Goal: Task Accomplishment & Management: Complete application form

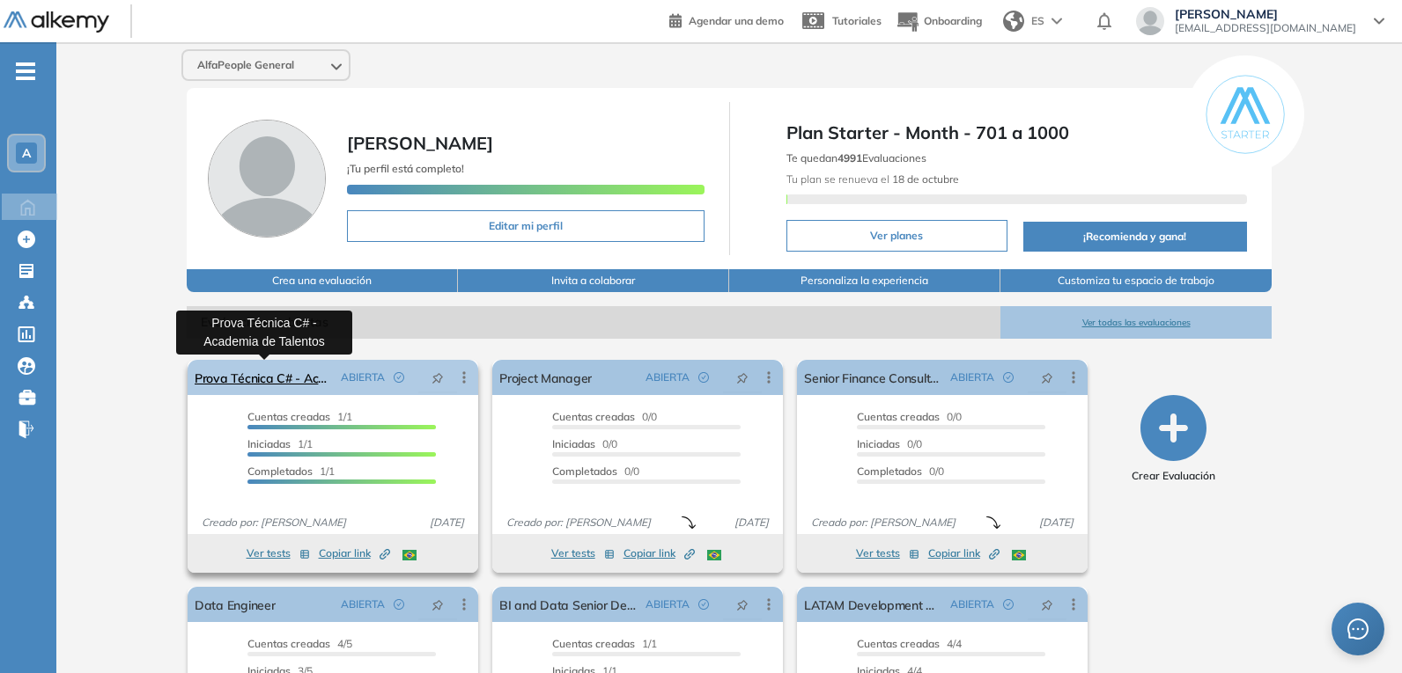
click at [260, 382] on link "Prova Técnica C# - Academia de Talentos" at bounding box center [264, 377] width 139 height 35
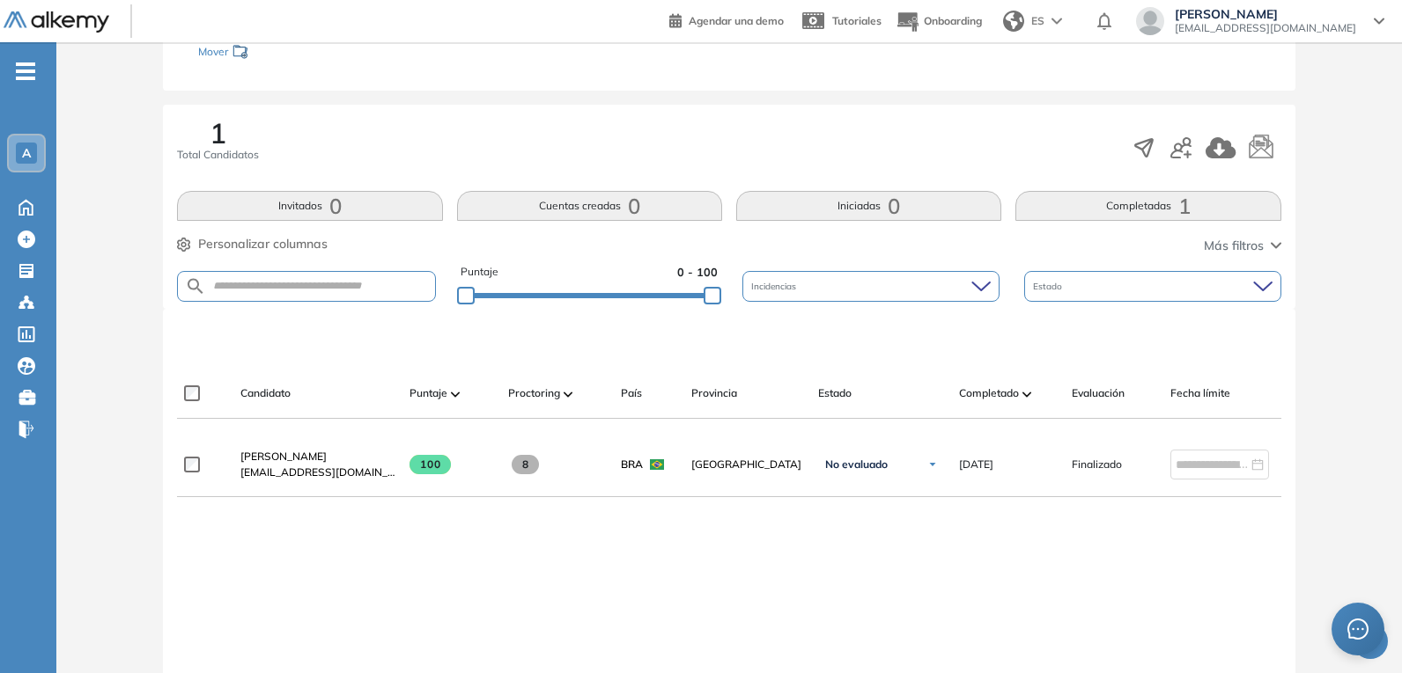
scroll to position [264, 0]
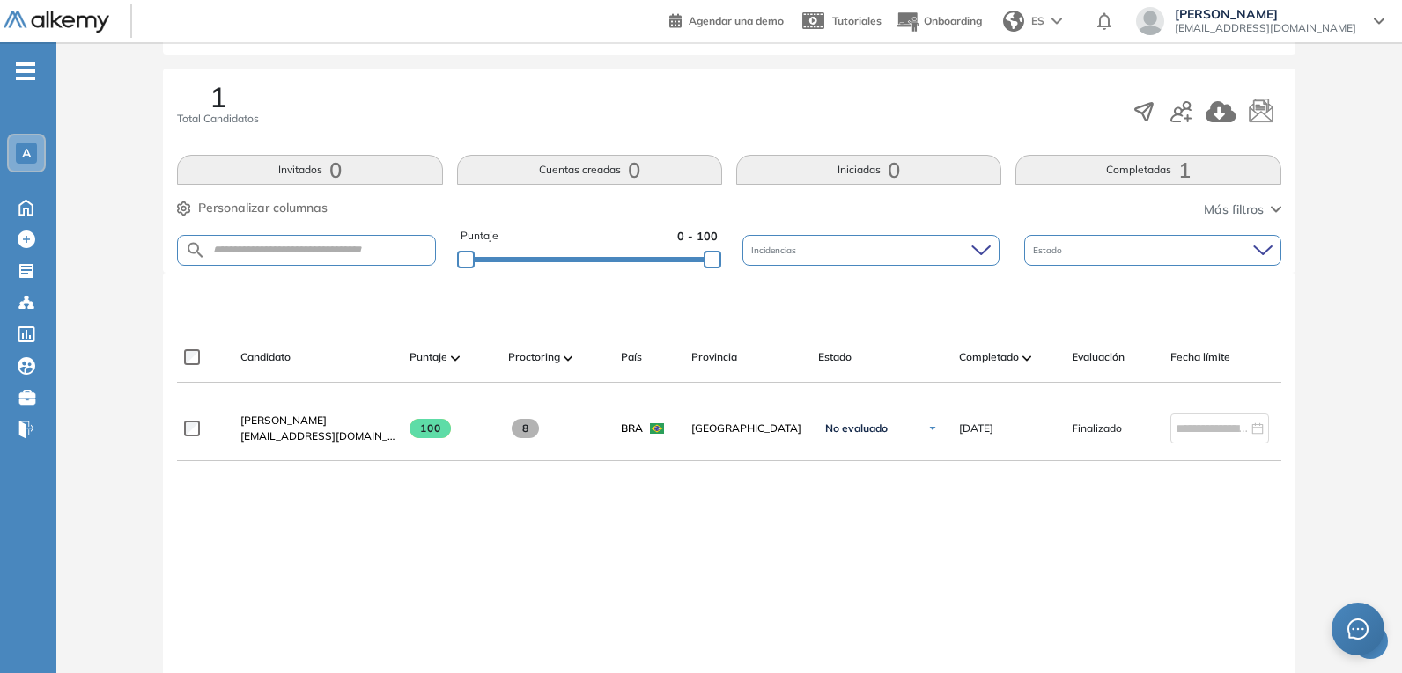
click at [1044, 24] on span "ES" at bounding box center [1037, 21] width 13 height 16
click at [1083, 116] on li "Portugués" at bounding box center [1039, 116] width 87 height 28
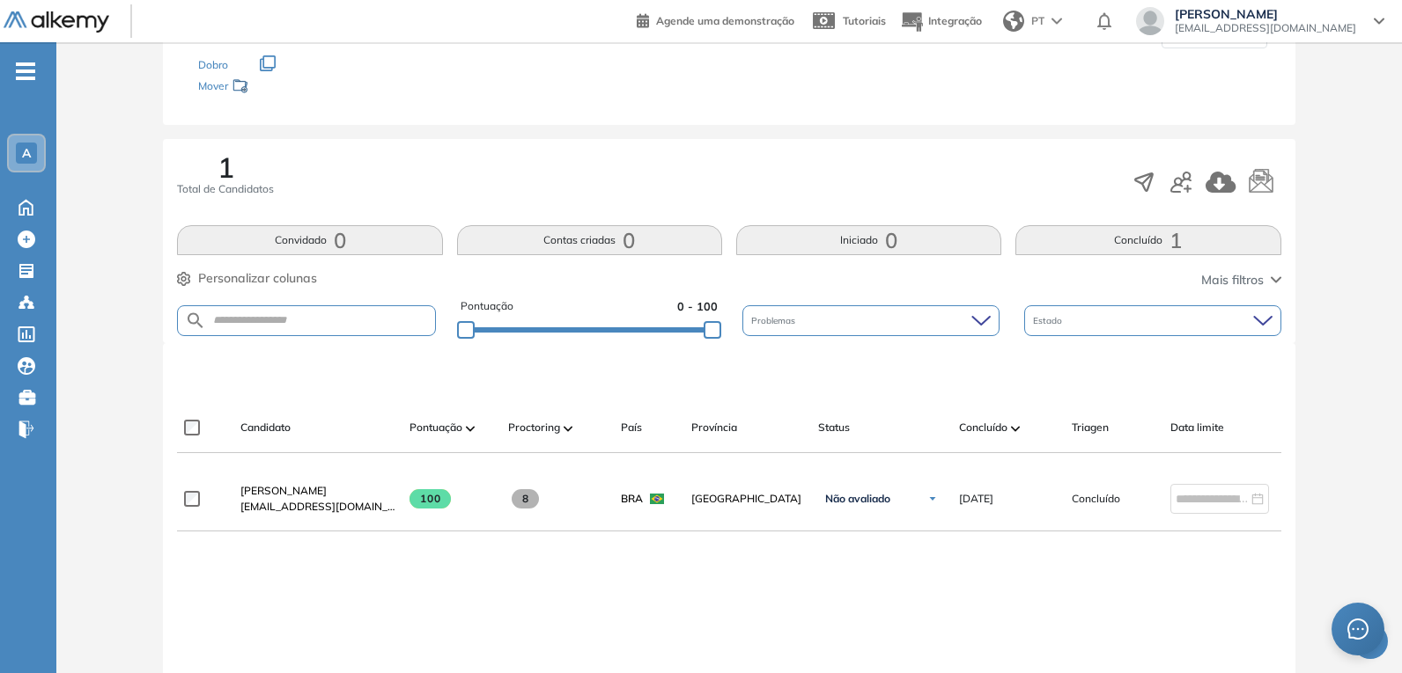
scroll to position [176, 0]
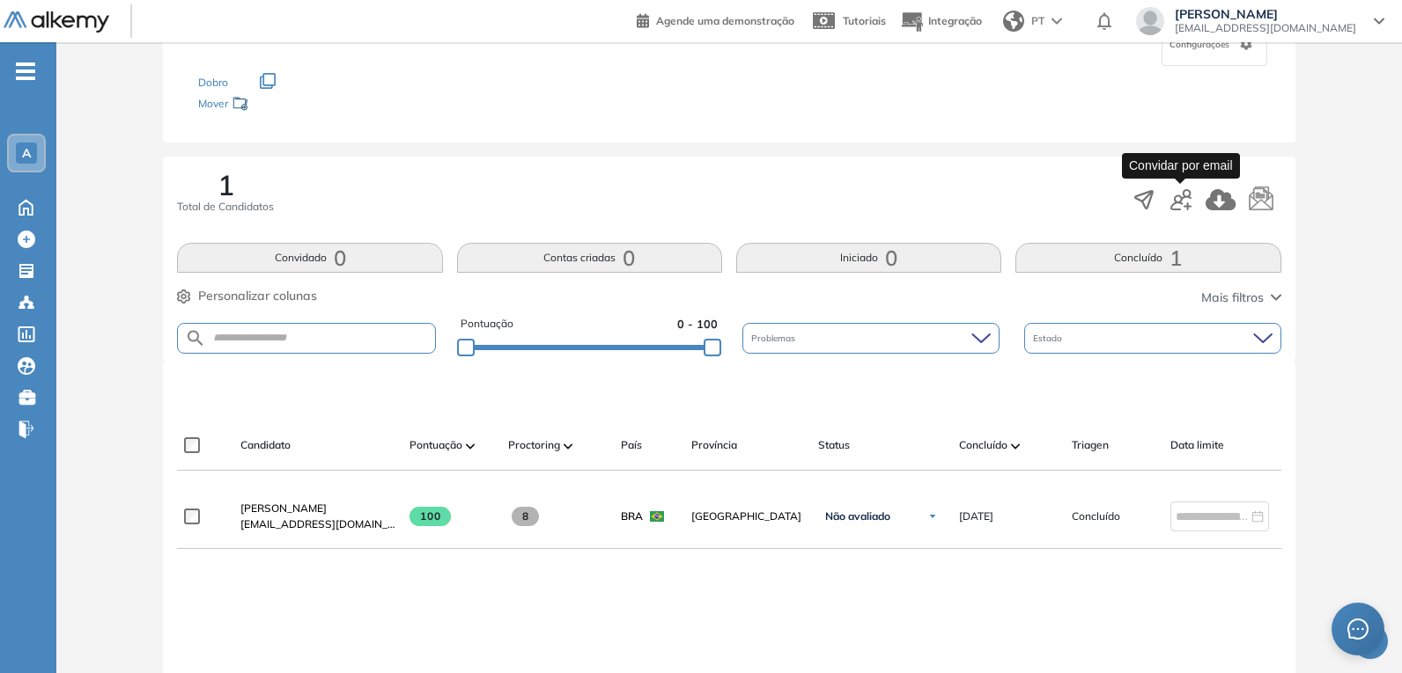
click at [1178, 199] on icon "button" at bounding box center [1180, 199] width 21 height 21
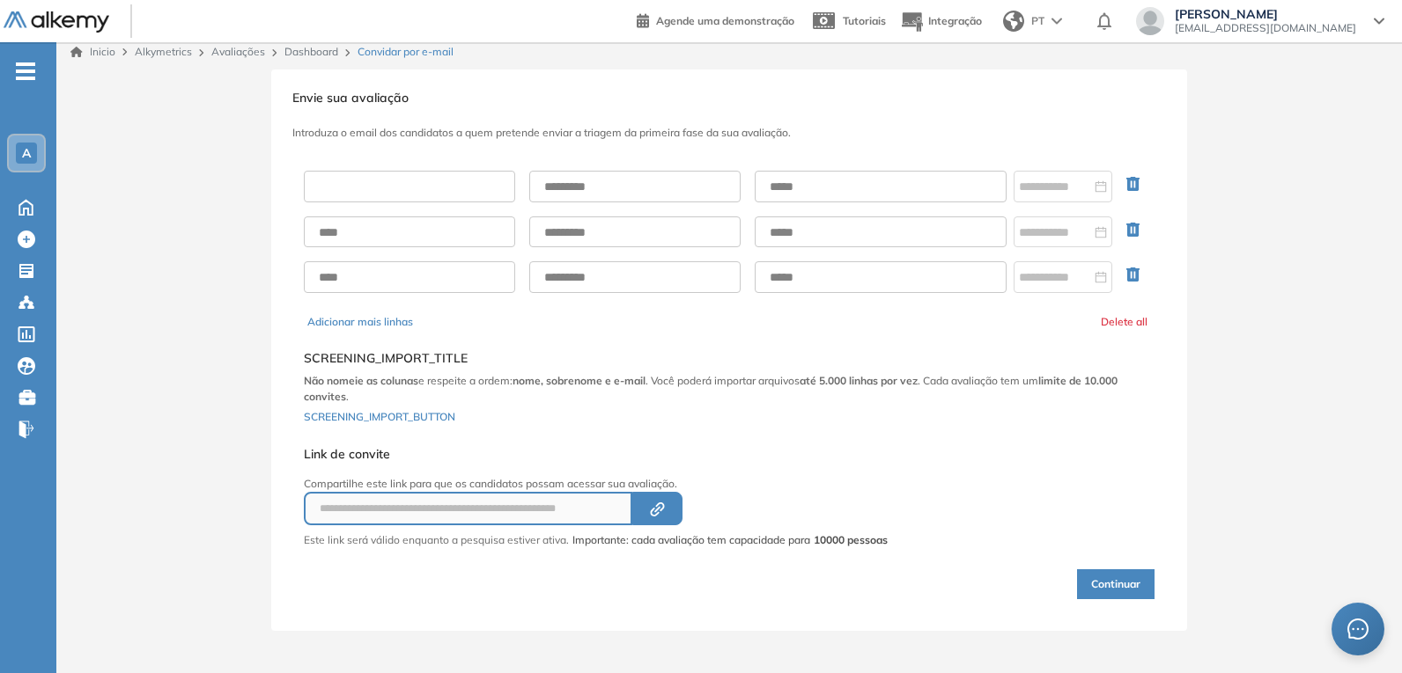
click at [431, 180] on input "text" at bounding box center [409, 187] width 211 height 32
type input "********"
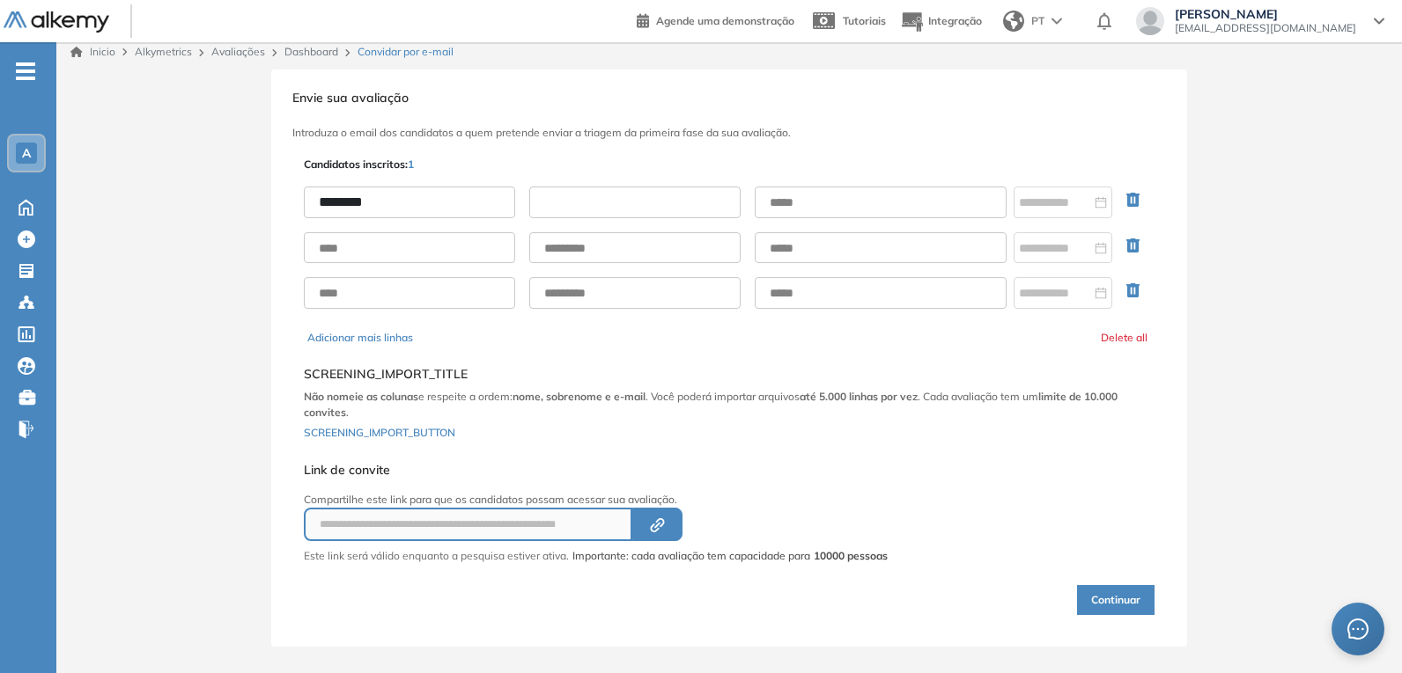
click at [595, 189] on input "text" at bounding box center [634, 203] width 211 height 32
type input "******"
click at [862, 194] on input "text" at bounding box center [880, 203] width 252 height 32
type input "**********"
click at [1043, 198] on input at bounding box center [1055, 202] width 72 height 19
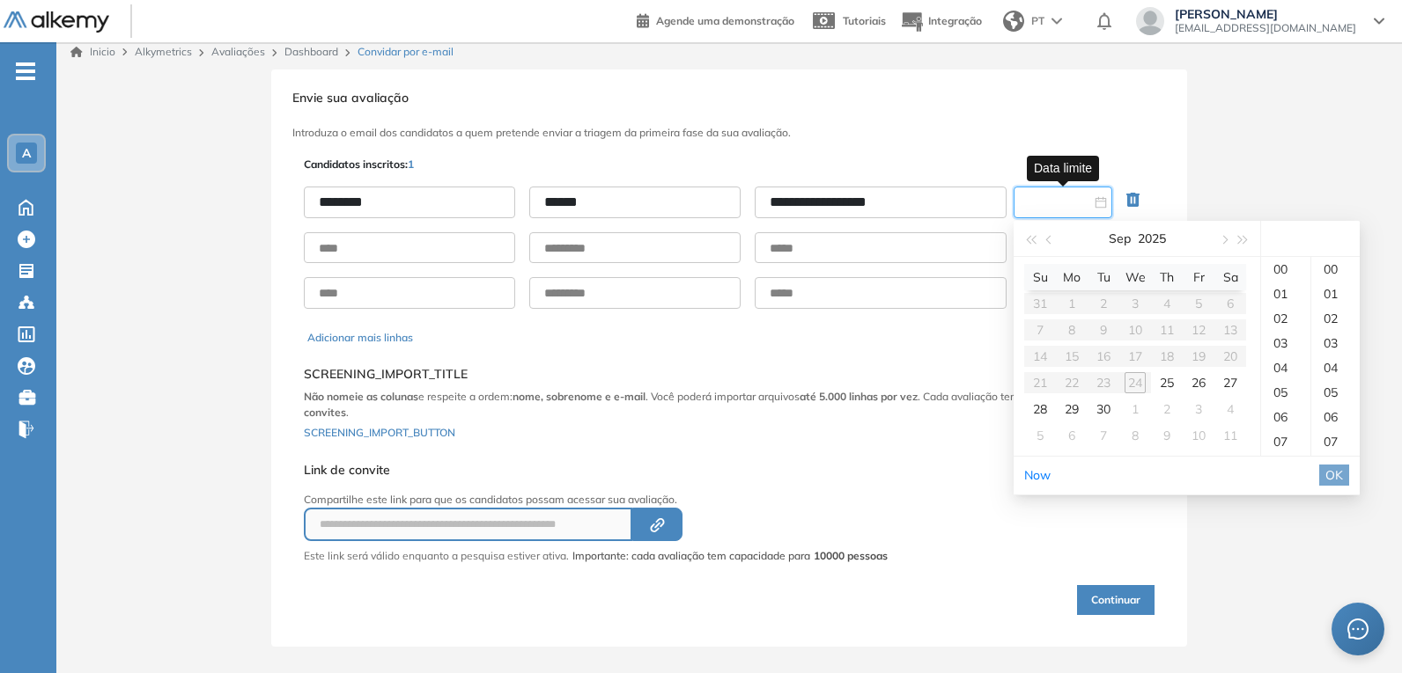
click at [1129, 382] on table "Su Mo Tu We Th Fr Sa 31 1 2 3 4 5 6 7 8 9 10 11 12 13 14 15 16 17 18 19 20 21 2…" at bounding box center [1135, 356] width 222 height 185
click at [1134, 382] on table "Su Mo Tu We Th Fr Sa 31 1 2 3 4 5 6 7 8 9 10 11 12 13 14 15 16 17 18 19 20 21 2…" at bounding box center [1135, 356] width 222 height 185
click at [1135, 385] on table "Su Mo Tu We Th Fr Sa 31 1 2 3 4 5 6 7 8 9 10 11 12 13 14 15 16 17 18 19 20 21 2…" at bounding box center [1135, 356] width 222 height 185
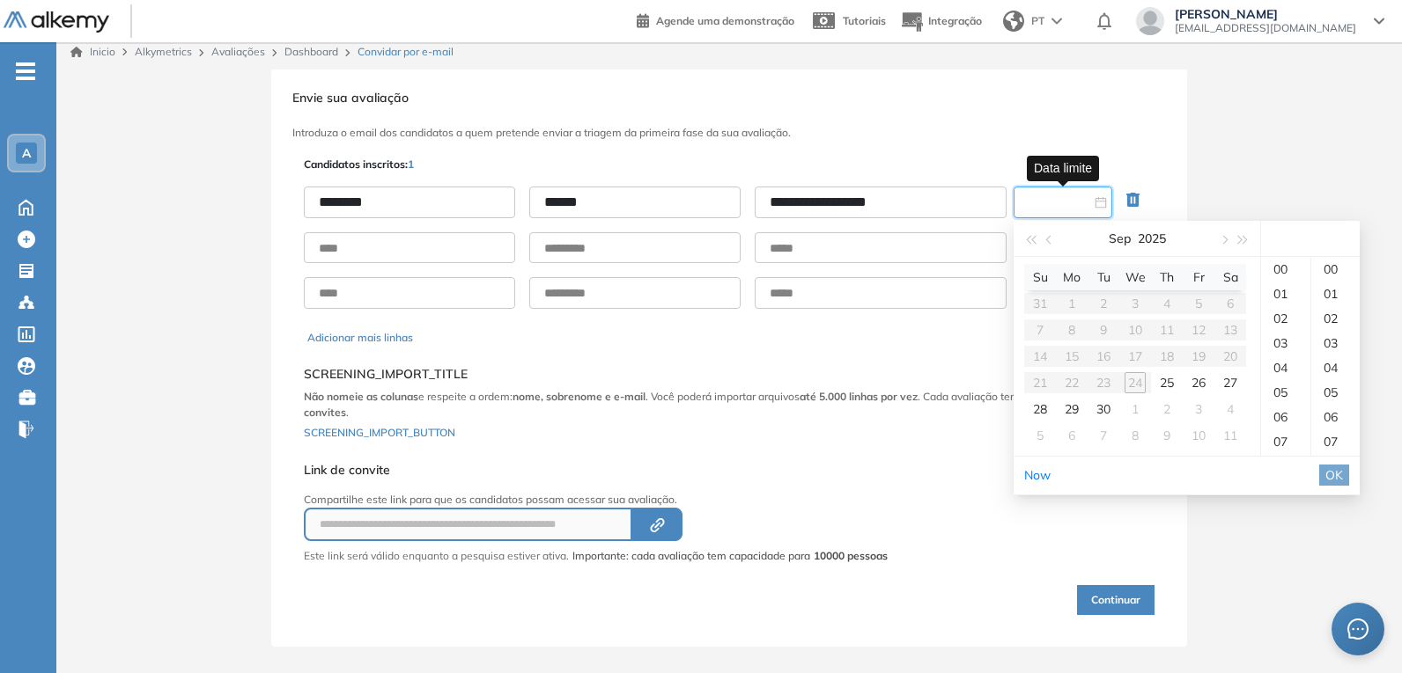
click at [1135, 385] on table "Su Mo Tu We Th Fr Sa 31 1 2 3 4 5 6 7 8 9 10 11 12 13 14 15 16 17 18 19 20 21 2…" at bounding box center [1135, 356] width 222 height 185
type input "**********"
click at [1284, 361] on div "18" at bounding box center [1285, 361] width 49 height 25
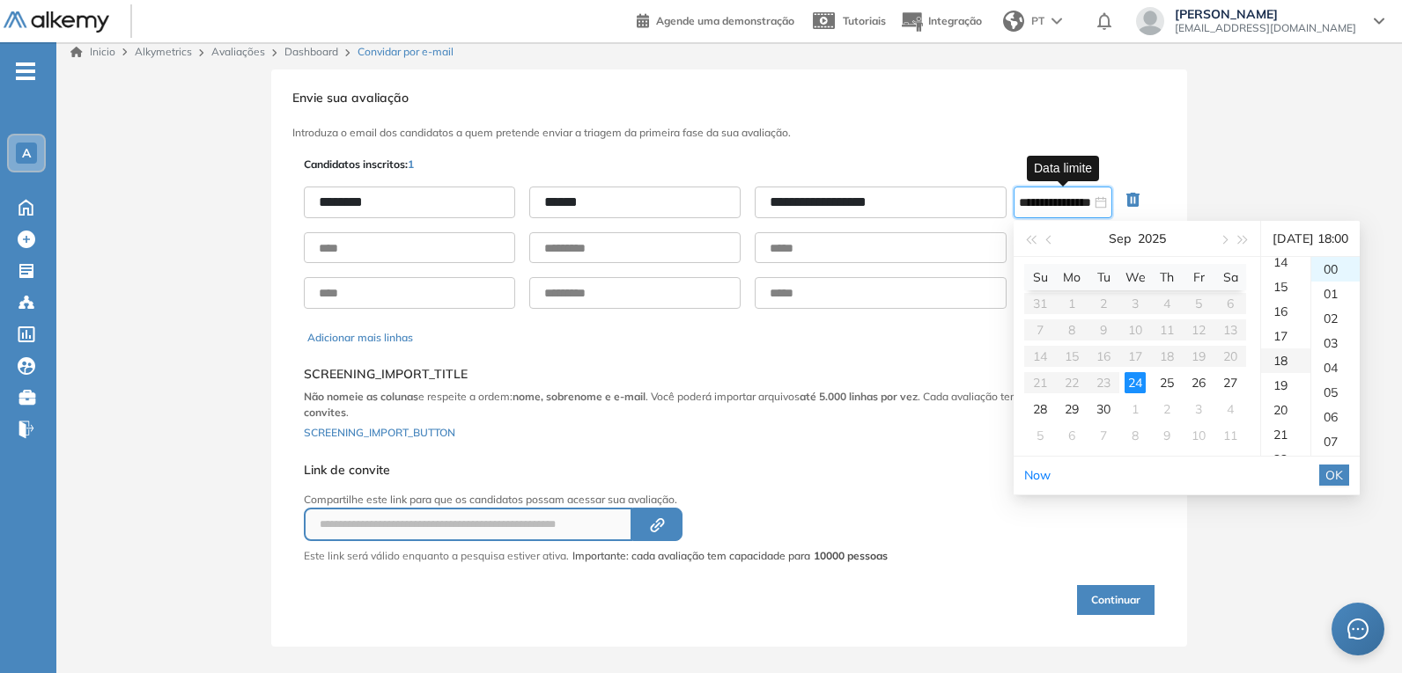
scroll to position [444, 0]
click at [1347, 273] on div "00" at bounding box center [1335, 269] width 48 height 25
click at [1137, 386] on div "24" at bounding box center [1134, 382] width 21 height 21
click at [1134, 385] on div "24" at bounding box center [1134, 382] width 21 height 21
click at [1107, 380] on table "Su Mo Tu We Th Fr Sa 31 1 2 3 4 5 6 7 8 9 10 11 12 13 14 15 16 17 18 19 20 21 2…" at bounding box center [1135, 356] width 222 height 185
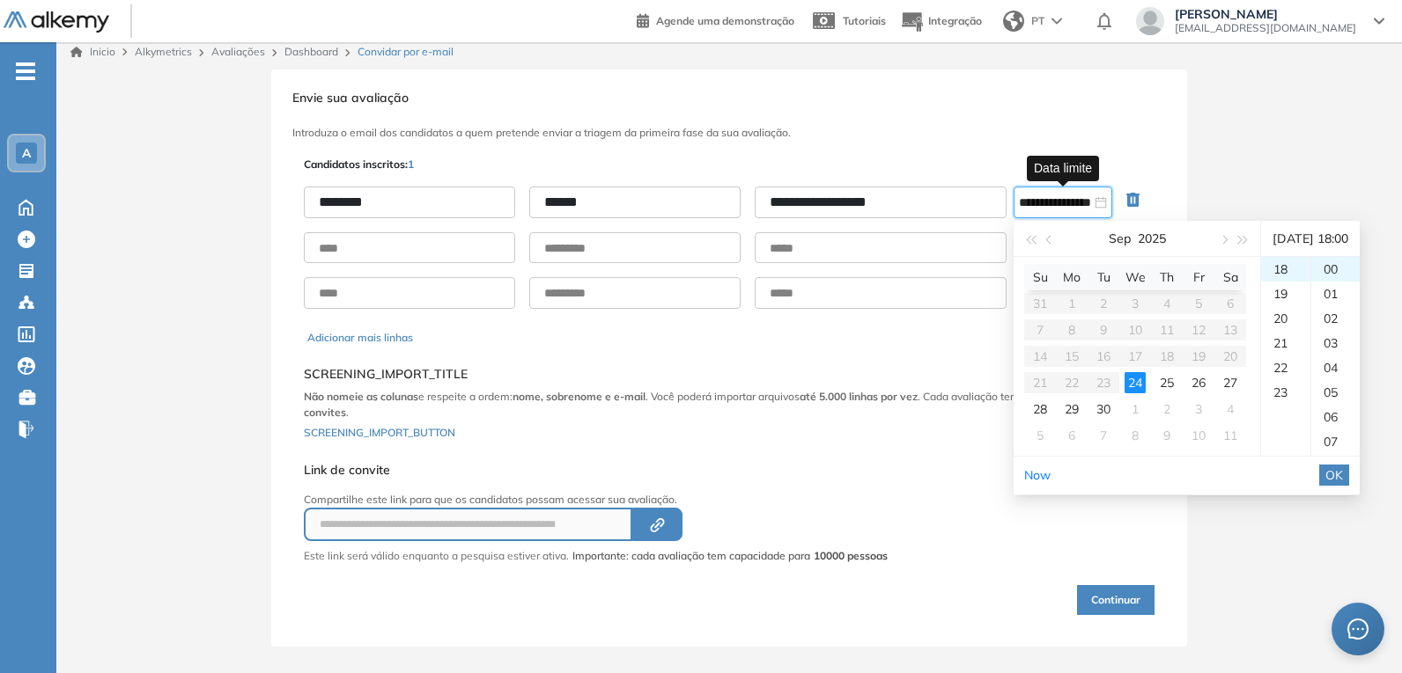
click at [1106, 379] on table "Su Mo Tu We Th Fr Sa 31 1 2 3 4 5 6 7 8 9 10 11 12 13 14 15 16 17 18 19 20 21 2…" at bounding box center [1135, 356] width 222 height 185
click at [1106, 380] on table "Su Mo Tu We Th Fr Sa 31 1 2 3 4 5 6 7 8 9 10 11 12 13 14 15 16 17 18 19 20 21 2…" at bounding box center [1135, 356] width 222 height 185
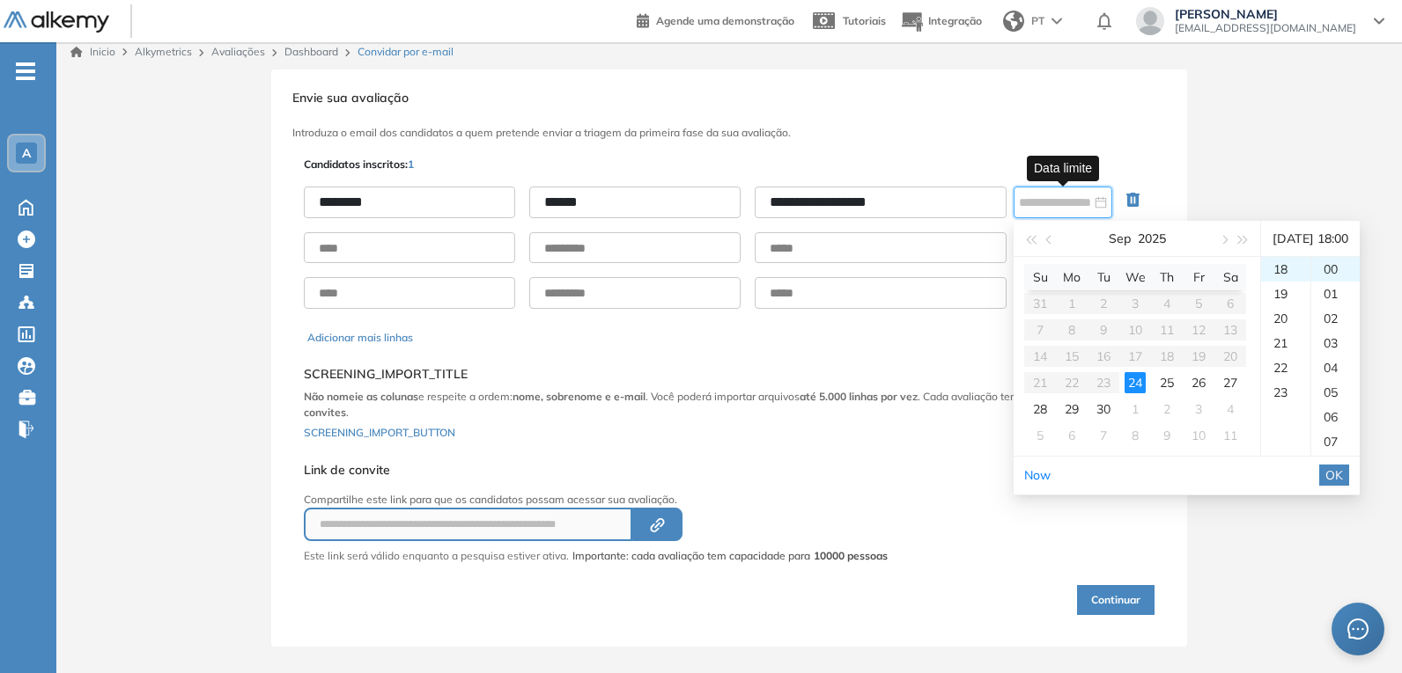
click at [1132, 382] on div "24" at bounding box center [1134, 382] width 21 height 21
click at [1136, 381] on div "24" at bounding box center [1134, 382] width 21 height 21
click at [1177, 400] on td "2" at bounding box center [1167, 409] width 32 height 26
type input "**********"
click at [865, 358] on div "Selecione o documento que deseja importar Adicionar SCREENING_IMPORT_TITLE Não …" at bounding box center [729, 401] width 850 height 96
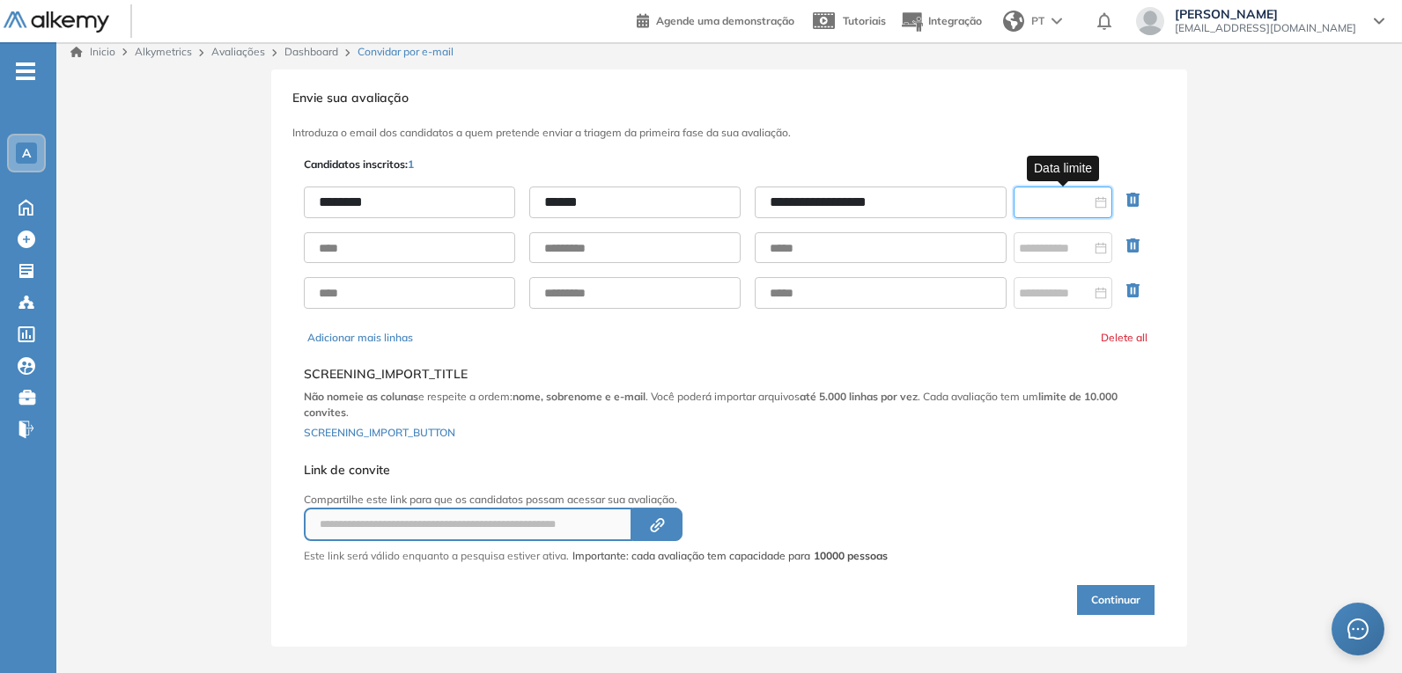
click at [1071, 210] on input at bounding box center [1055, 202] width 72 height 19
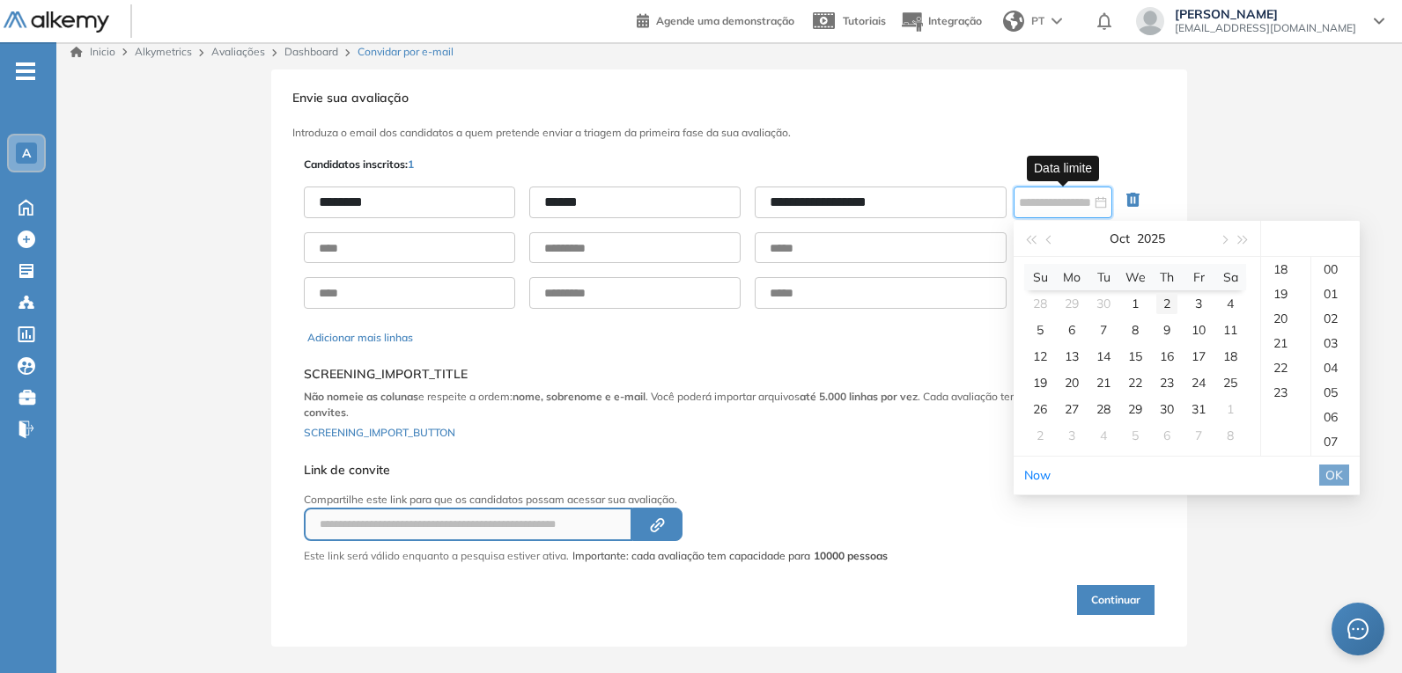
type input "**********"
click at [1049, 239] on span "button" at bounding box center [1050, 240] width 9 height 9
type input "**********"
click at [1142, 380] on table "Su Mo Tu We Th Fr Sa 31 1 2 3 4 5 6 7 8 9 10 11 12 13 14 15 16 17 18 19 20 21 2…" at bounding box center [1135, 356] width 222 height 185
type input "**********"
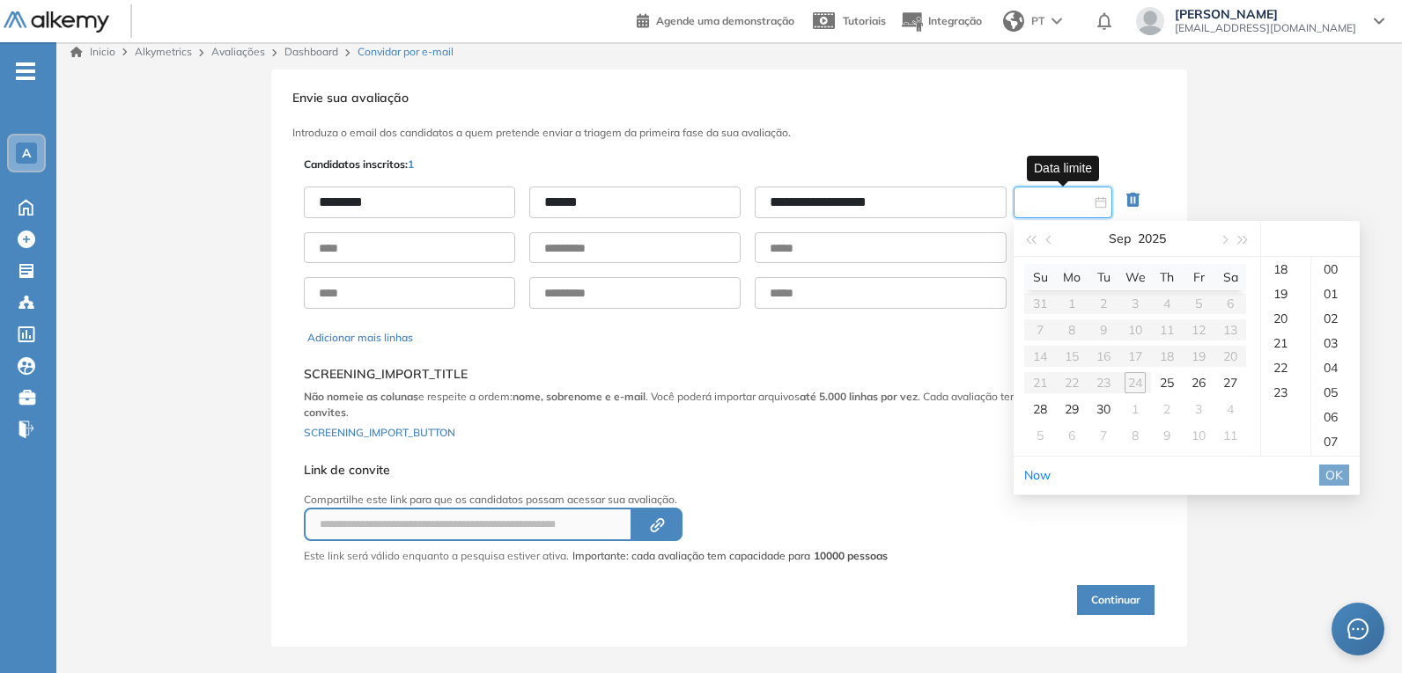
click at [1137, 383] on table "Su Mo Tu We Th Fr Sa 31 1 2 3 4 5 6 7 8 9 10 11 12 13 14 15 16 17 18 19 20 21 2…" at bounding box center [1135, 356] width 222 height 185
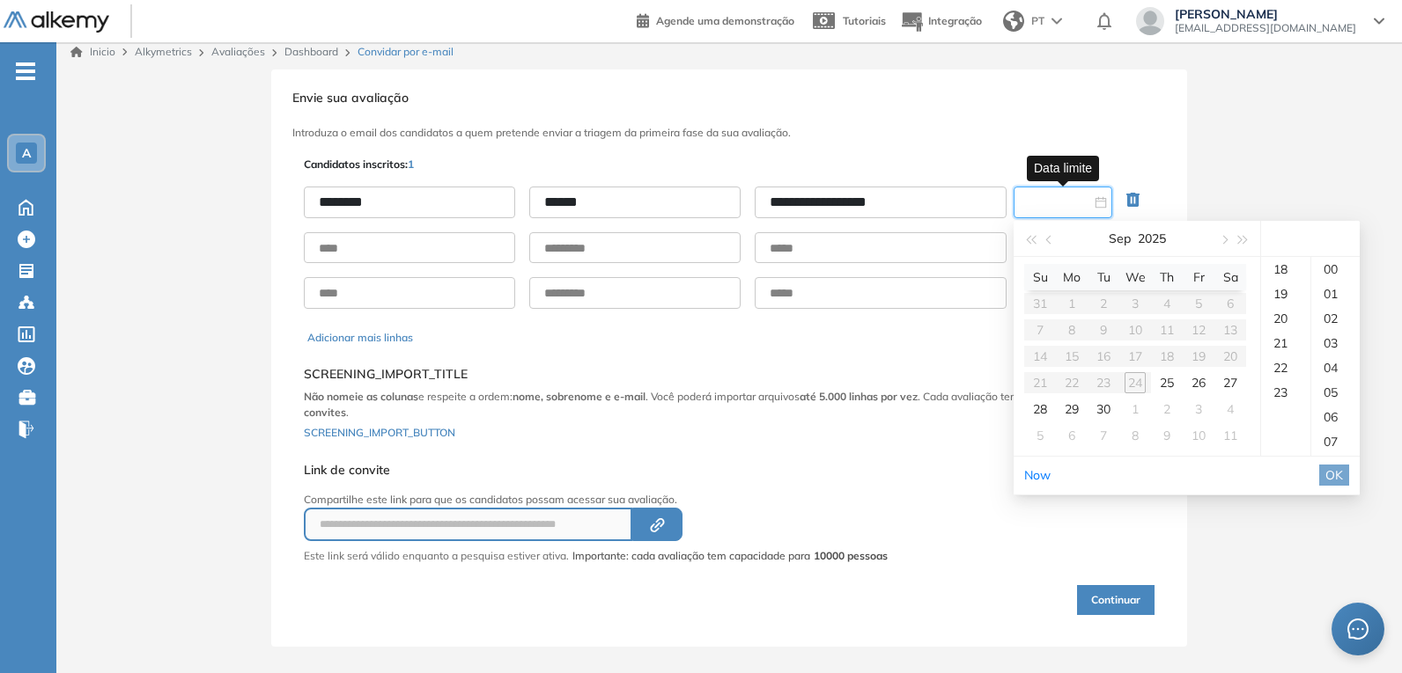
click at [1137, 383] on table "Su Mo Tu We Th Fr Sa 31 1 2 3 4 5 6 7 8 9 10 11 12 13 14 15 16 17 18 19 20 21 2…" at bounding box center [1135, 356] width 222 height 185
click at [1164, 383] on div "25" at bounding box center [1166, 382] width 21 height 21
click at [1169, 390] on div "25" at bounding box center [1166, 382] width 21 height 21
click at [1144, 384] on table "Su Mo Tu We Th Fr Sa 31 1 2 3 4 5 6 7 8 9 10 11 12 13 14 15 16 17 18 19 20 21 2…" at bounding box center [1135, 356] width 222 height 185
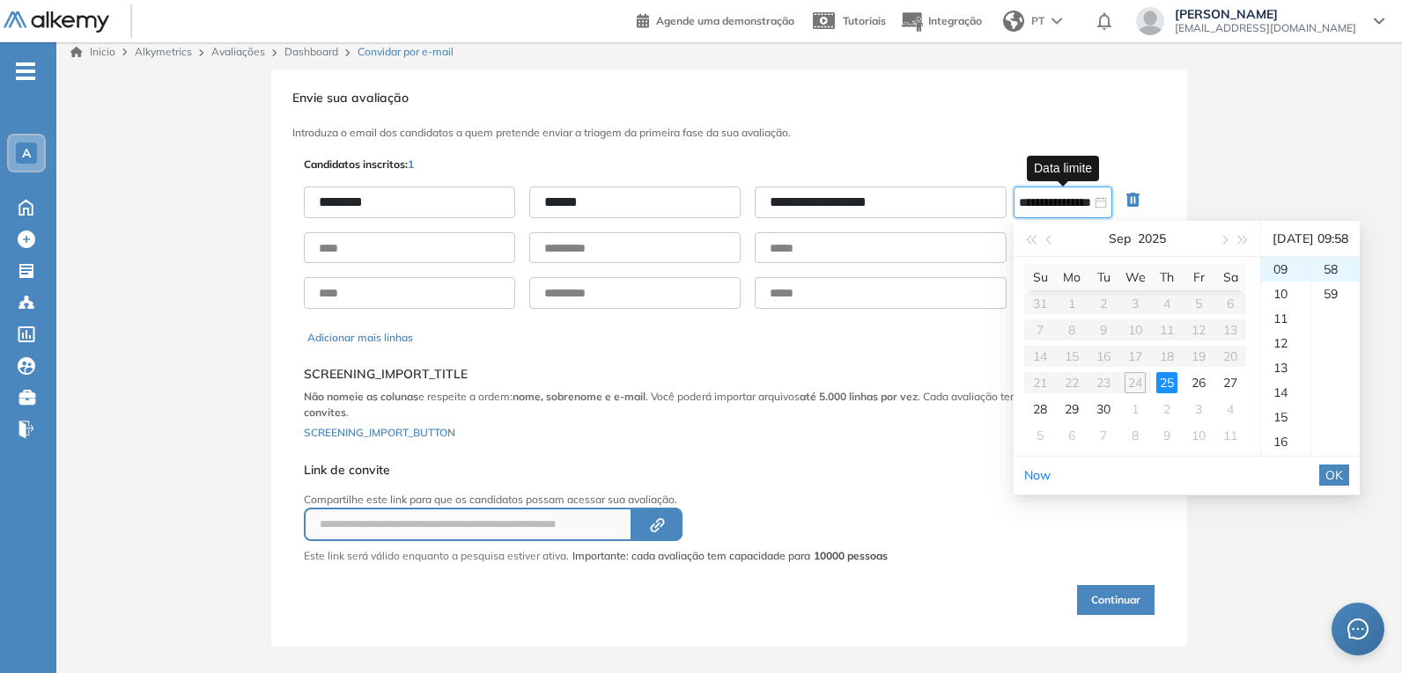
click at [1137, 386] on table "Su Mo Tu We Th Fr Sa 31 1 2 3 4 5 6 7 8 9 10 11 12 13 14 15 16 17 18 19 20 21 2…" at bounding box center [1135, 356] width 222 height 185
type input "**********"
click at [938, 468] on div "**********" at bounding box center [728, 385] width 857 height 465
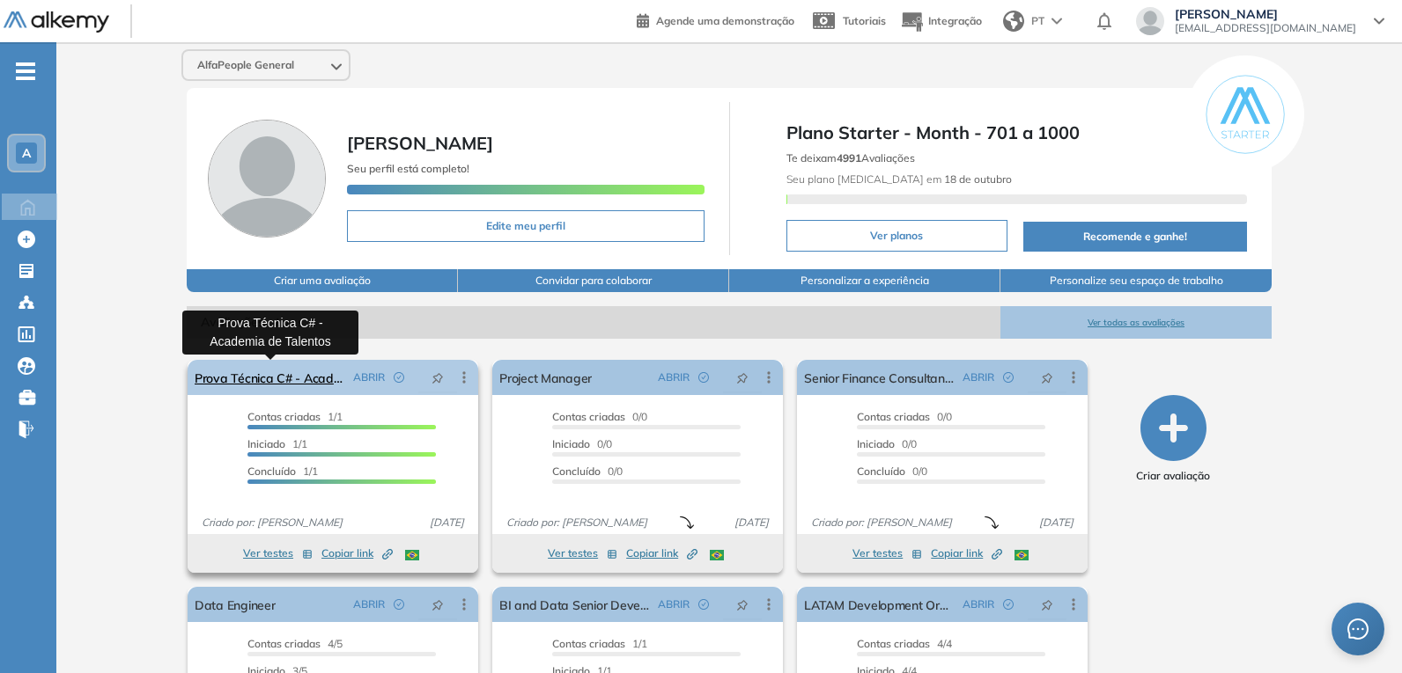
click at [278, 377] on link "Prova Técnica C# - Academia de Talentos" at bounding box center [270, 377] width 151 height 35
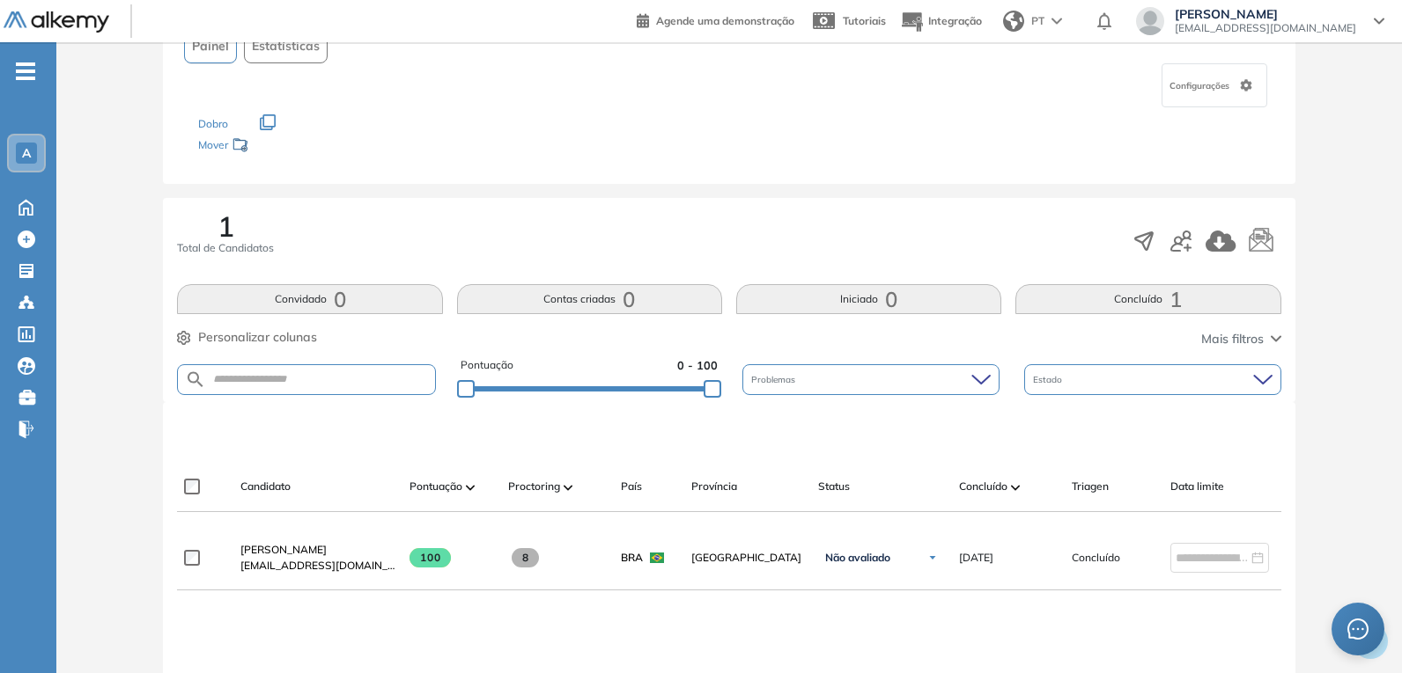
scroll to position [176, 0]
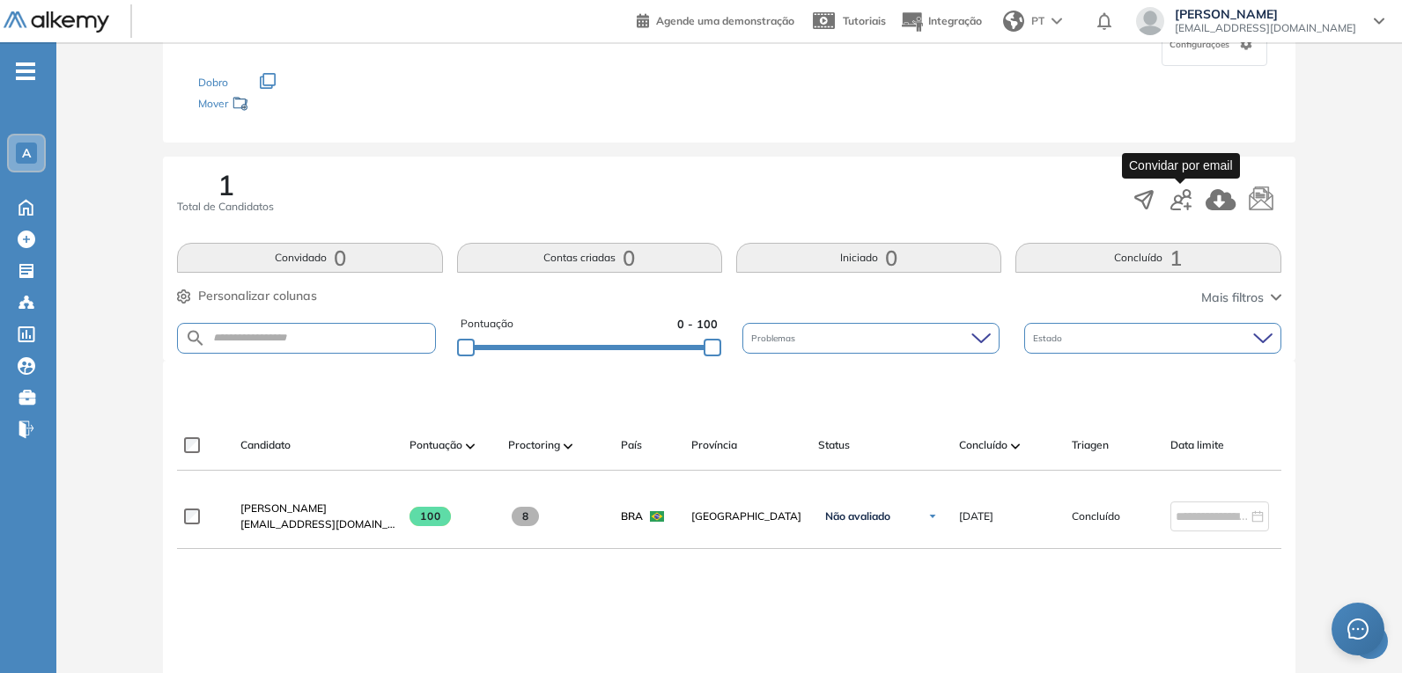
click at [1180, 202] on icon "button" at bounding box center [1180, 199] width 21 height 21
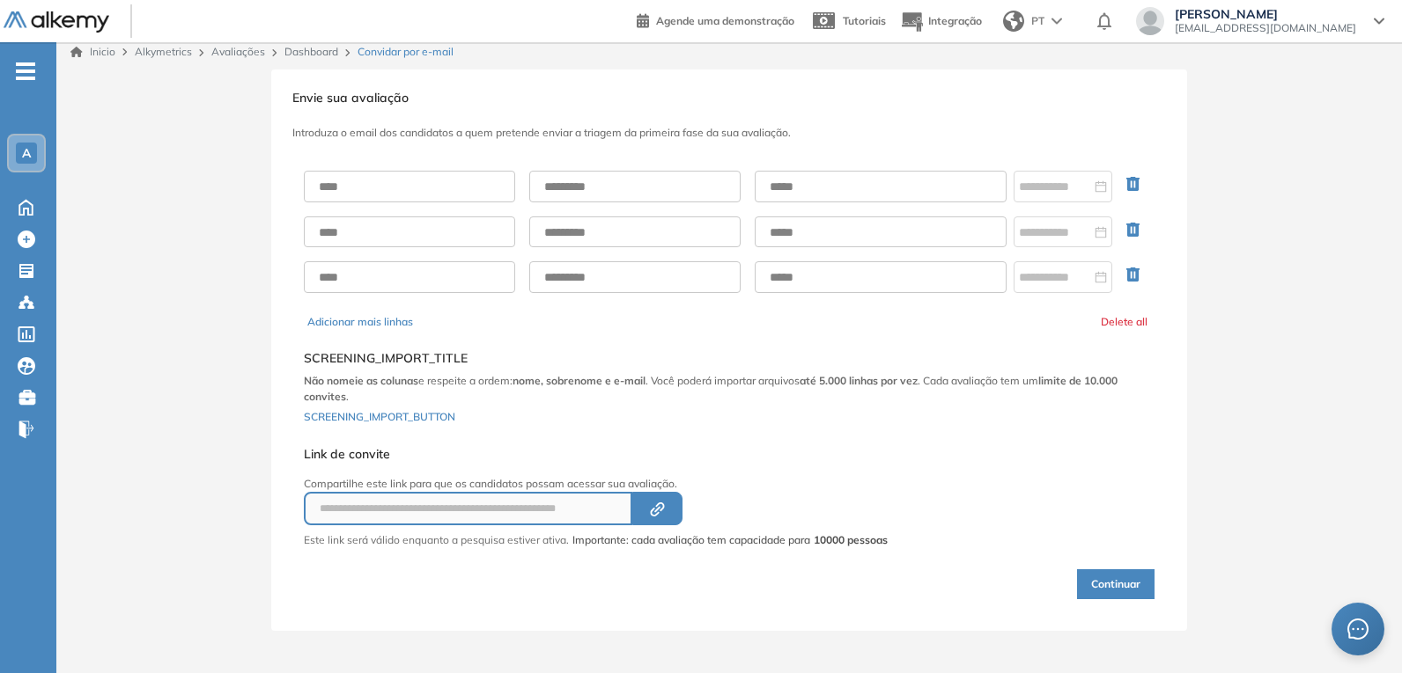
scroll to position [8, 0]
click at [405, 185] on input "text" at bounding box center [409, 187] width 211 height 32
type input "********"
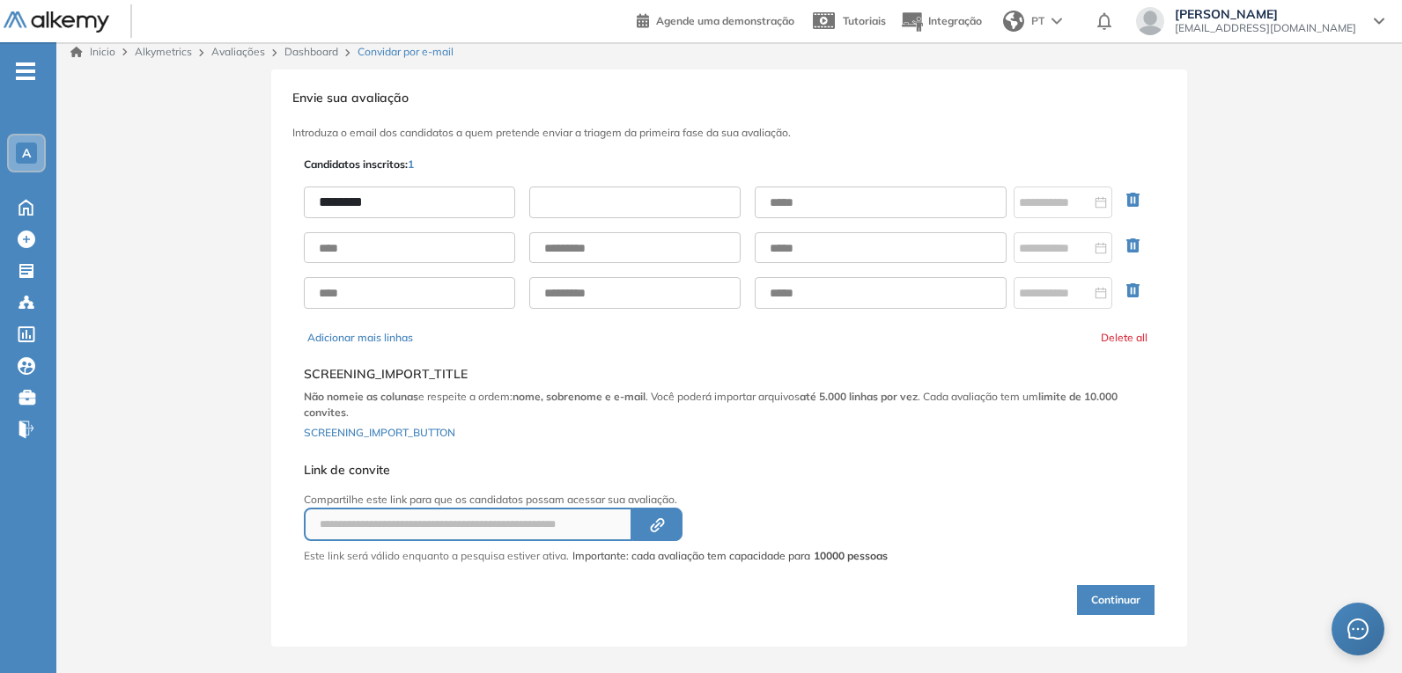
drag, startPoint x: 598, startPoint y: 201, endPoint x: 601, endPoint y: 210, distance: 9.5
click at [598, 201] on input "text" at bounding box center [634, 203] width 211 height 32
type input "******"
click at [901, 190] on input "text" at bounding box center [880, 203] width 252 height 32
type input "**********"
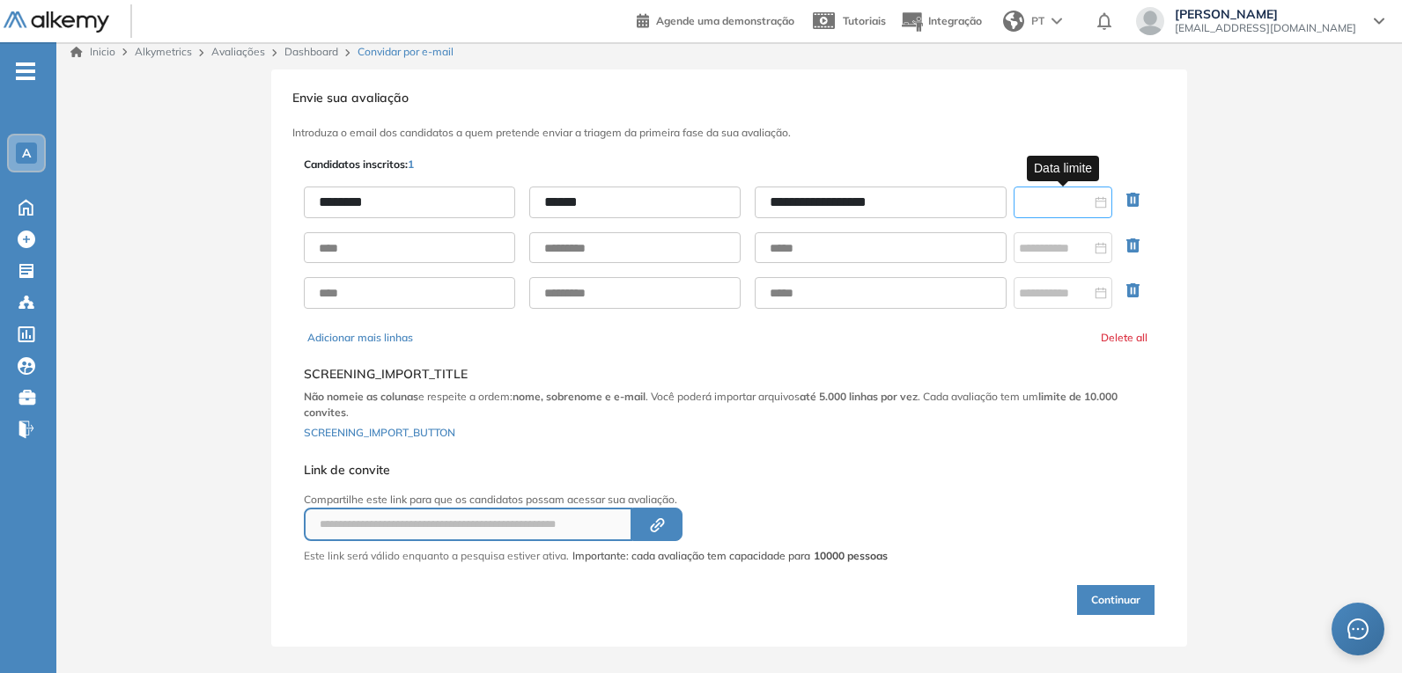
click at [1071, 206] on input at bounding box center [1055, 202] width 72 height 19
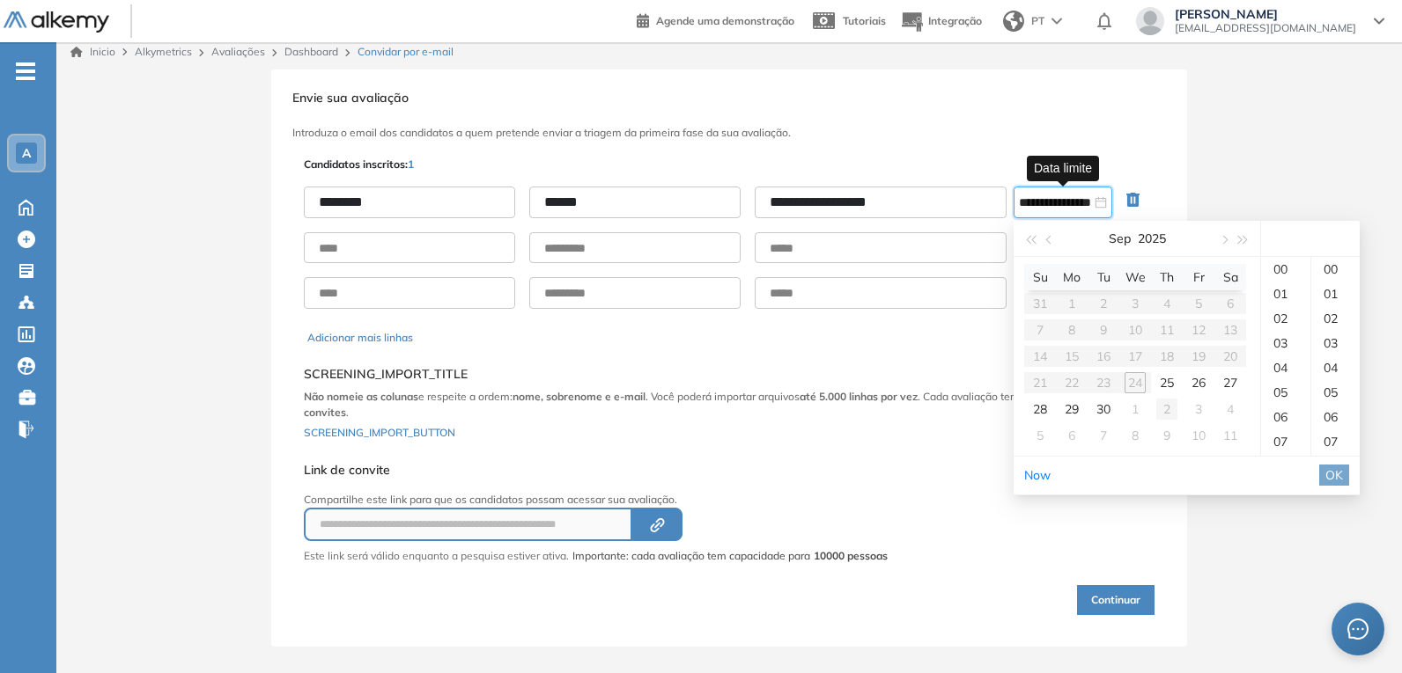
type input "**********"
click at [1139, 379] on table "Su Mo Tu We Th Fr Sa 31 1 2 3 4 5 6 7 8 9 10 11 12 13 14 15 16 17 18 19 20 21 2…" at bounding box center [1135, 356] width 222 height 185
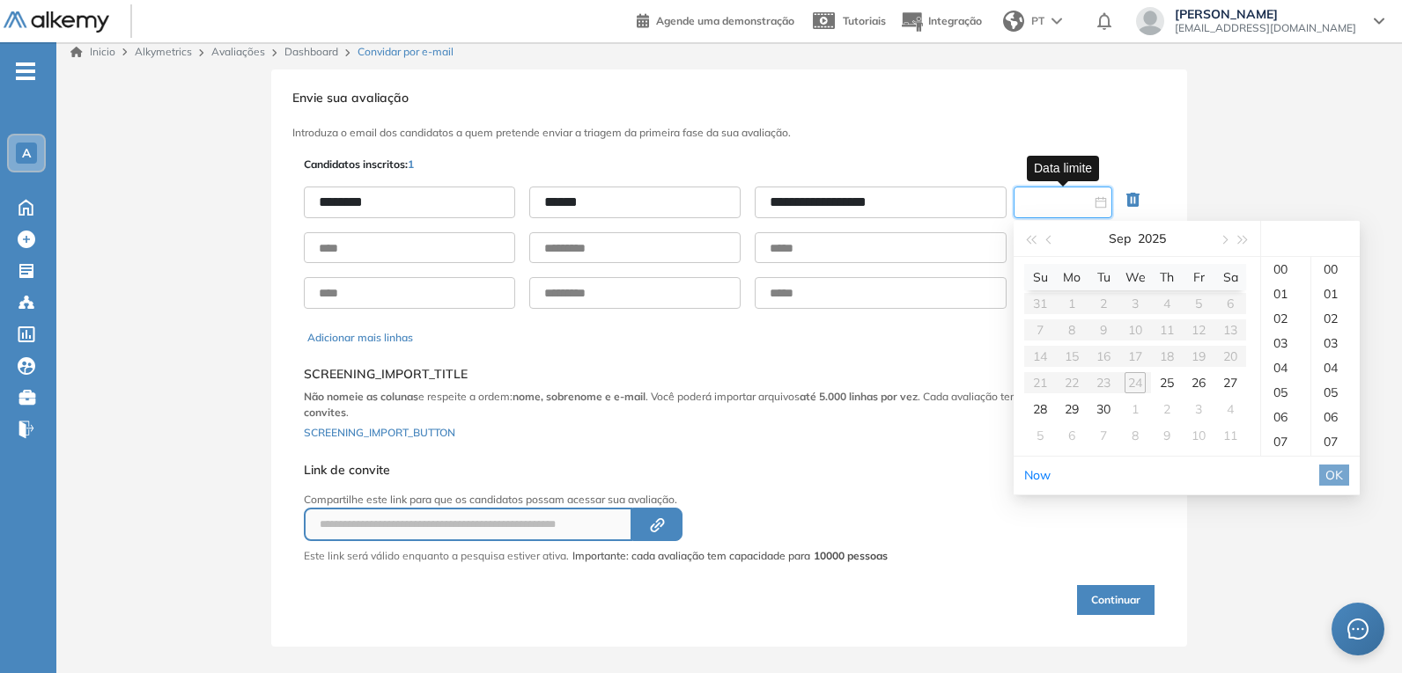
click at [1139, 379] on table "Su Mo Tu We Th Fr Sa 31 1 2 3 4 5 6 7 8 9 10 11 12 13 14 15 16 17 18 19 20 21 2…" at bounding box center [1135, 356] width 222 height 185
click at [1141, 386] on table "Su Mo Tu We Th Fr Sa 31 1 2 3 4 5 6 7 8 9 10 11 12 13 14 15 16 17 18 19 20 21 2…" at bounding box center [1135, 356] width 222 height 185
click at [1158, 385] on div "25" at bounding box center [1166, 382] width 21 height 21
click at [1275, 316] on div "19" at bounding box center [1285, 315] width 49 height 25
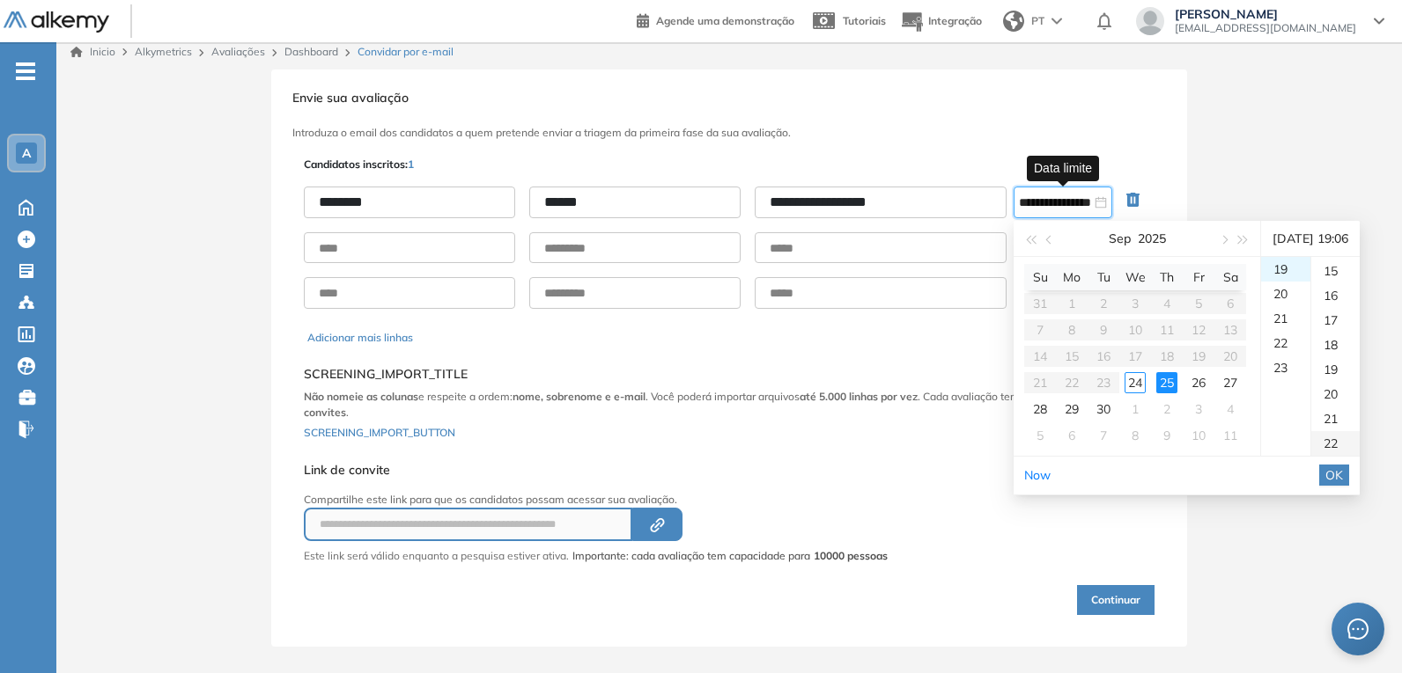
scroll to position [412, 0]
click at [1338, 349] on div "20" at bounding box center [1335, 350] width 48 height 25
click at [1134, 384] on div "24" at bounding box center [1134, 382] width 21 height 21
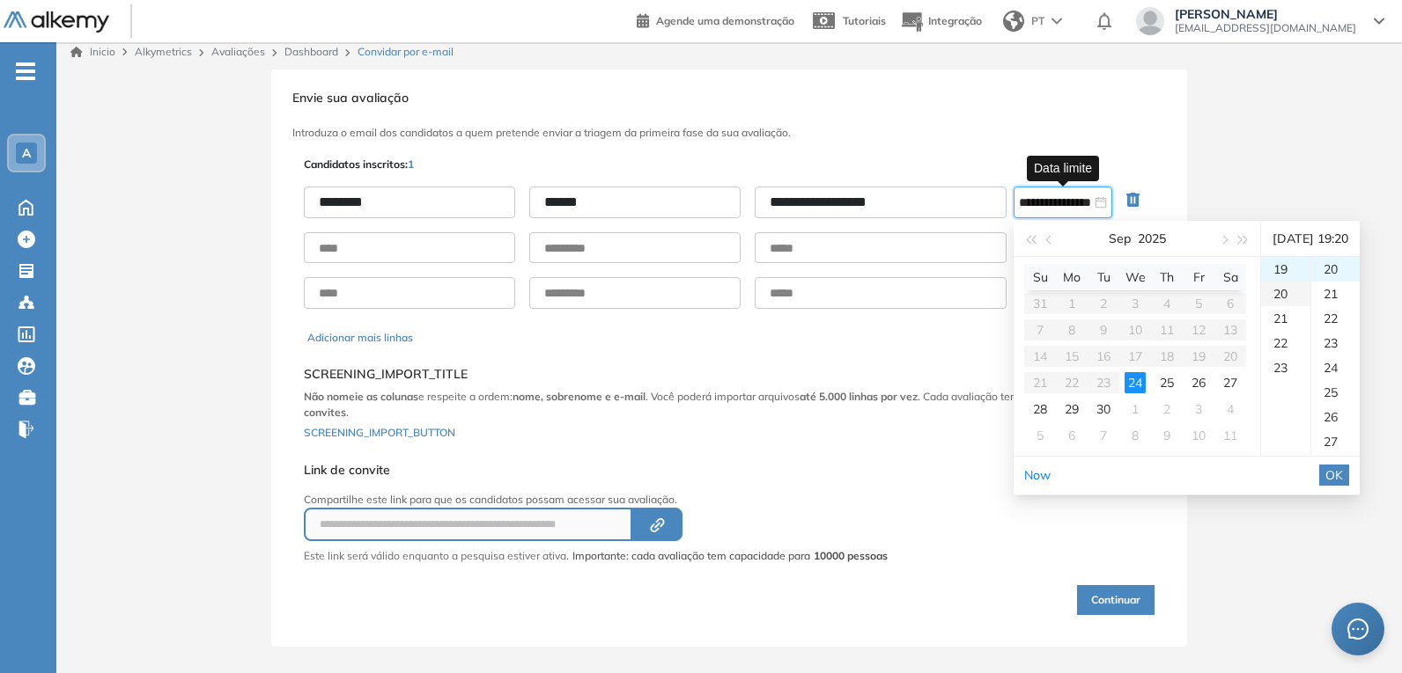
click at [1281, 298] on div "20" at bounding box center [1285, 294] width 49 height 25
click at [1142, 386] on div "24" at bounding box center [1134, 382] width 21 height 21
click at [1142, 383] on div "24" at bounding box center [1134, 382] width 21 height 21
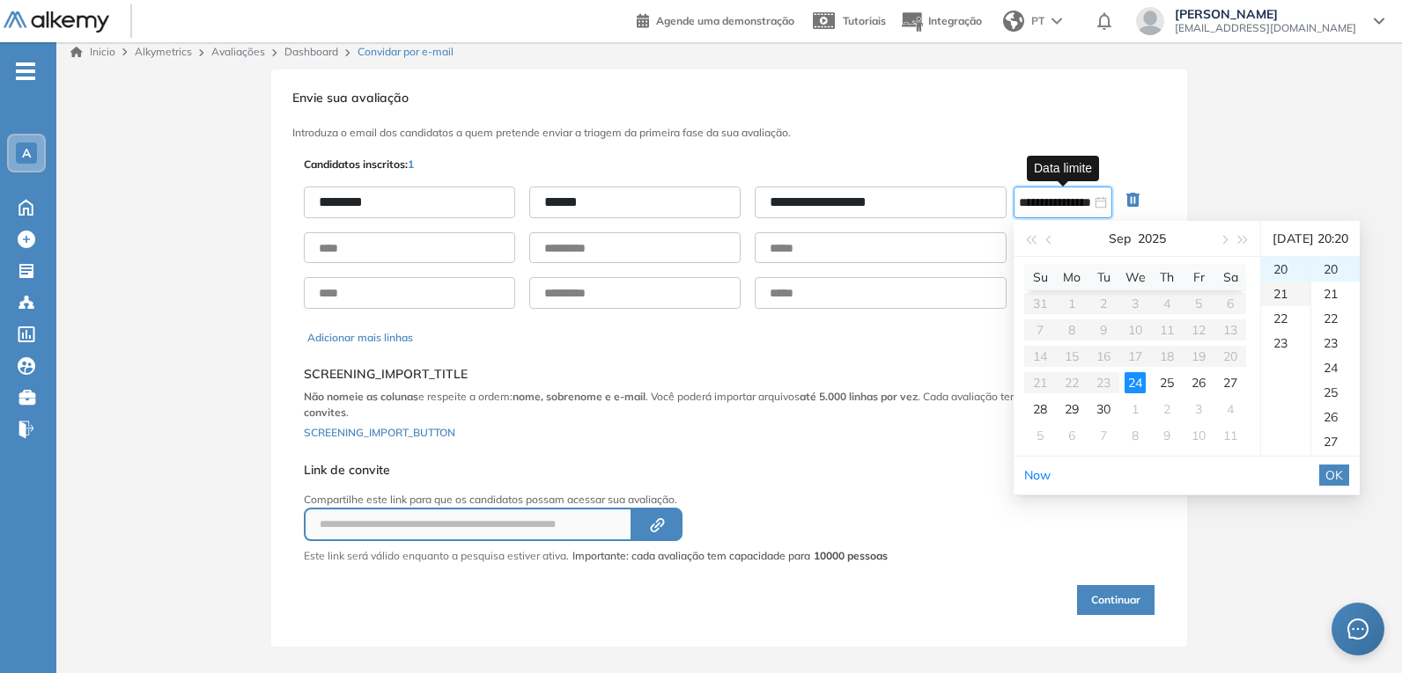
click at [1284, 305] on div "21" at bounding box center [1285, 294] width 49 height 25
click at [1281, 293] on div "22" at bounding box center [1285, 294] width 49 height 25
type input "**********"
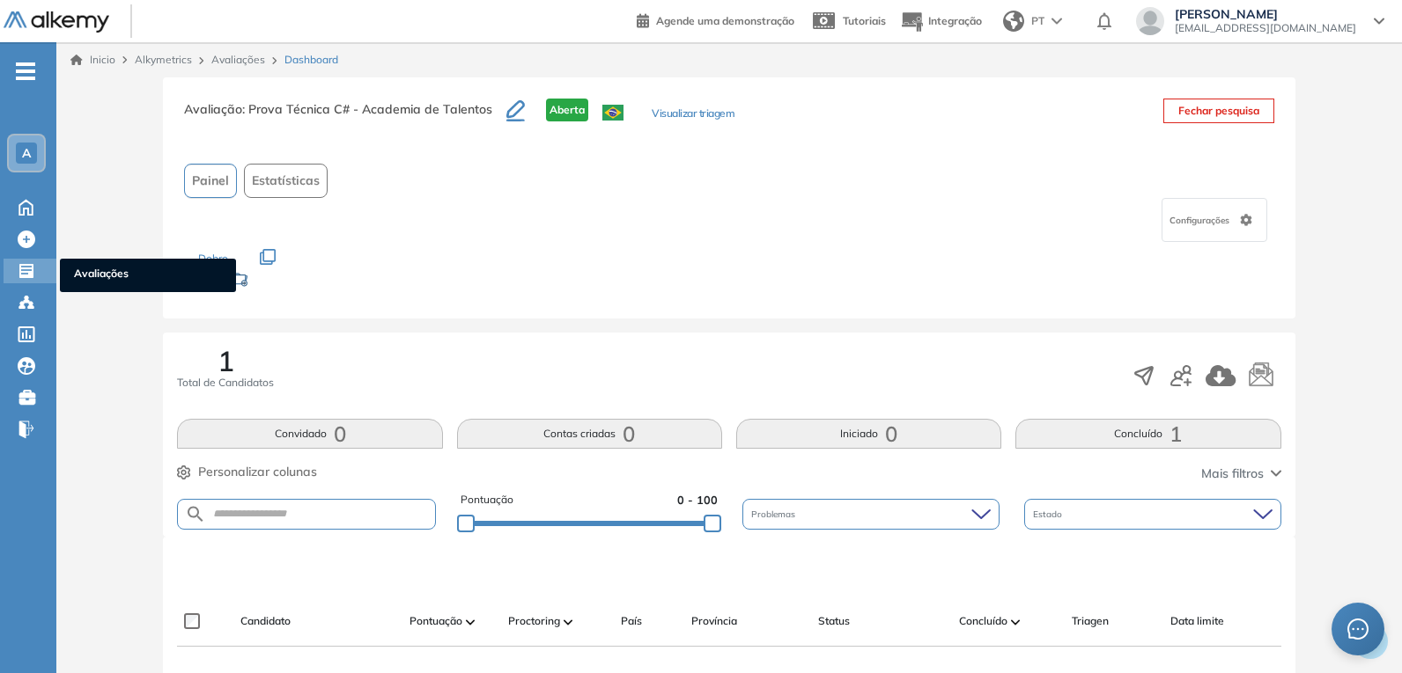
click at [25, 274] on icon at bounding box center [27, 271] width 18 height 18
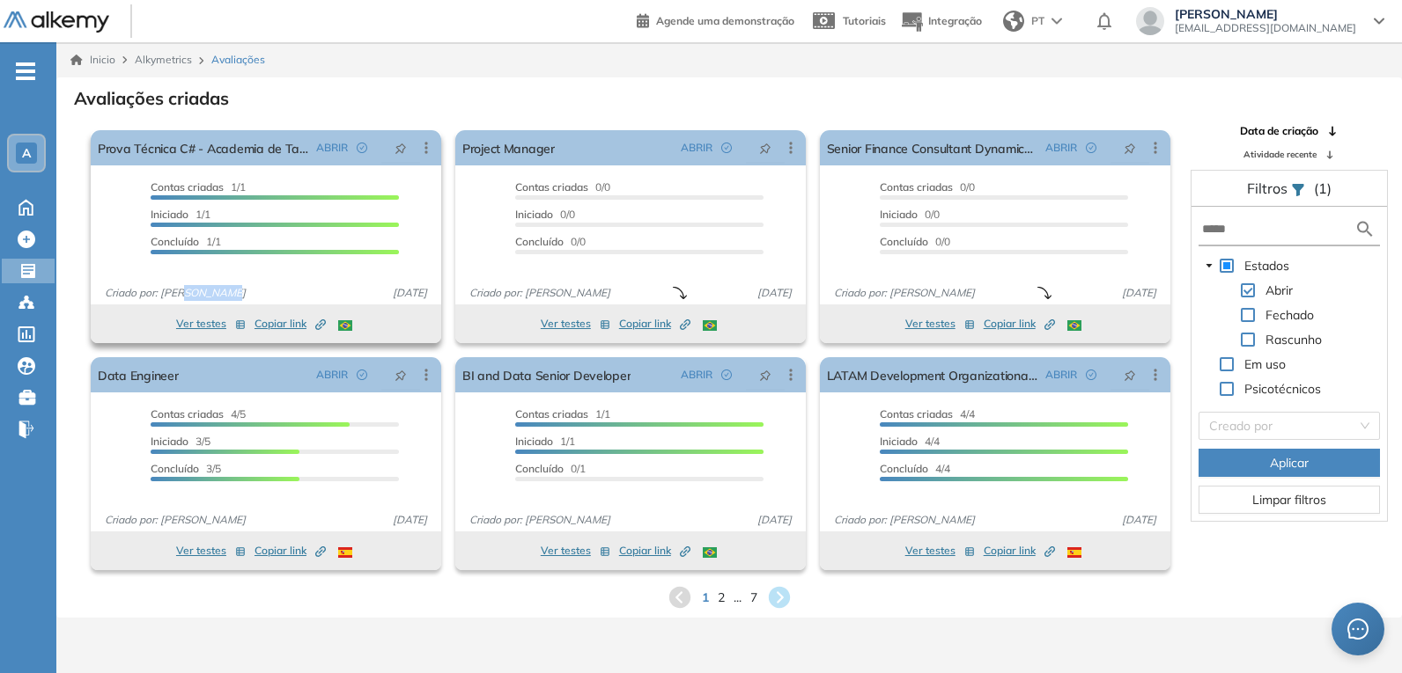
drag, startPoint x: 187, startPoint y: 296, endPoint x: 234, endPoint y: 299, distance: 47.7
click at [234, 299] on span "Criado por: Miguel Gomez" at bounding box center [175, 293] width 155 height 16
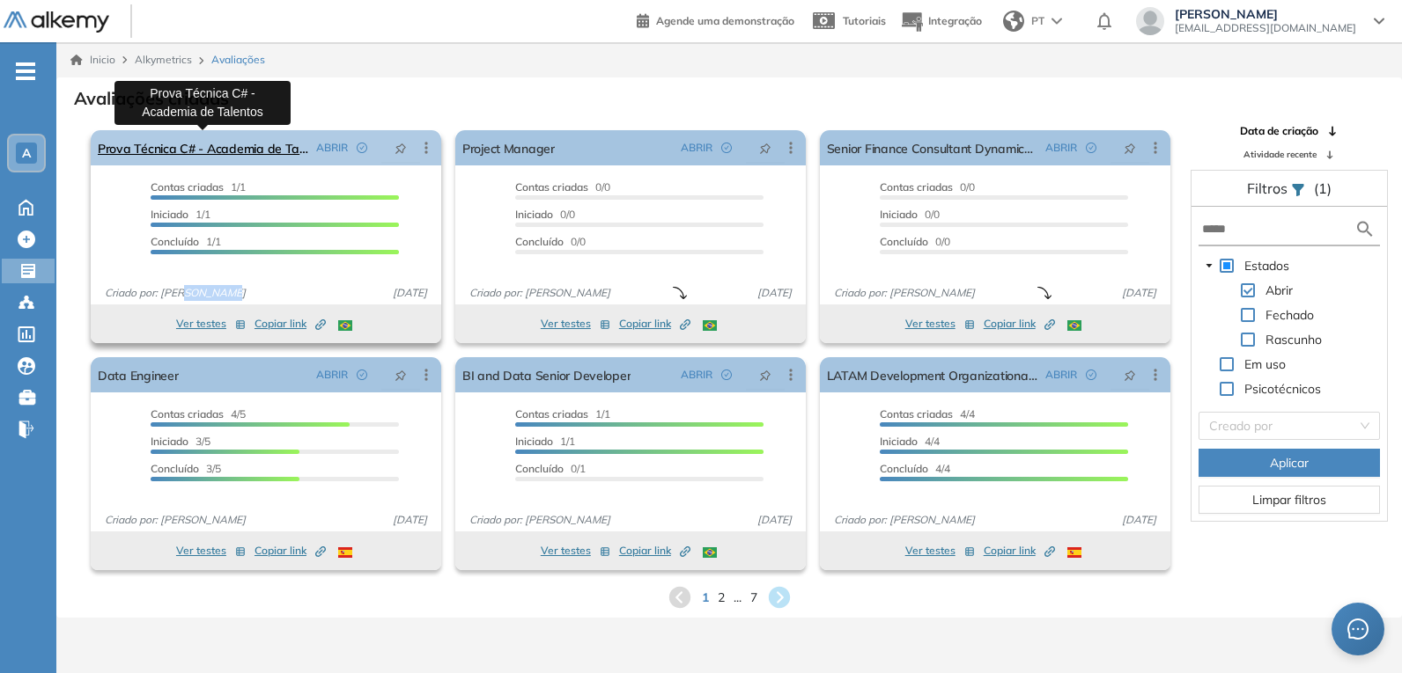
click at [238, 148] on link "Prova Técnica C# - Academia de Talentos" at bounding box center [203, 147] width 211 height 35
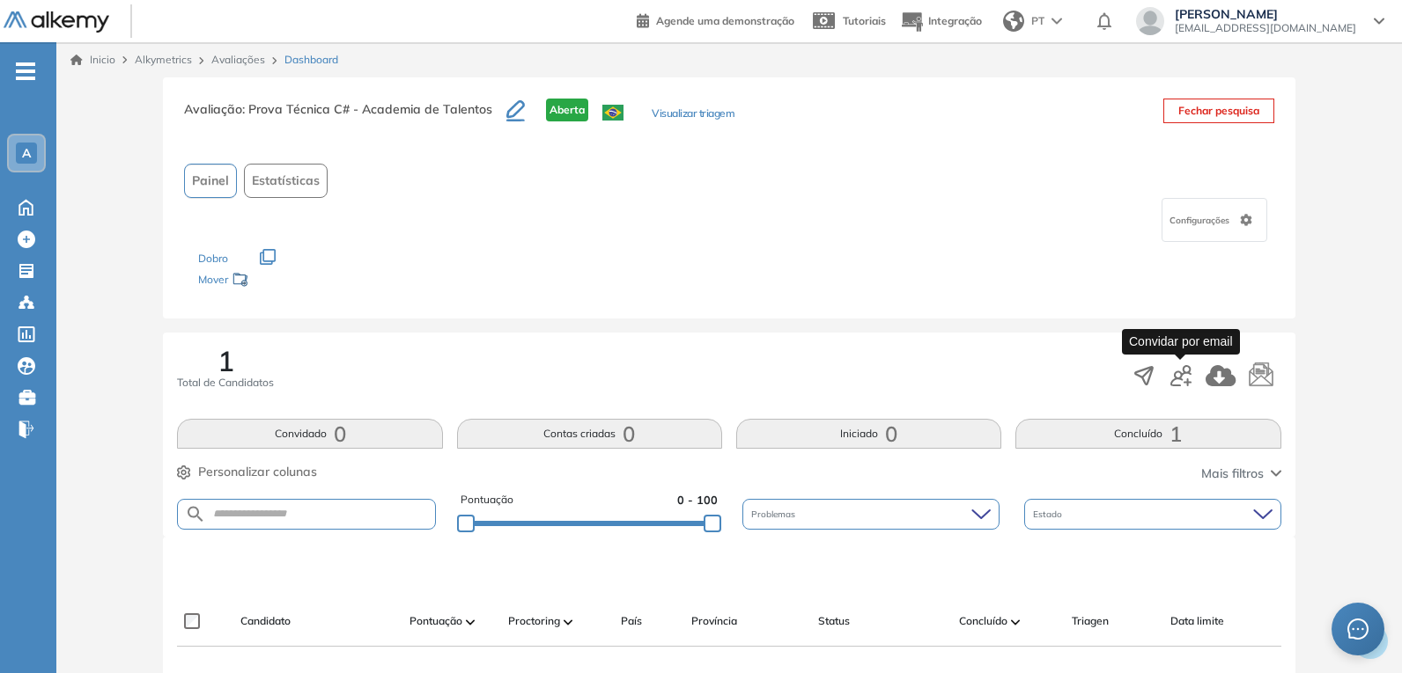
click at [1181, 375] on icon "button" at bounding box center [1180, 375] width 21 height 21
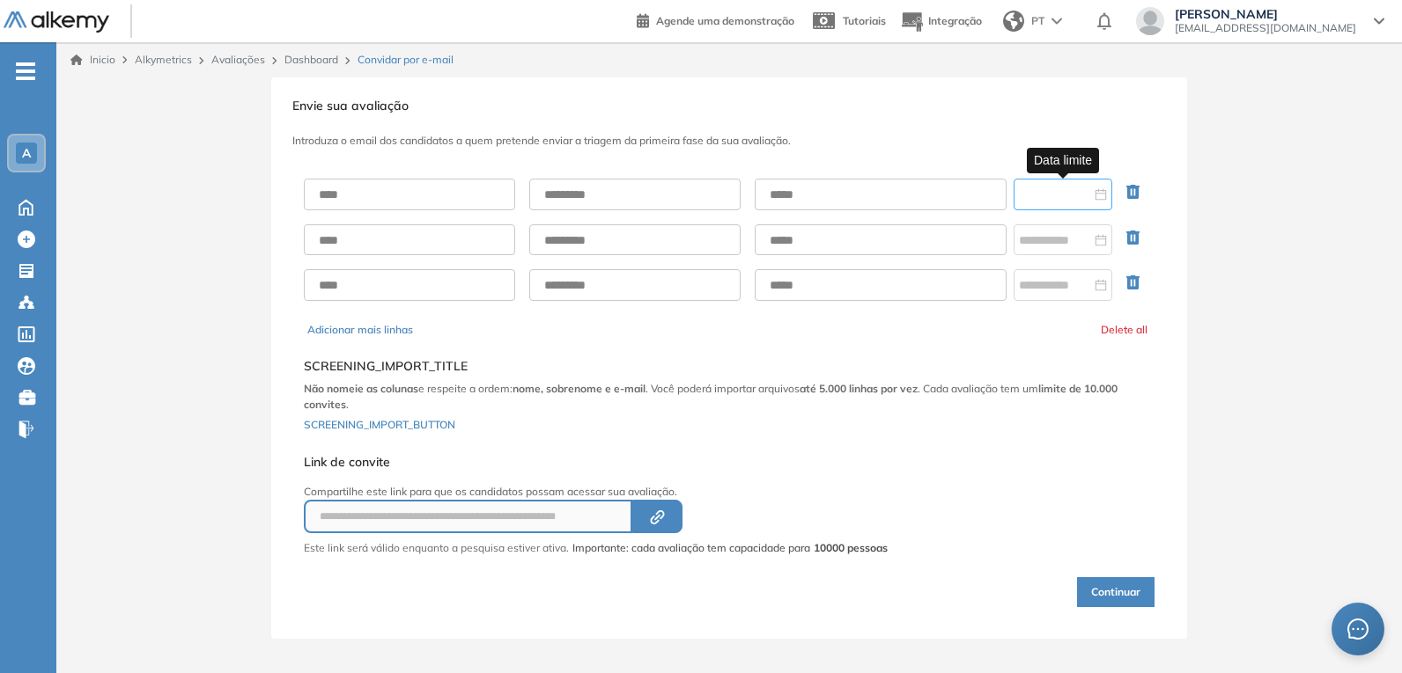
click at [1051, 191] on input at bounding box center [1055, 194] width 72 height 19
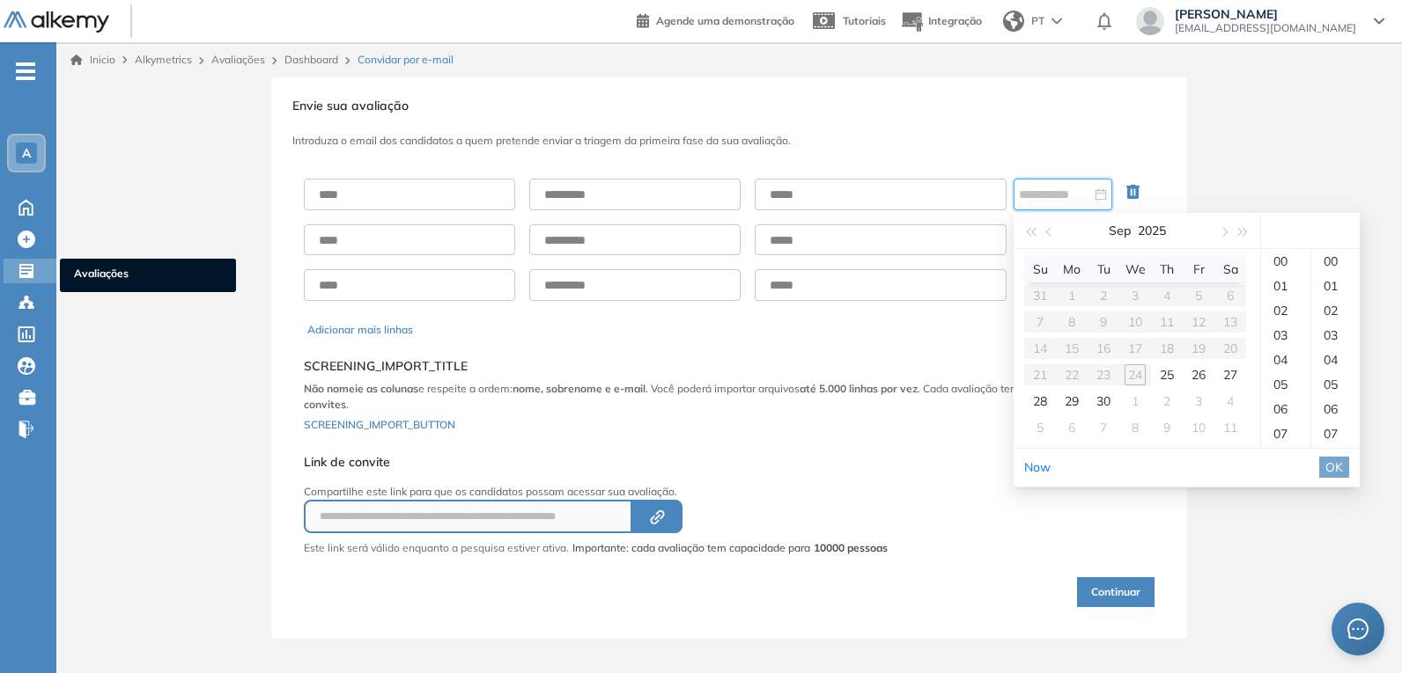
click at [28, 274] on icon at bounding box center [26, 271] width 14 height 14
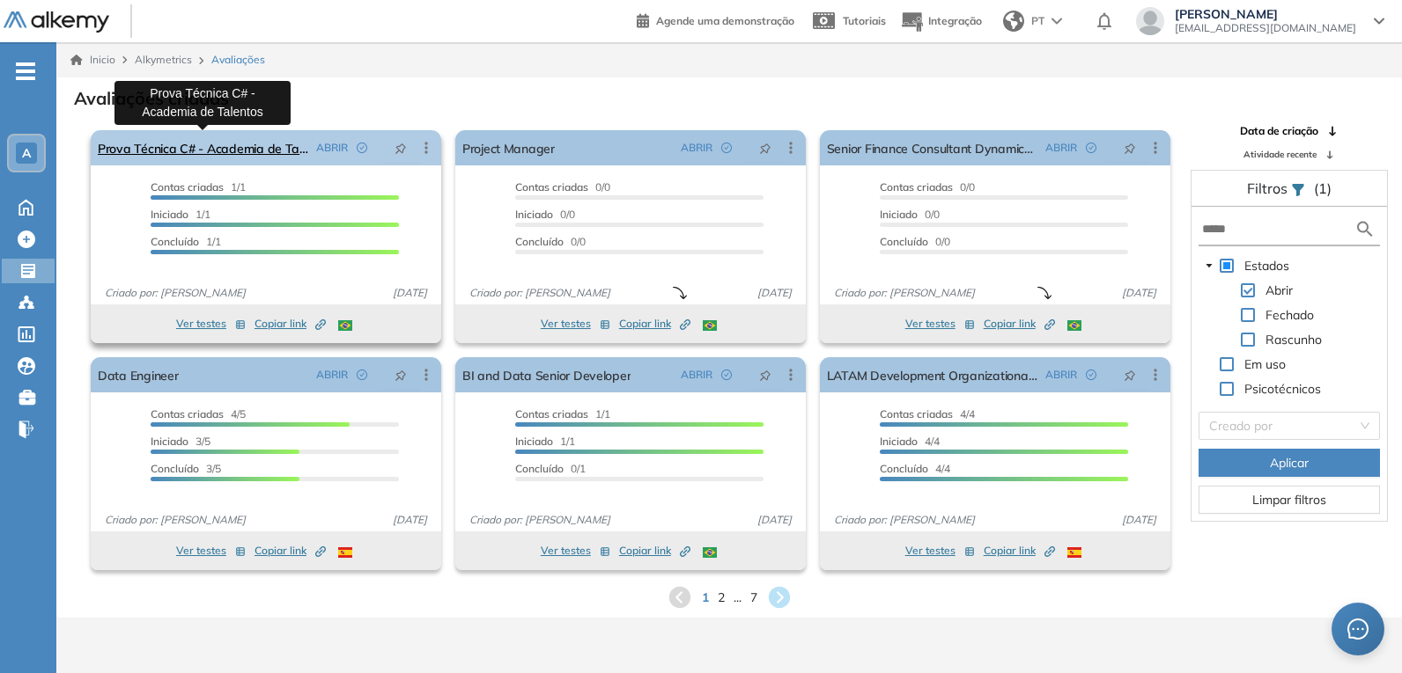
click at [228, 148] on link "Prova Técnica C# - Academia de Talentos" at bounding box center [203, 147] width 211 height 35
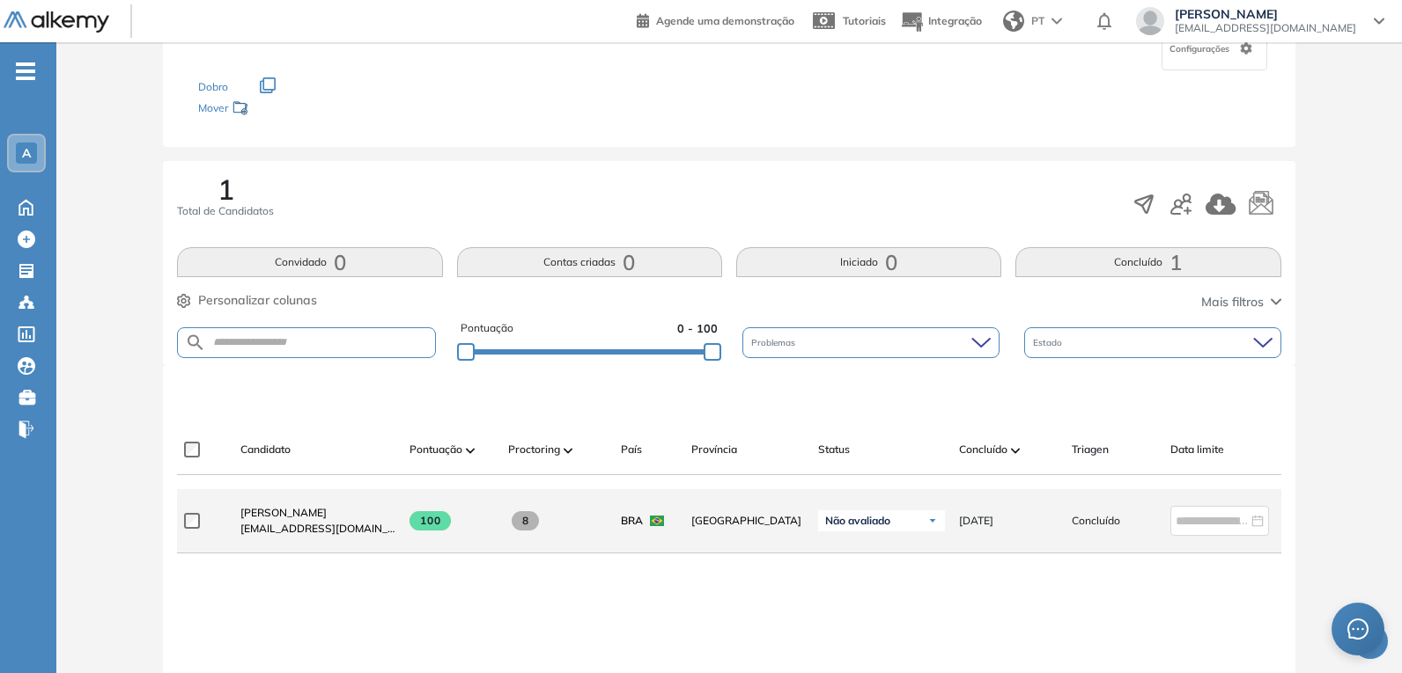
scroll to position [176, 0]
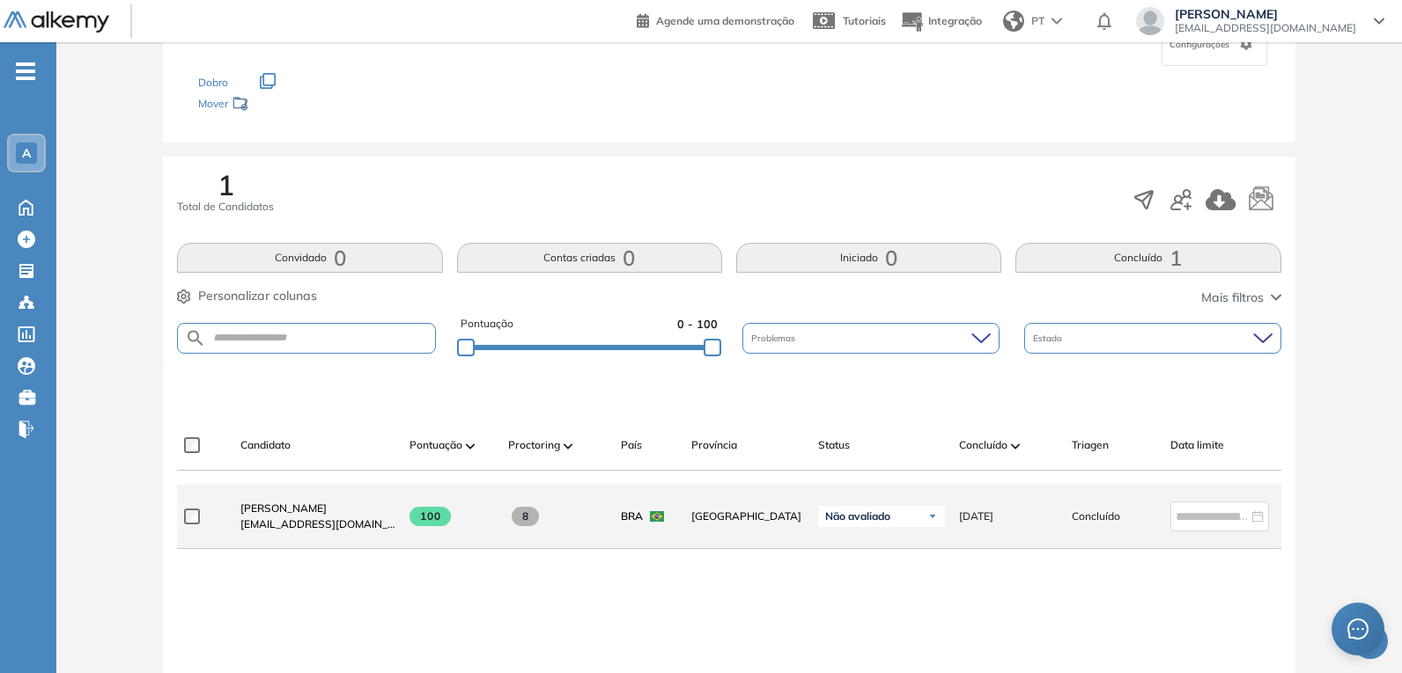
click at [1095, 525] on span "Concluído" at bounding box center [1095, 517] width 48 height 16
click at [1105, 523] on span "Concluído" at bounding box center [1095, 517] width 48 height 16
drag, startPoint x: 1123, startPoint y: 522, endPoint x: 1047, endPoint y: 519, distance: 76.6
click at [1064, 519] on div "Concluído" at bounding box center [1106, 517] width 99 height 44
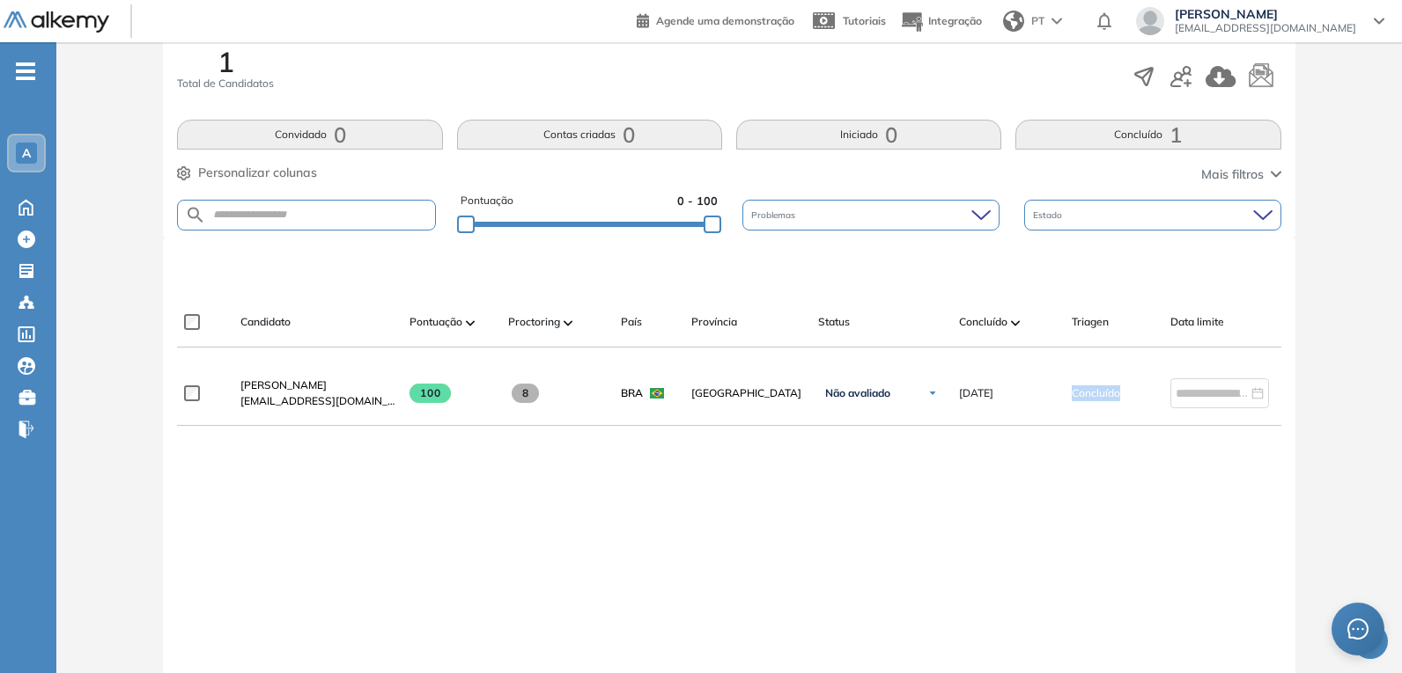
scroll to position [352, 0]
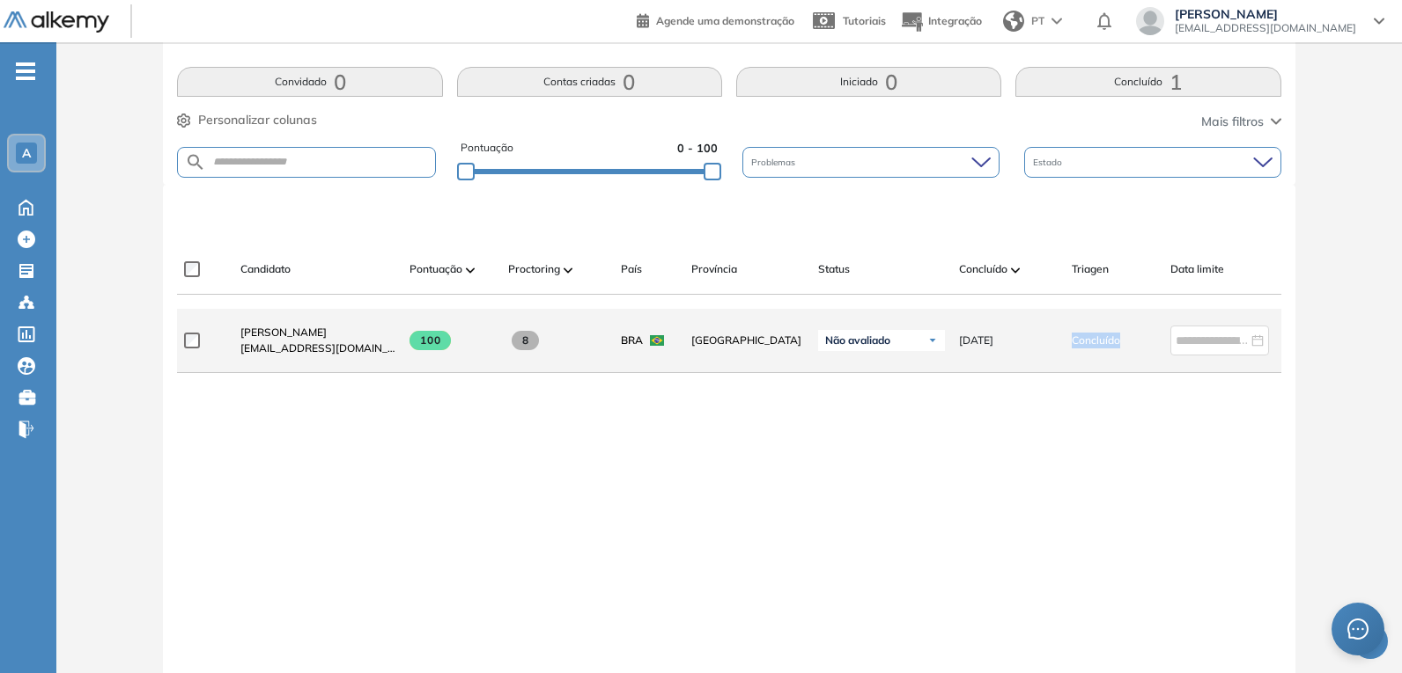
click at [1075, 349] on span "Concluído" at bounding box center [1095, 341] width 48 height 16
click at [1068, 345] on div "Concluído" at bounding box center [1106, 341] width 99 height 44
click at [1095, 349] on span "Concluído" at bounding box center [1095, 341] width 48 height 16
drag, startPoint x: 1072, startPoint y: 353, endPoint x: 1127, endPoint y: 353, distance: 54.6
click at [1127, 349] on div "Concluído" at bounding box center [1113, 341] width 85 height 16
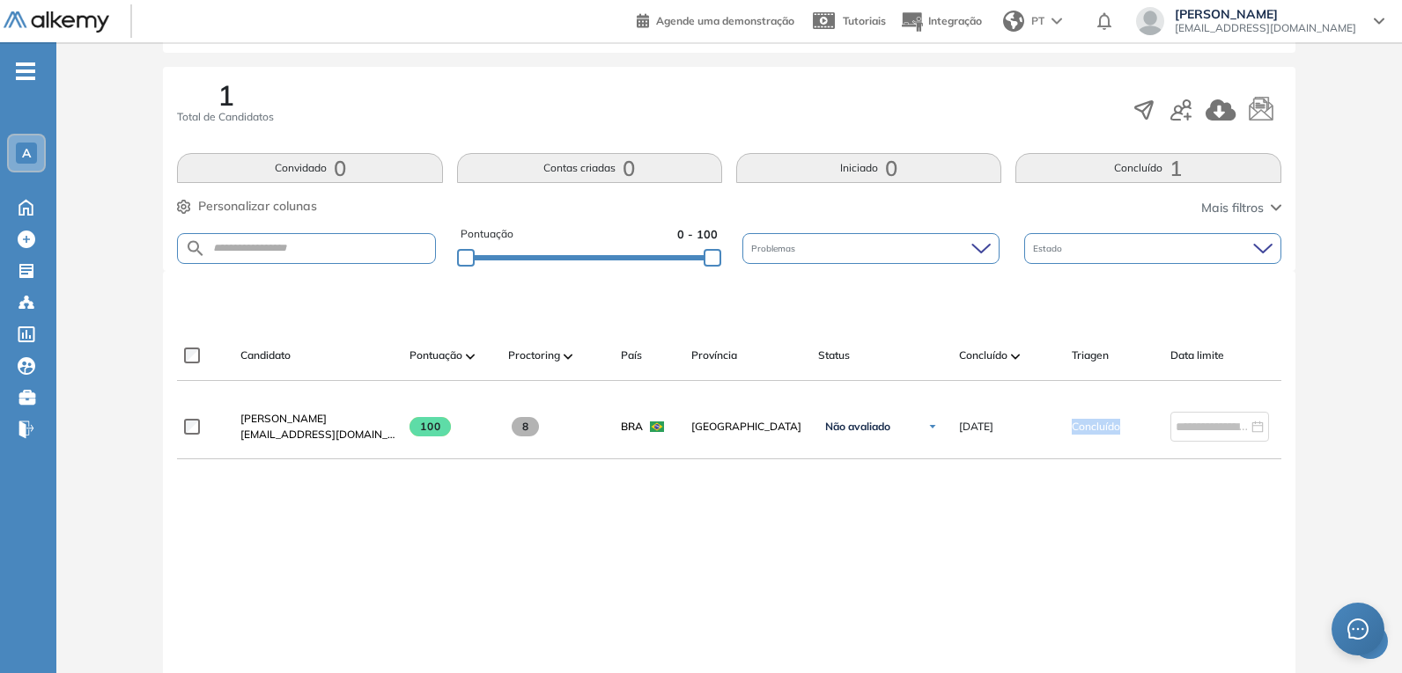
scroll to position [235, 0]
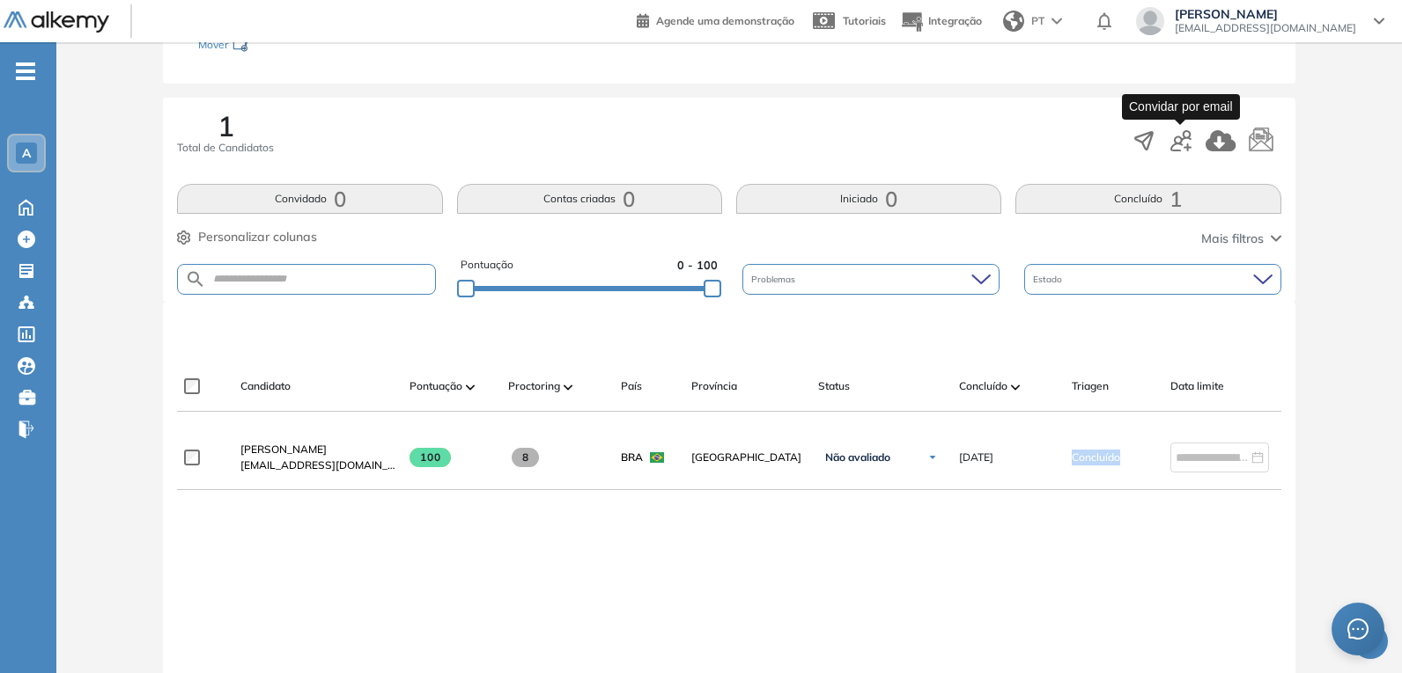
click at [1186, 139] on icon "button" at bounding box center [1180, 140] width 21 height 21
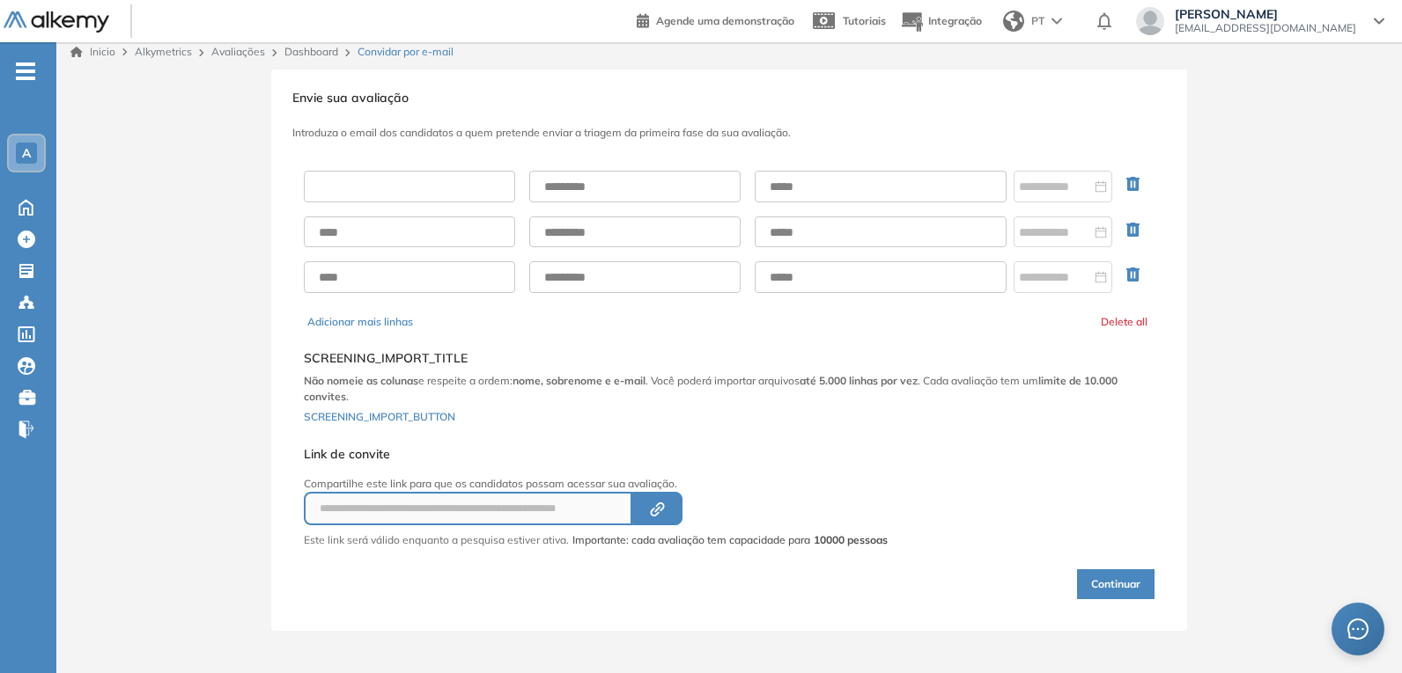
click at [415, 186] on input "text" at bounding box center [409, 187] width 211 height 32
click at [834, 177] on input "text" at bounding box center [880, 187] width 252 height 32
click at [664, 503] on icon "Created by potrace 1.16, written by [PERSON_NAME] [DATE]-[DATE]" at bounding box center [657, 510] width 20 height 14
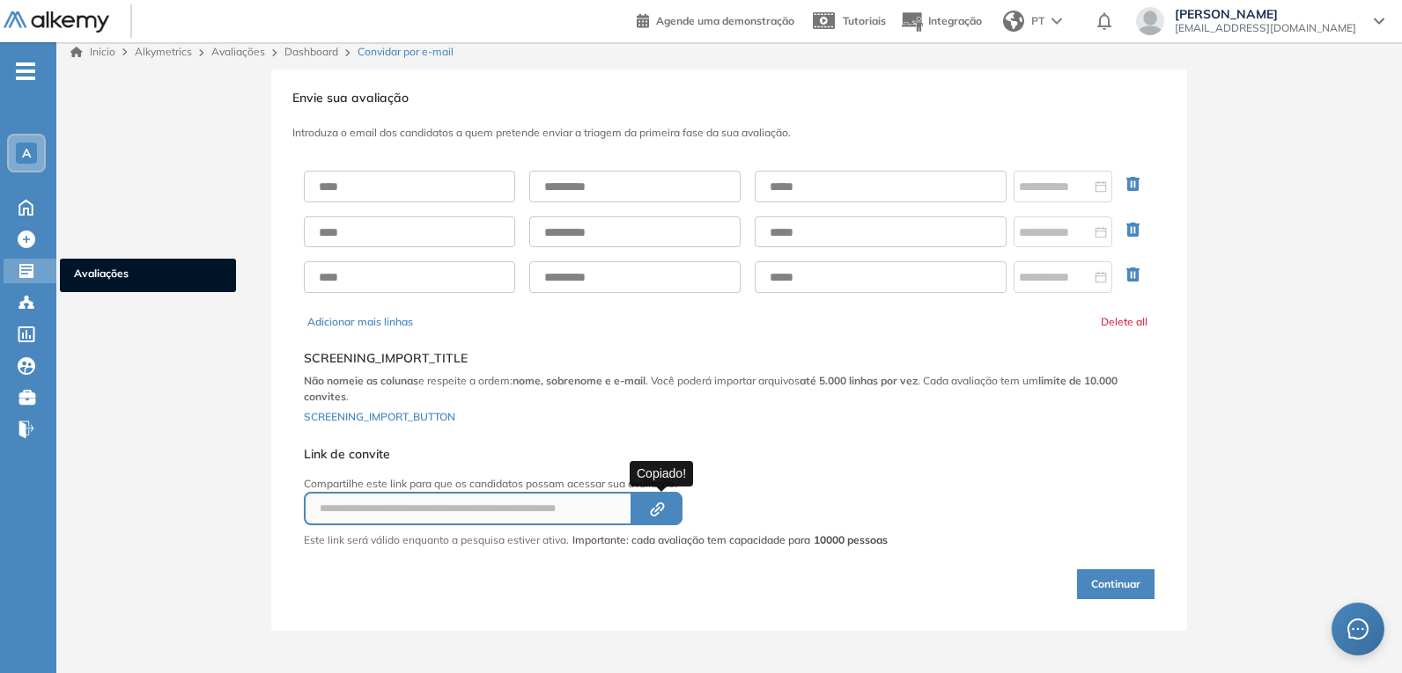
click at [26, 281] on div "Avaliações Avaliações" at bounding box center [30, 271] width 53 height 25
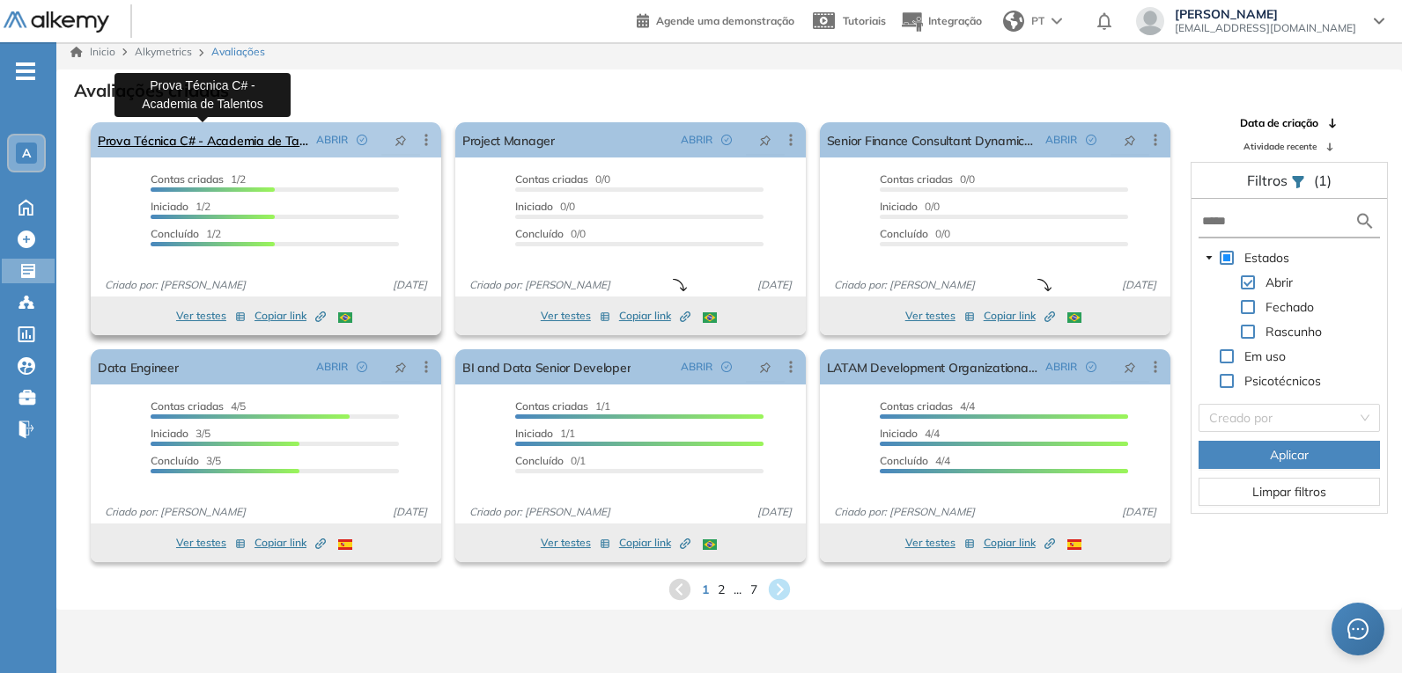
click at [232, 139] on link "Prova Técnica C# - Academia de Talentos" at bounding box center [203, 139] width 211 height 35
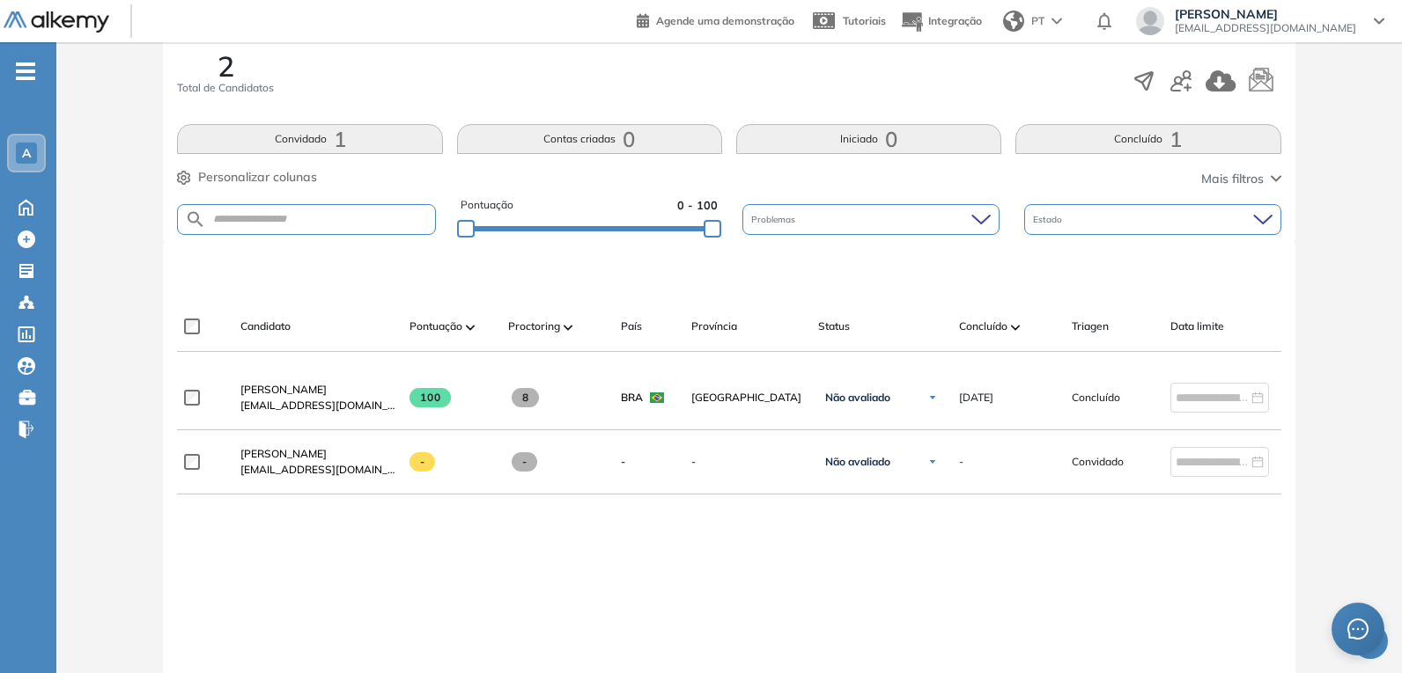
scroll to position [264, 0]
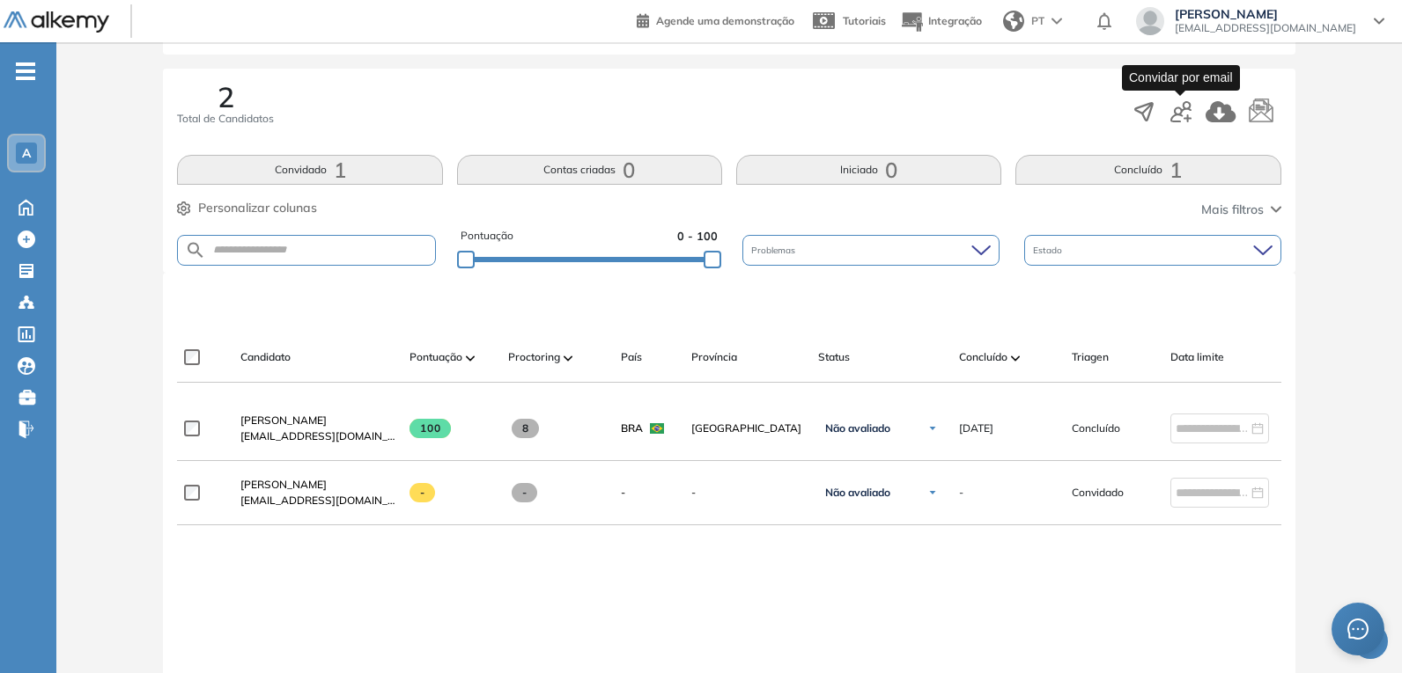
click at [1185, 114] on icon "button" at bounding box center [1180, 111] width 21 height 21
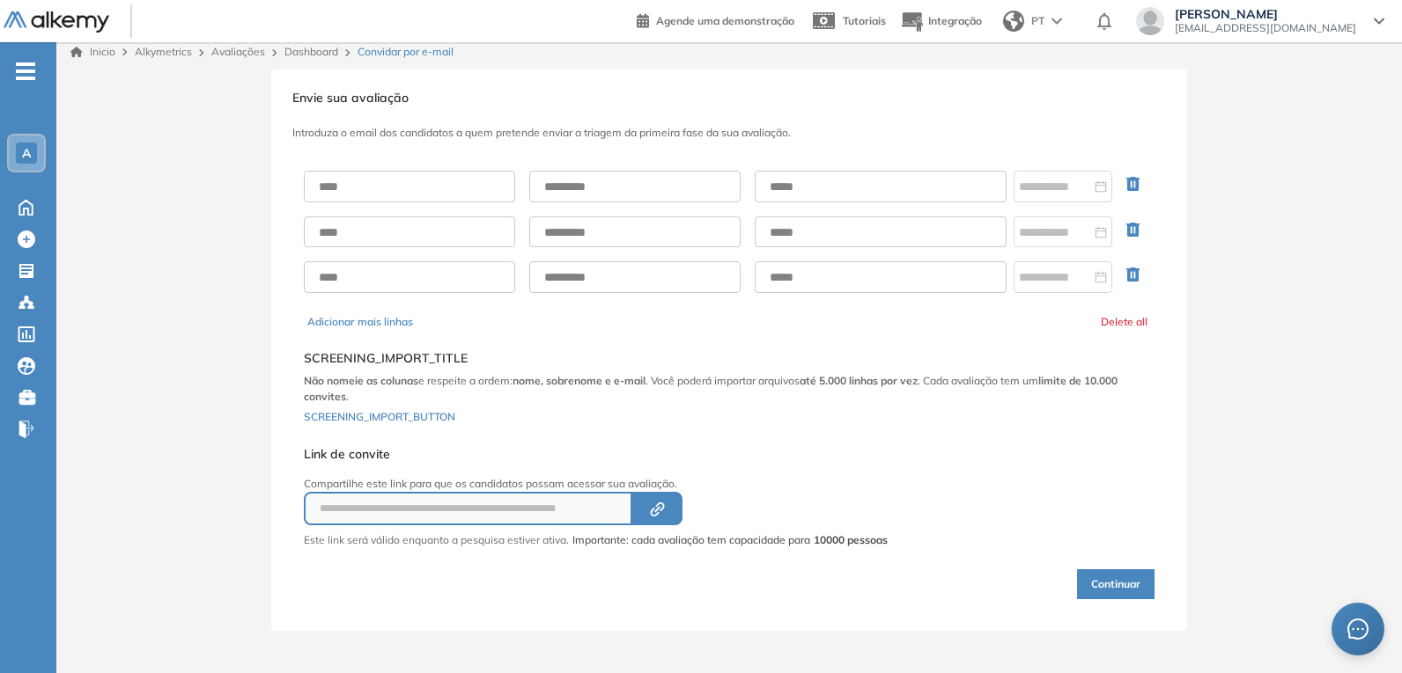
scroll to position [8, 0]
click at [1034, 191] on input at bounding box center [1055, 186] width 72 height 19
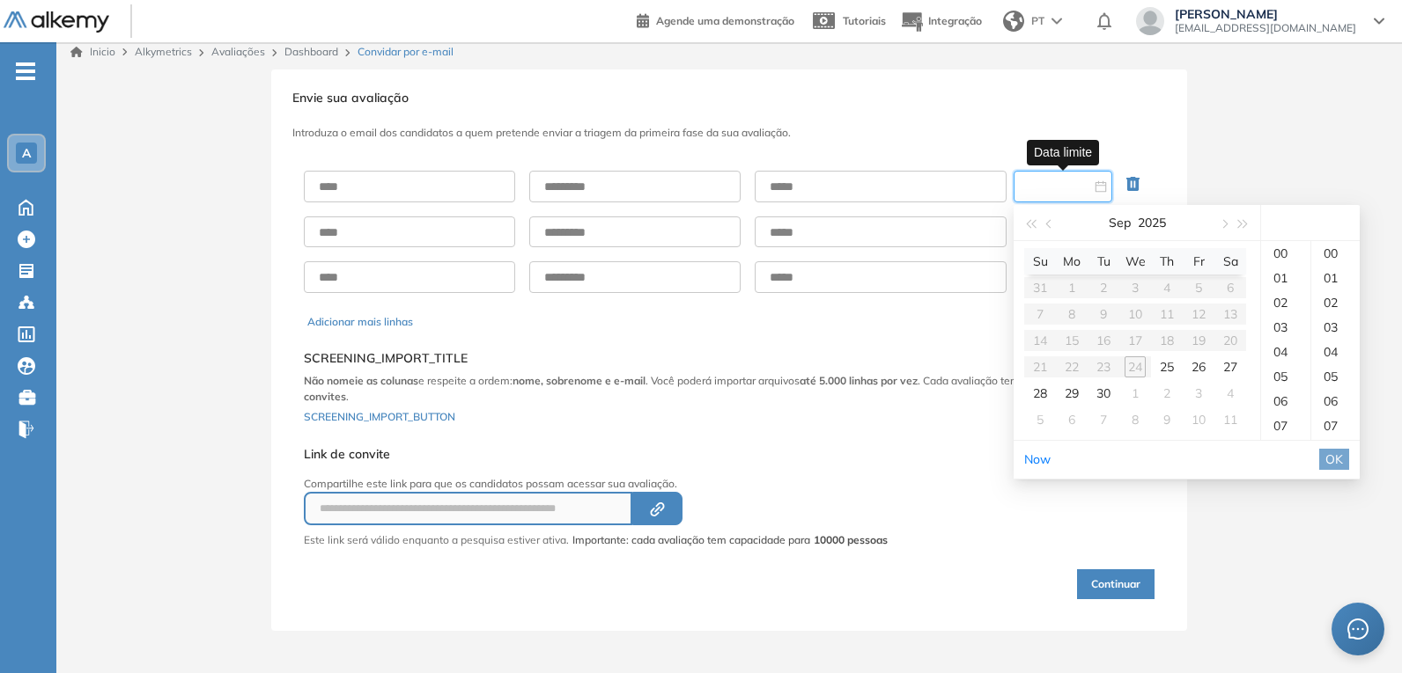
click at [1141, 368] on table "Su Mo Tu We Th Fr Sa 31 1 2 3 4 5 6 7 8 9 10 11 12 13 14 15 16 17 18 19 20 21 2…" at bounding box center [1135, 340] width 222 height 185
type input "**********"
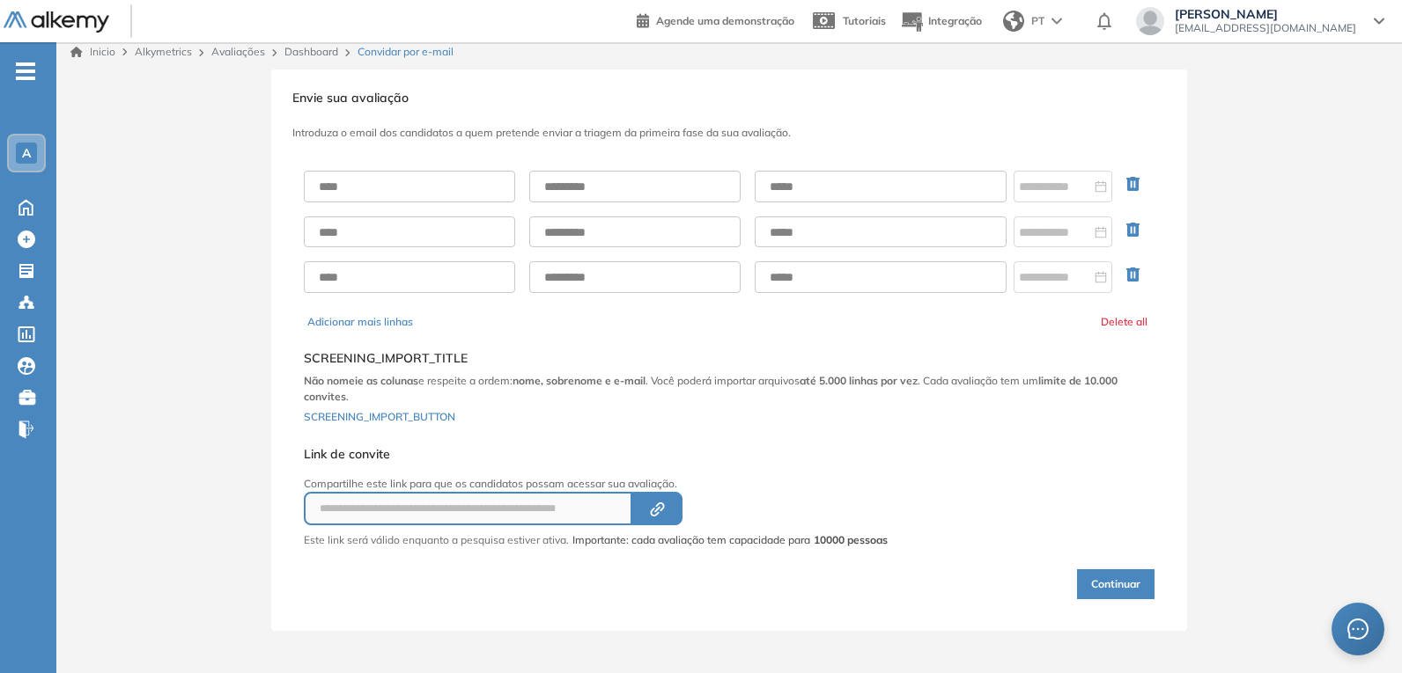
click at [883, 410] on div "Selecione o documento que deseja importar Adicionar SCREENING_IMPORT_TITLE Não …" at bounding box center [729, 385] width 850 height 96
click at [1078, 190] on input at bounding box center [1055, 186] width 72 height 19
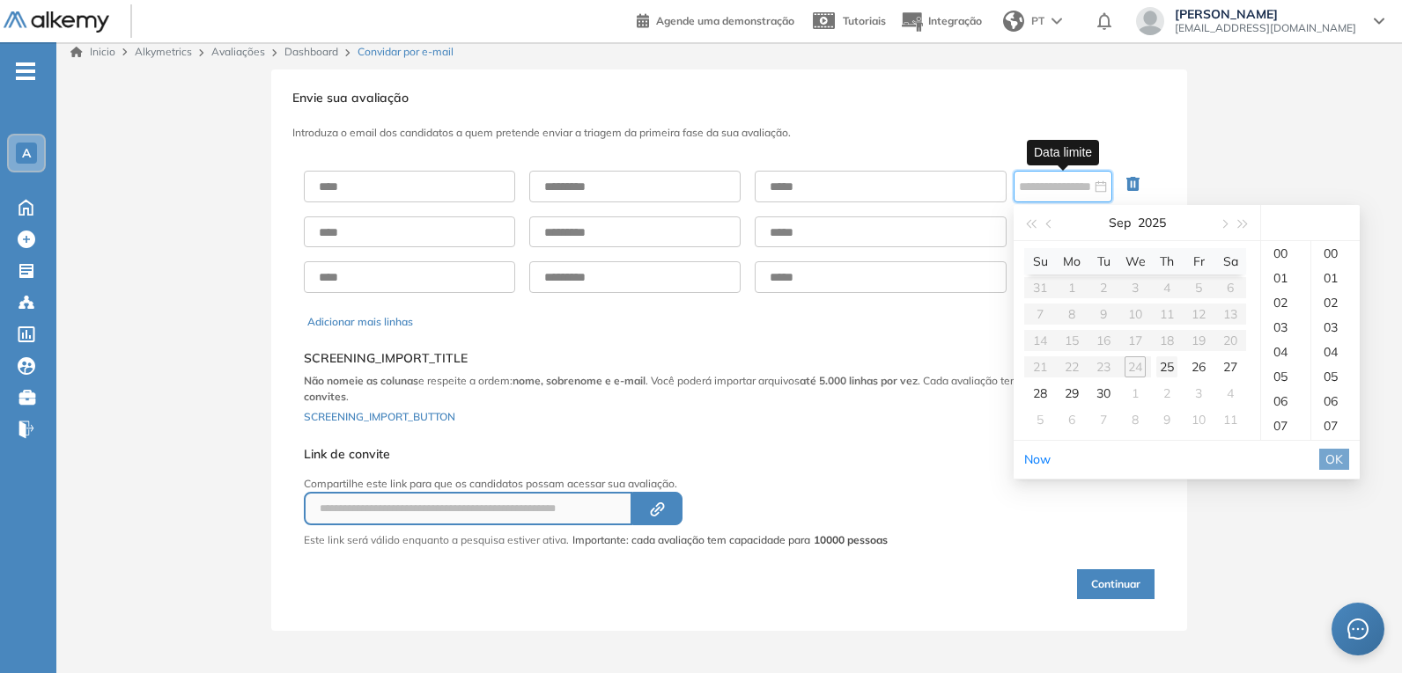
type input "**********"
click at [1132, 365] on table "Su Mo Tu We Th Fr Sa 31 1 2 3 4 5 6 7 8 9 10 11 12 13 14 15 16 17 18 19 20 21 2…" at bounding box center [1135, 340] width 222 height 185
click at [1134, 365] on table "Su Mo Tu We Th Fr Sa 31 1 2 3 4 5 6 7 8 9 10 11 12 13 14 15 16 17 18 19 20 21 2…" at bounding box center [1135, 340] width 222 height 185
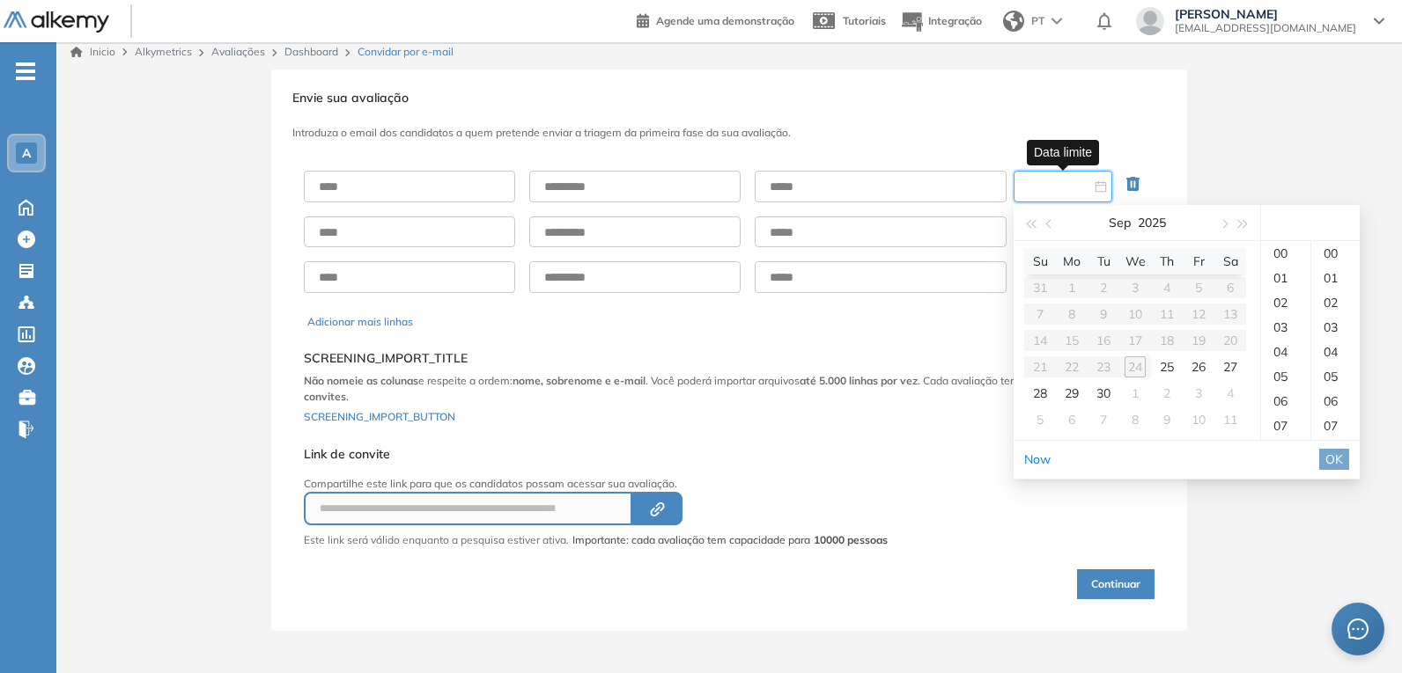
click at [1135, 366] on table "Su Mo Tu We Th Fr Sa 31 1 2 3 4 5 6 7 8 9 10 11 12 13 14 15 16 17 18 19 20 21 2…" at bounding box center [1135, 340] width 222 height 185
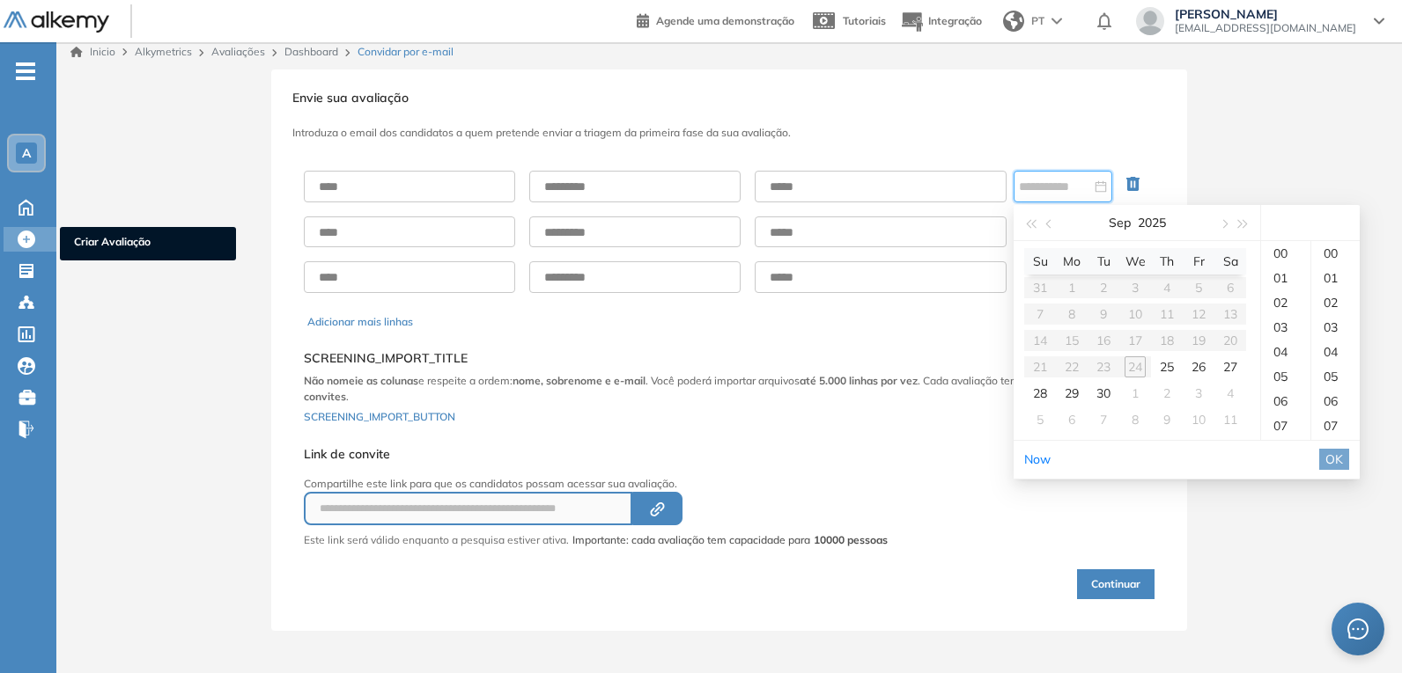
click at [20, 242] on icon at bounding box center [27, 240] width 18 height 18
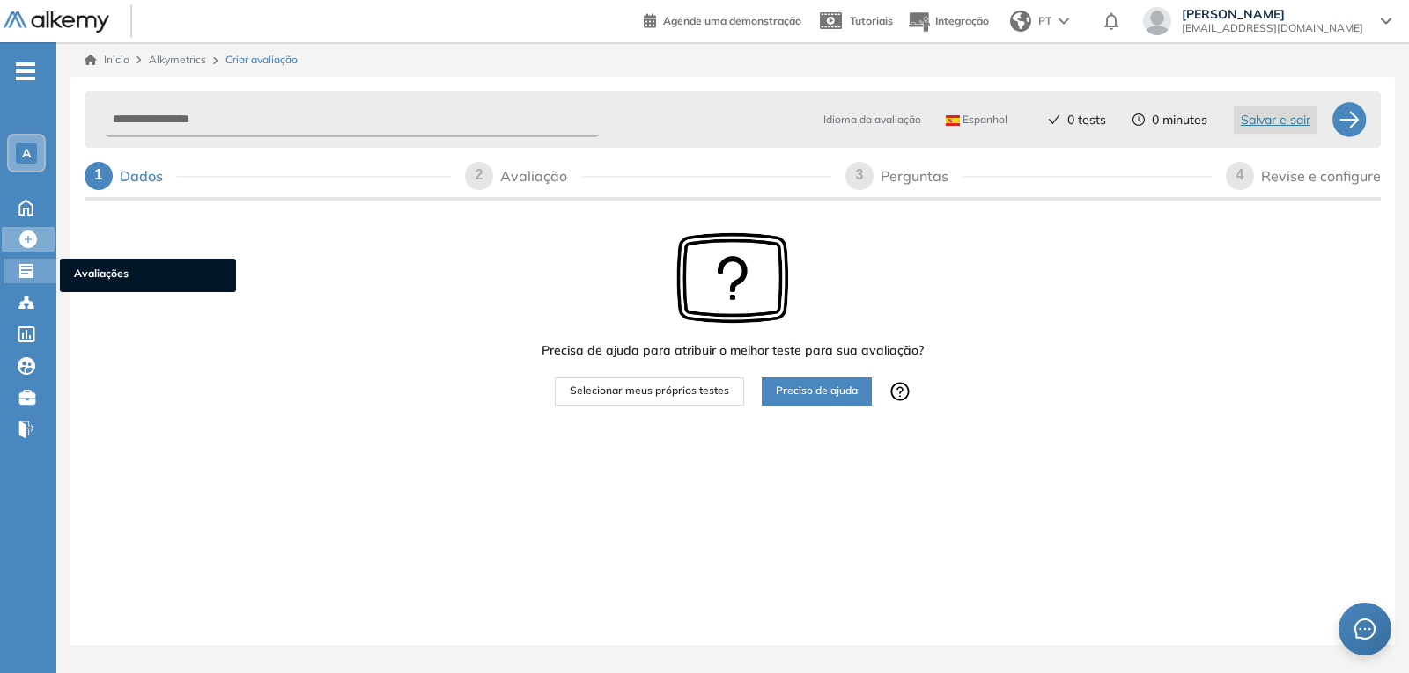
click at [26, 280] on div "Avaliações Avaliações" at bounding box center [30, 271] width 53 height 25
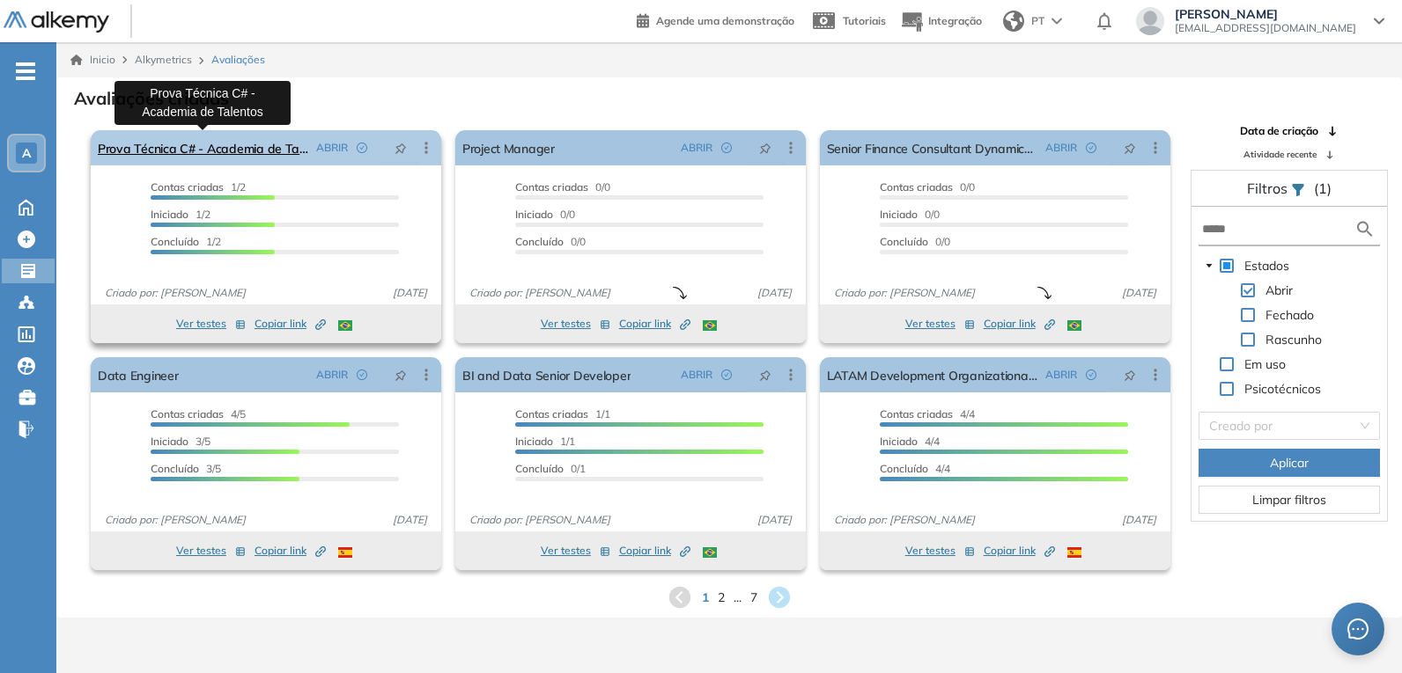
click at [211, 156] on link "Prova Técnica C# - Academia de Talentos" at bounding box center [203, 147] width 211 height 35
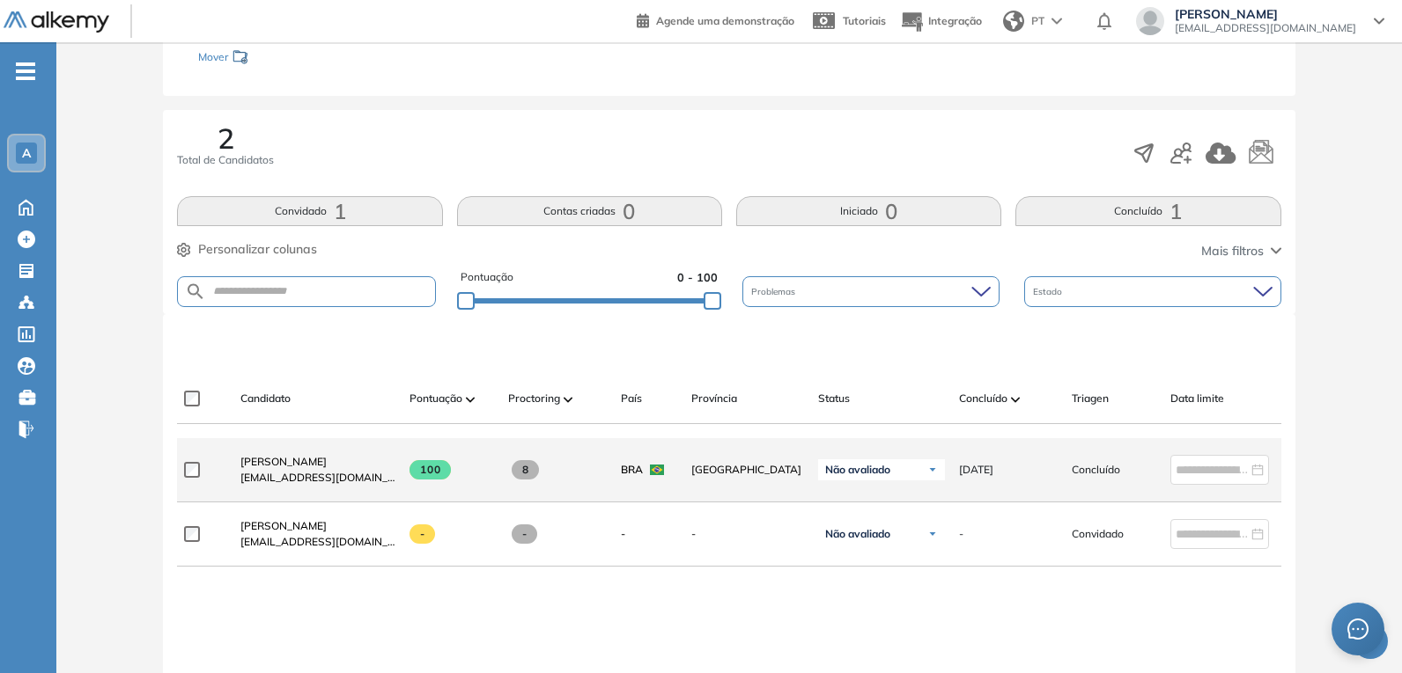
scroll to position [264, 0]
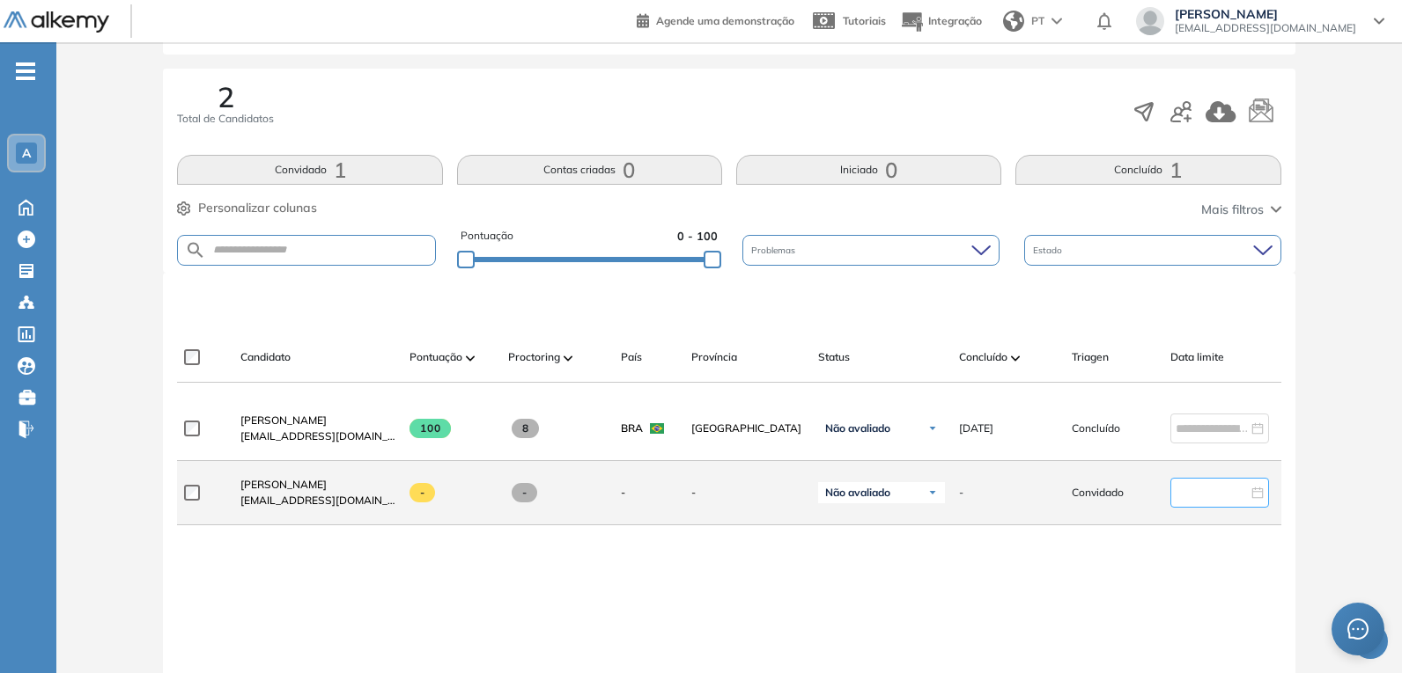
click at [1245, 503] on input at bounding box center [1211, 492] width 72 height 19
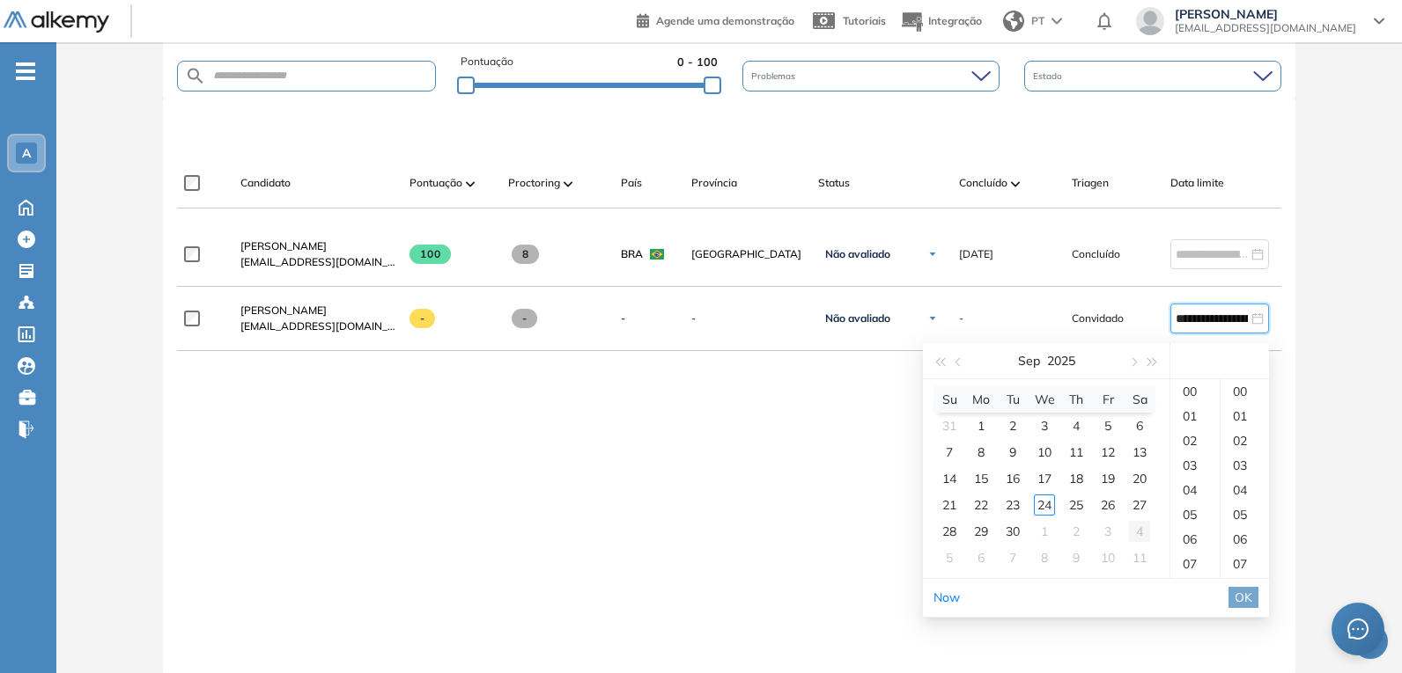
scroll to position [440, 0]
click at [1048, 497] on div "24" at bounding box center [1044, 503] width 21 height 21
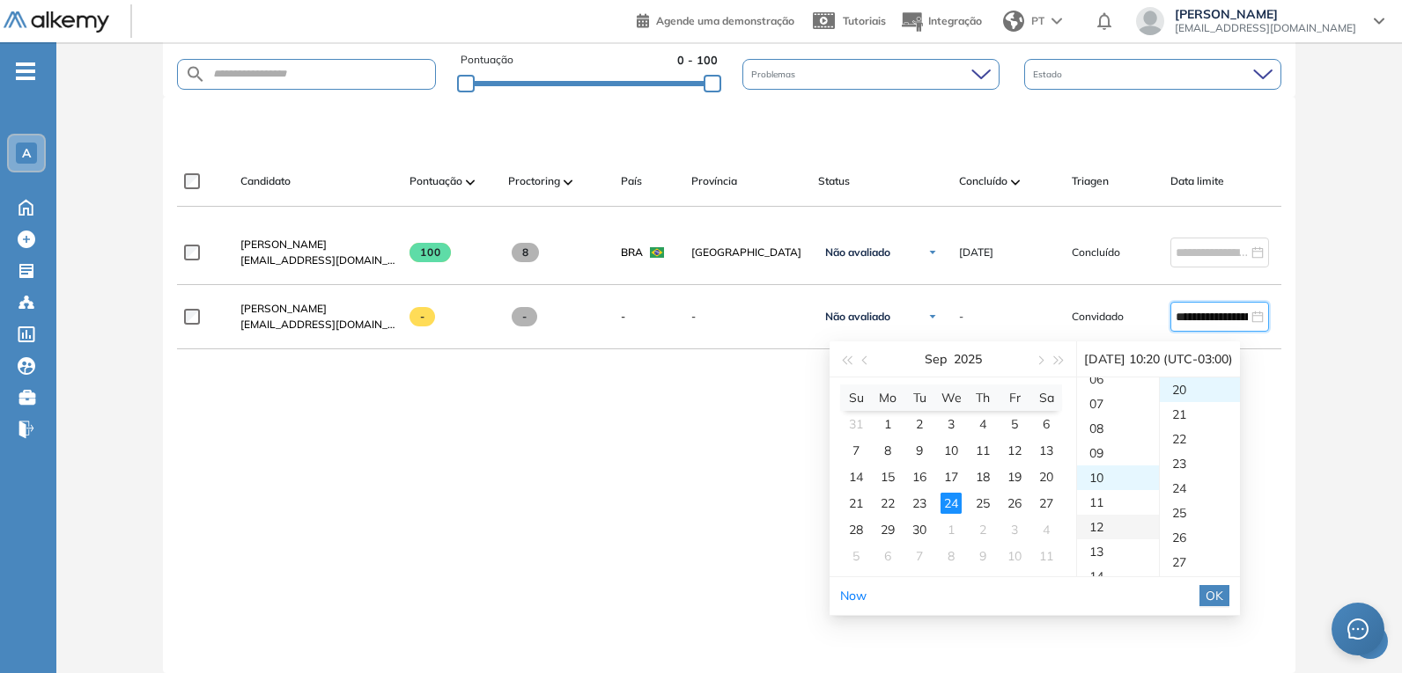
scroll to position [247, 0]
click at [1116, 441] on div "12" at bounding box center [1118, 439] width 82 height 25
type input "**********"
click at [1210, 393] on div "20" at bounding box center [1199, 390] width 81 height 25
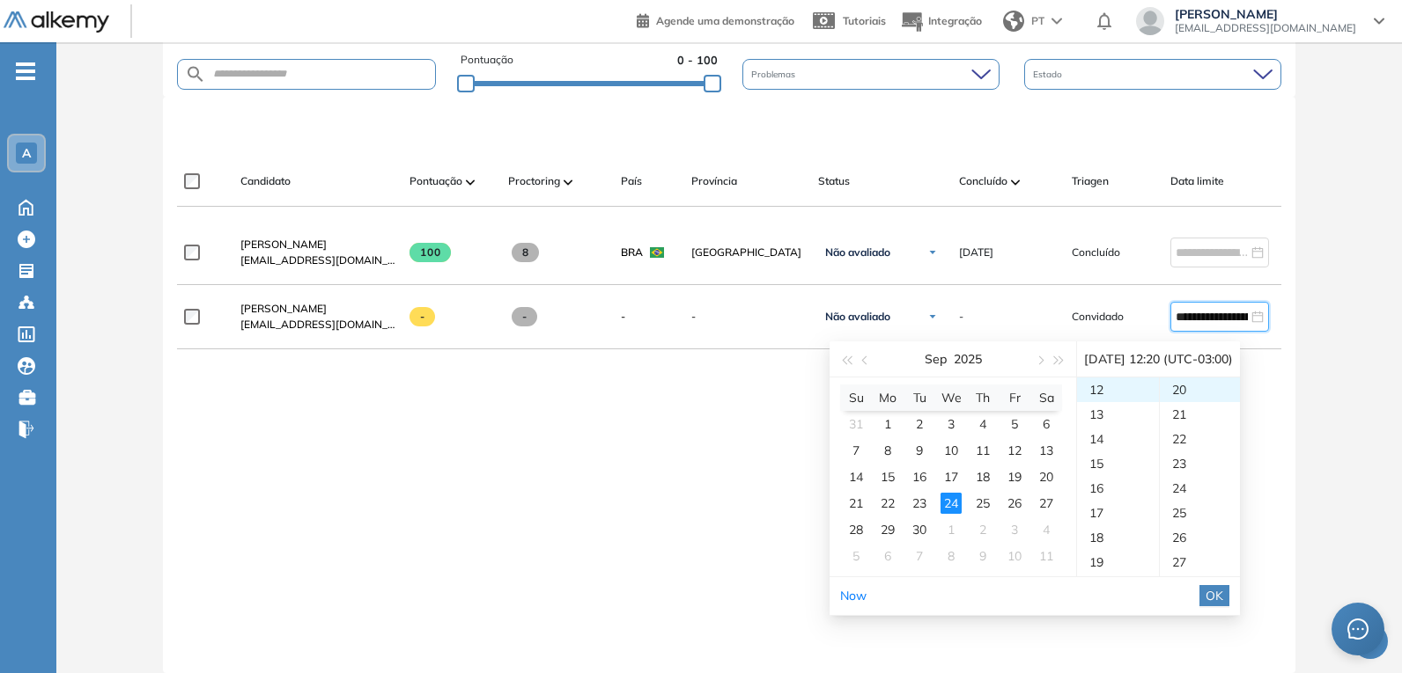
click at [1223, 598] on span "OK" at bounding box center [1214, 595] width 18 height 19
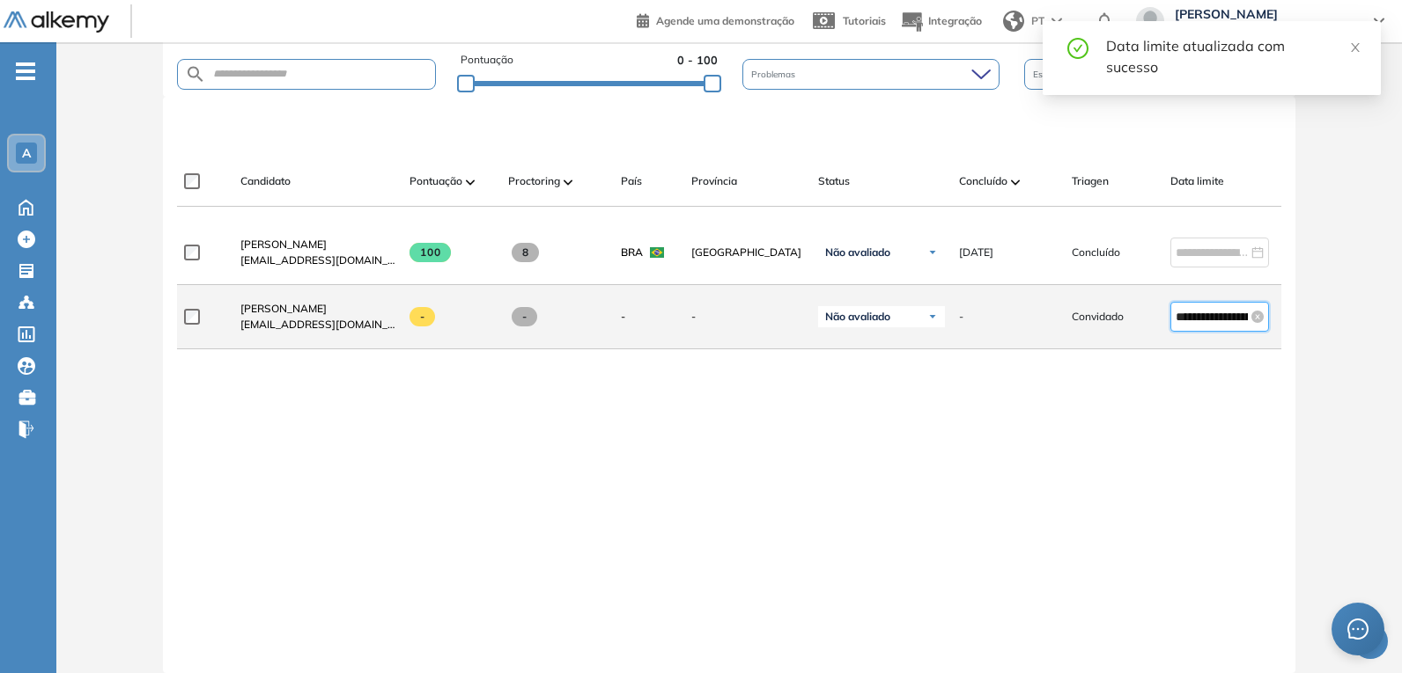
click at [1224, 321] on input "**********" at bounding box center [1211, 316] width 72 height 19
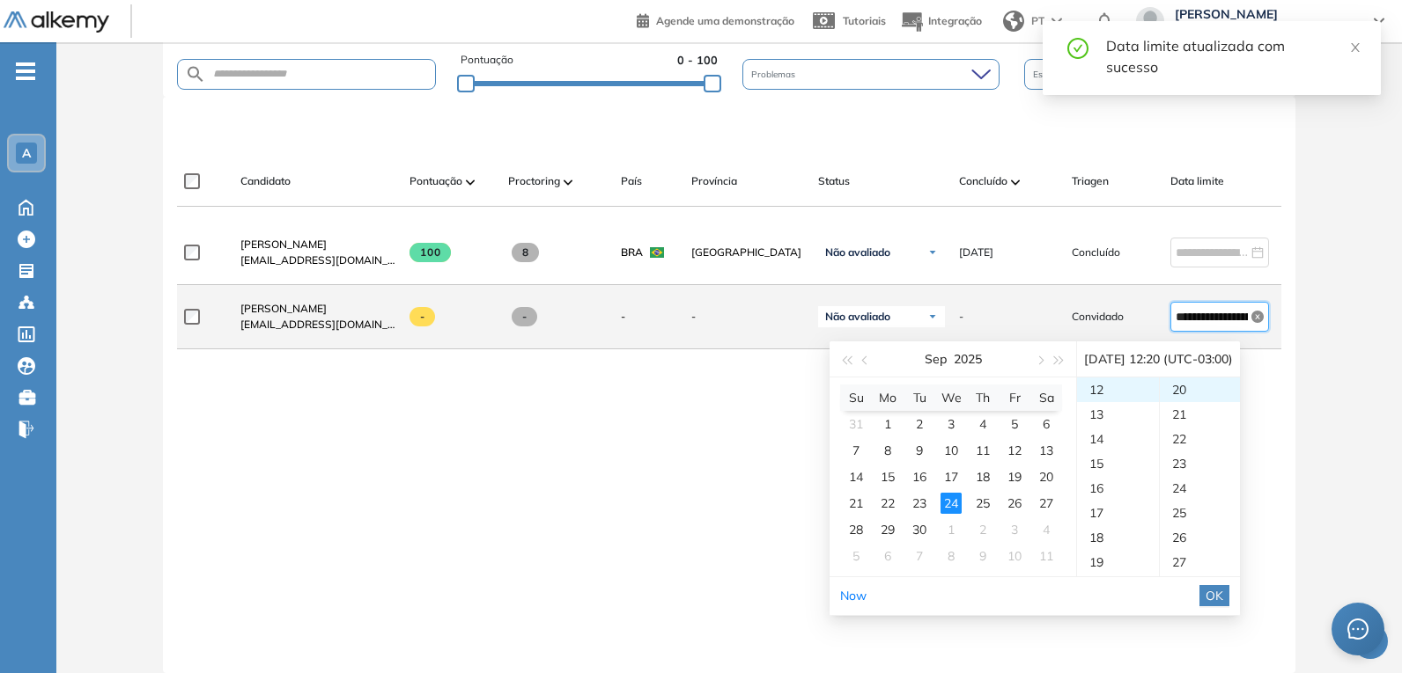
click at [1256, 323] on icon "close-circle" at bounding box center [1257, 317] width 12 height 12
type input "**********"
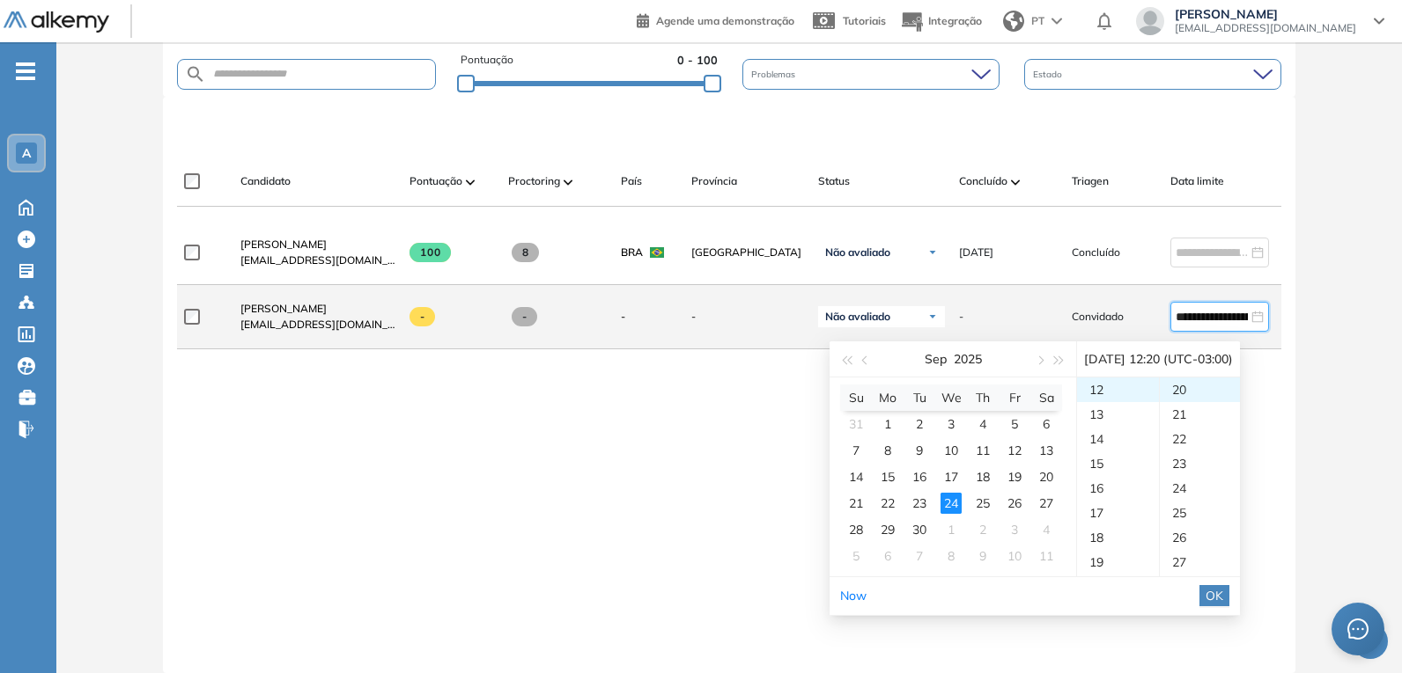
click at [1280, 305] on div "**********" at bounding box center [1233, 317] width 155 height 58
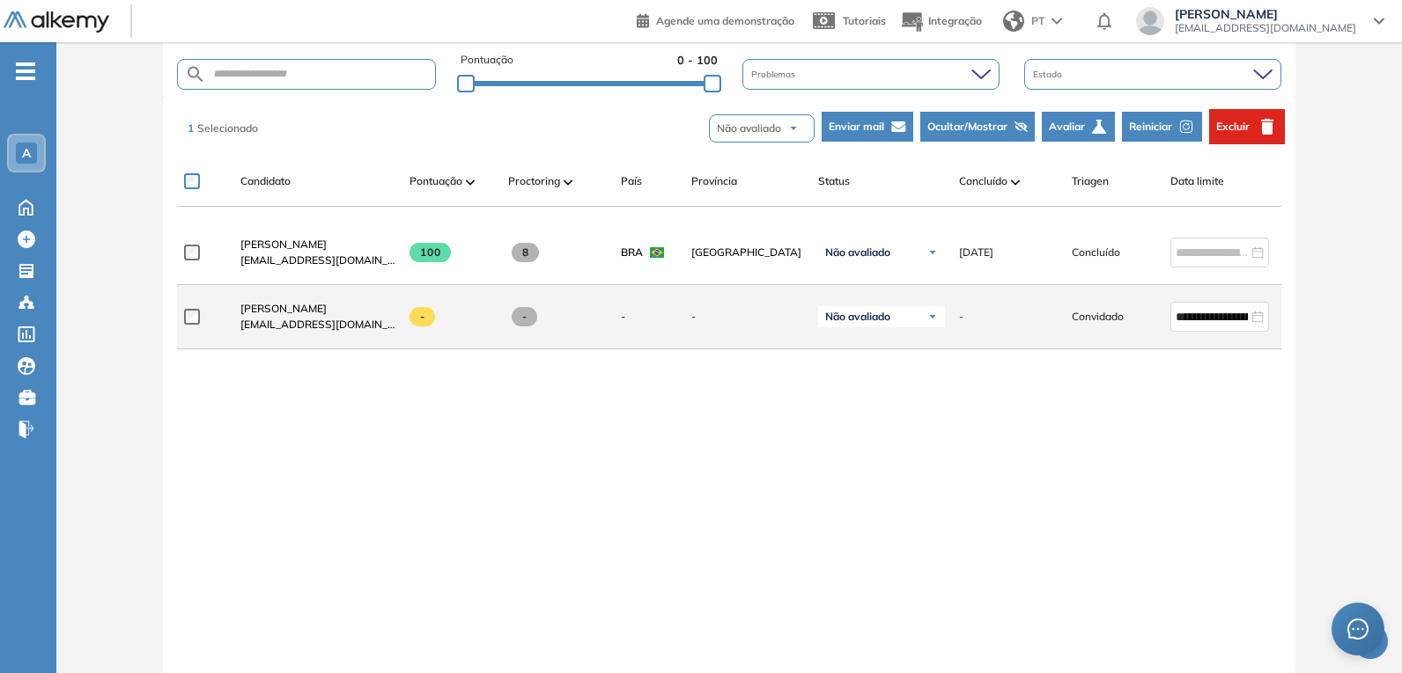
click at [189, 312] on div at bounding box center [205, 317] width 42 height 44
click at [1194, 321] on input "**********" at bounding box center [1211, 316] width 72 height 19
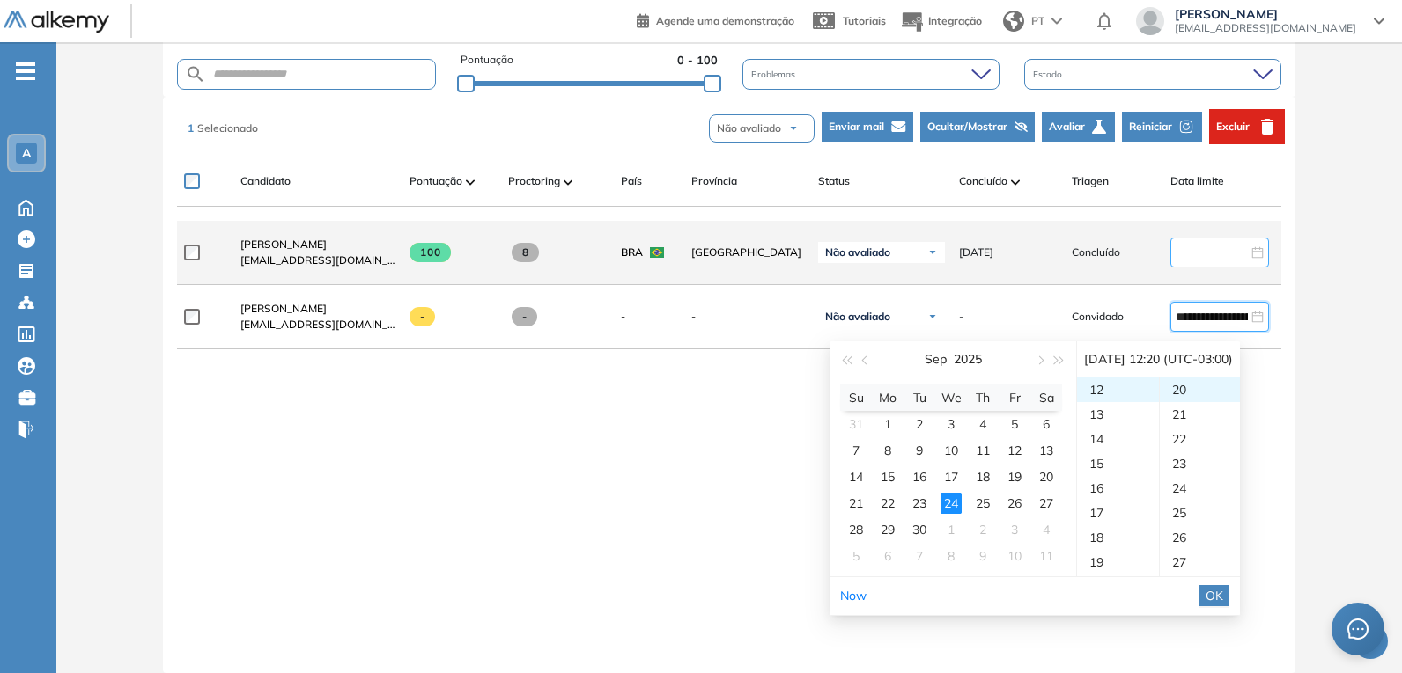
click at [1229, 262] on input at bounding box center [1211, 252] width 72 height 19
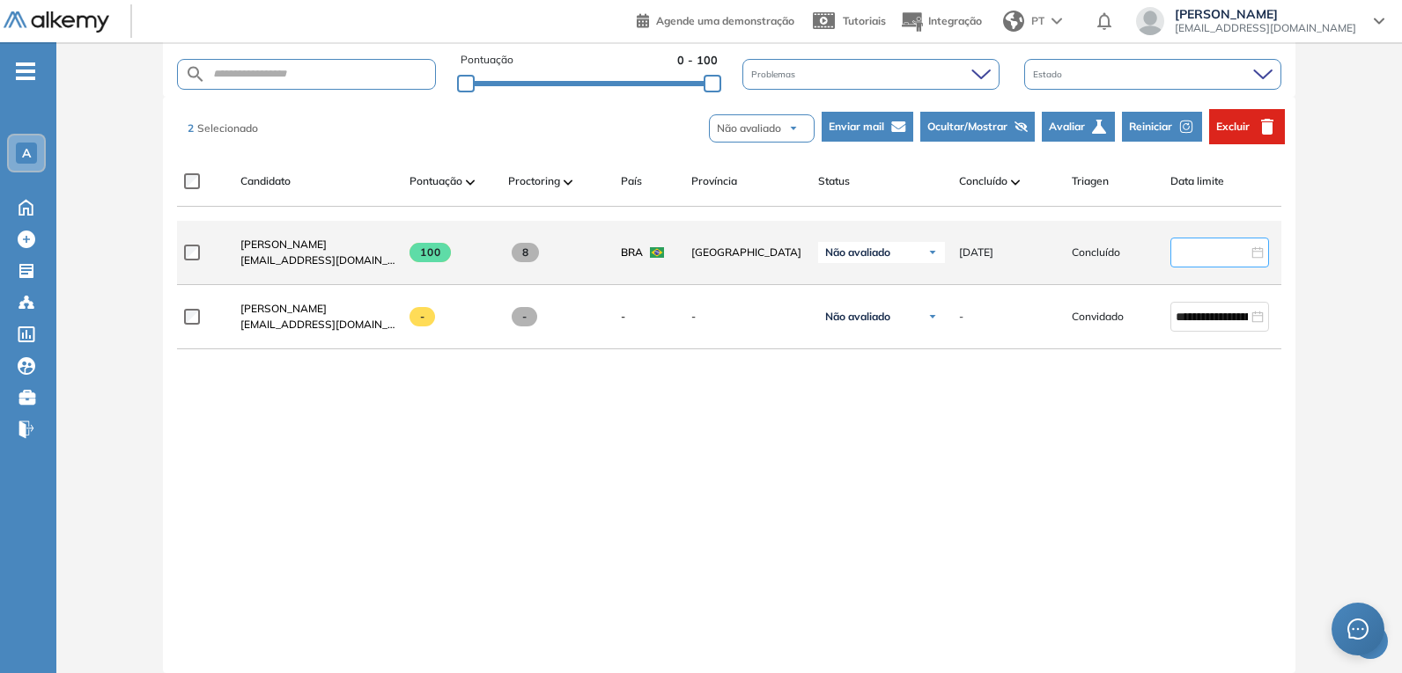
click at [1193, 262] on input at bounding box center [1211, 252] width 72 height 19
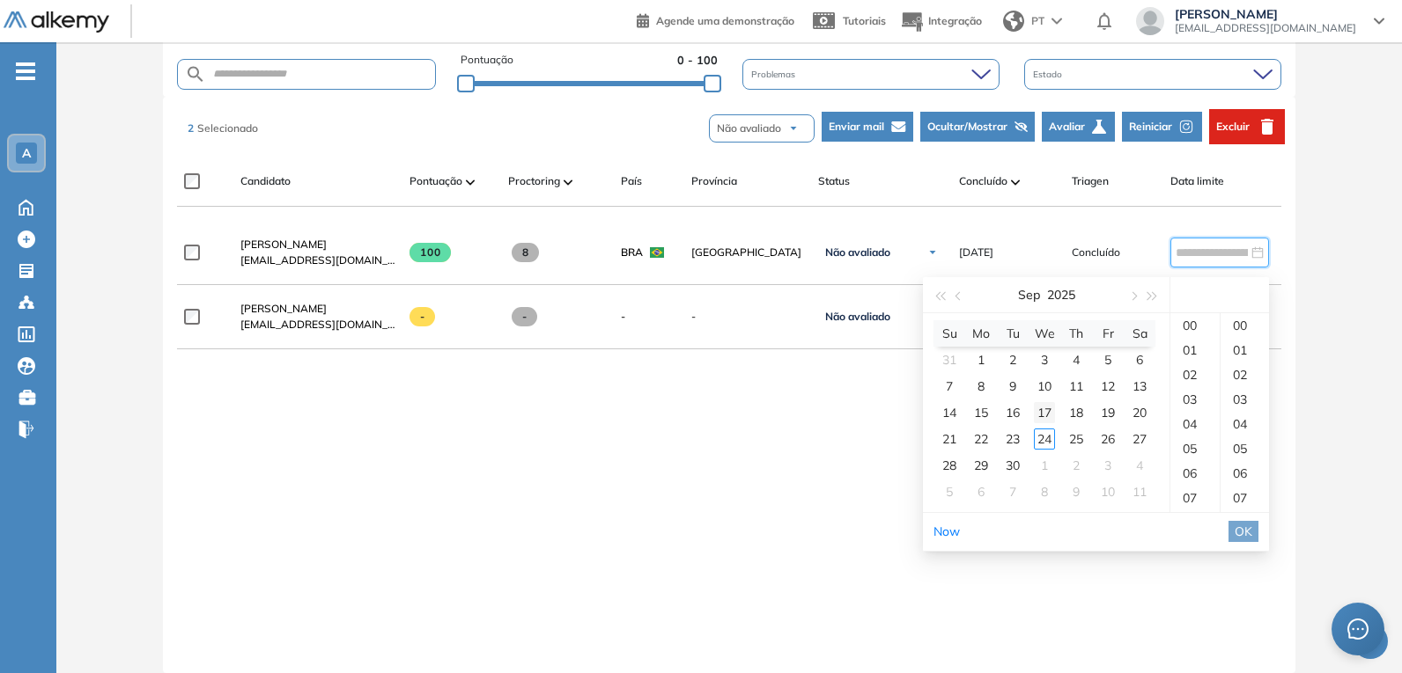
click at [1049, 419] on div "17" at bounding box center [1044, 412] width 21 height 21
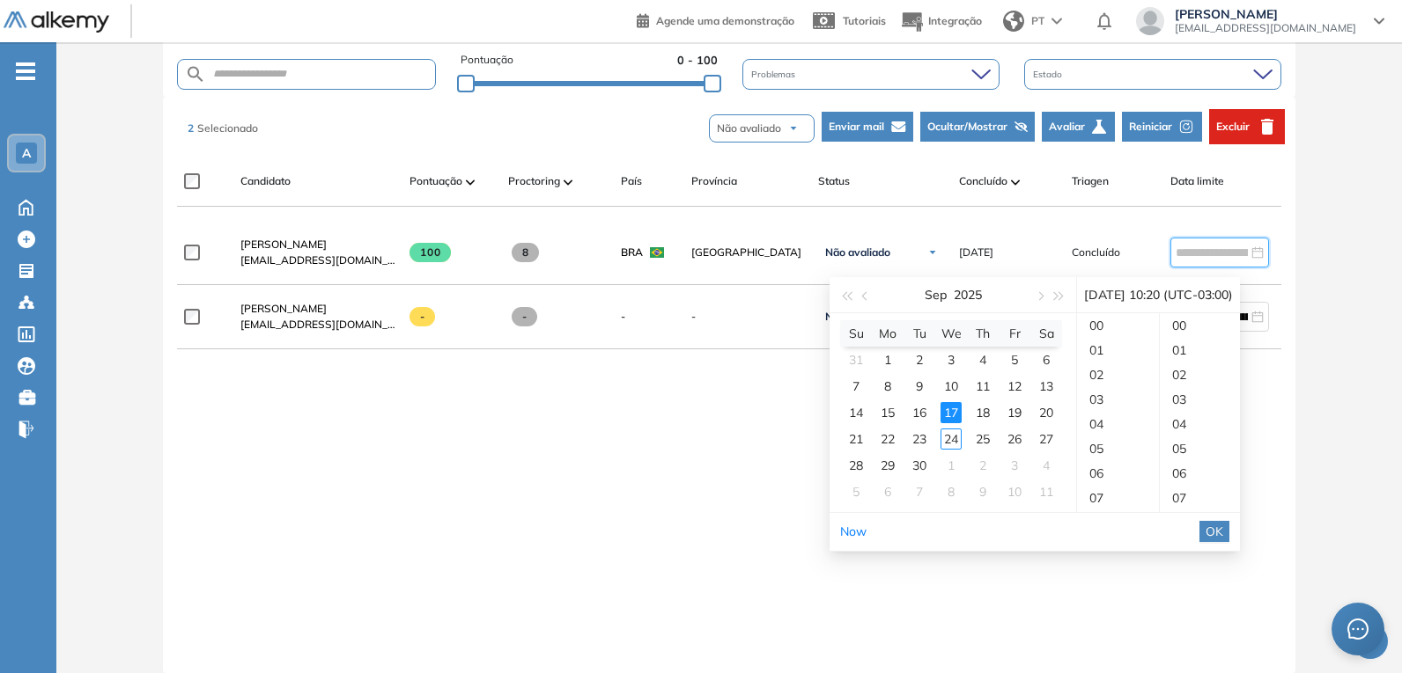
scroll to position [493, 0]
click at [1137, 364] on div "12" at bounding box center [1118, 375] width 82 height 25
click at [1206, 363] on div "22" at bounding box center [1199, 375] width 81 height 25
type input "**********"
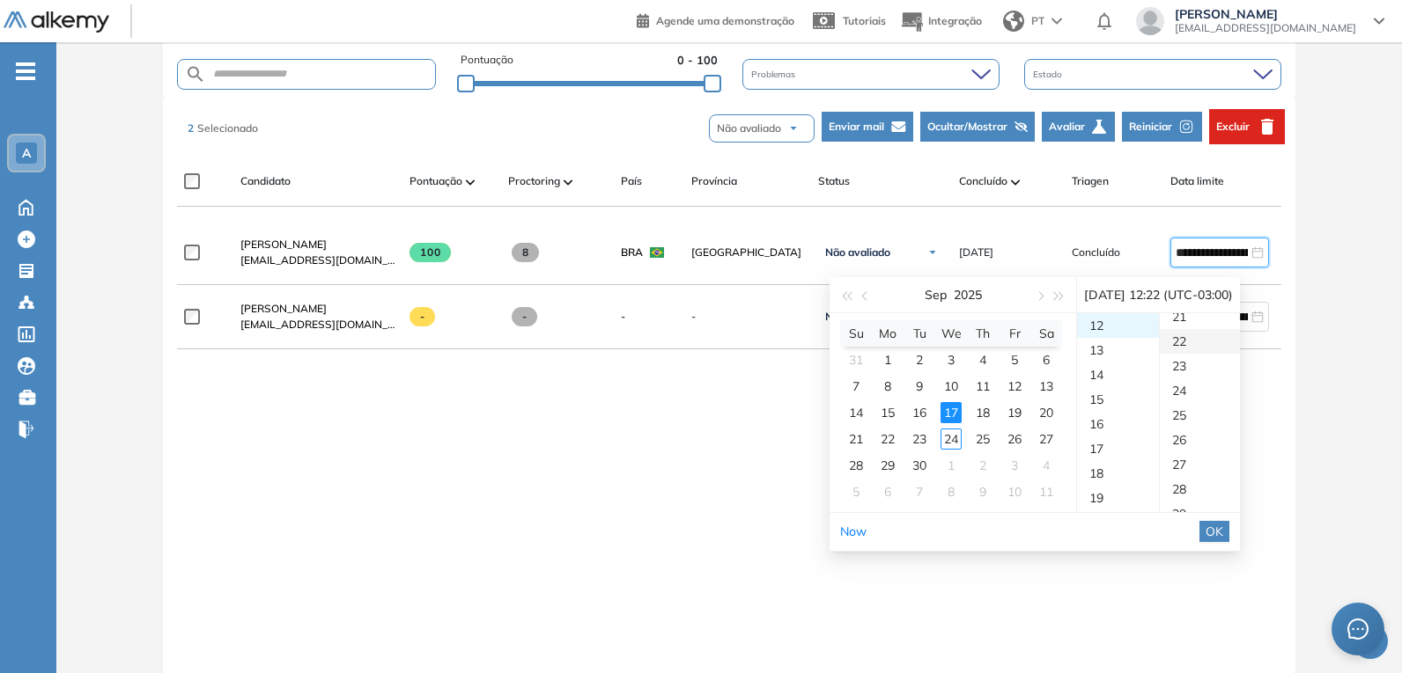
scroll to position [542, 0]
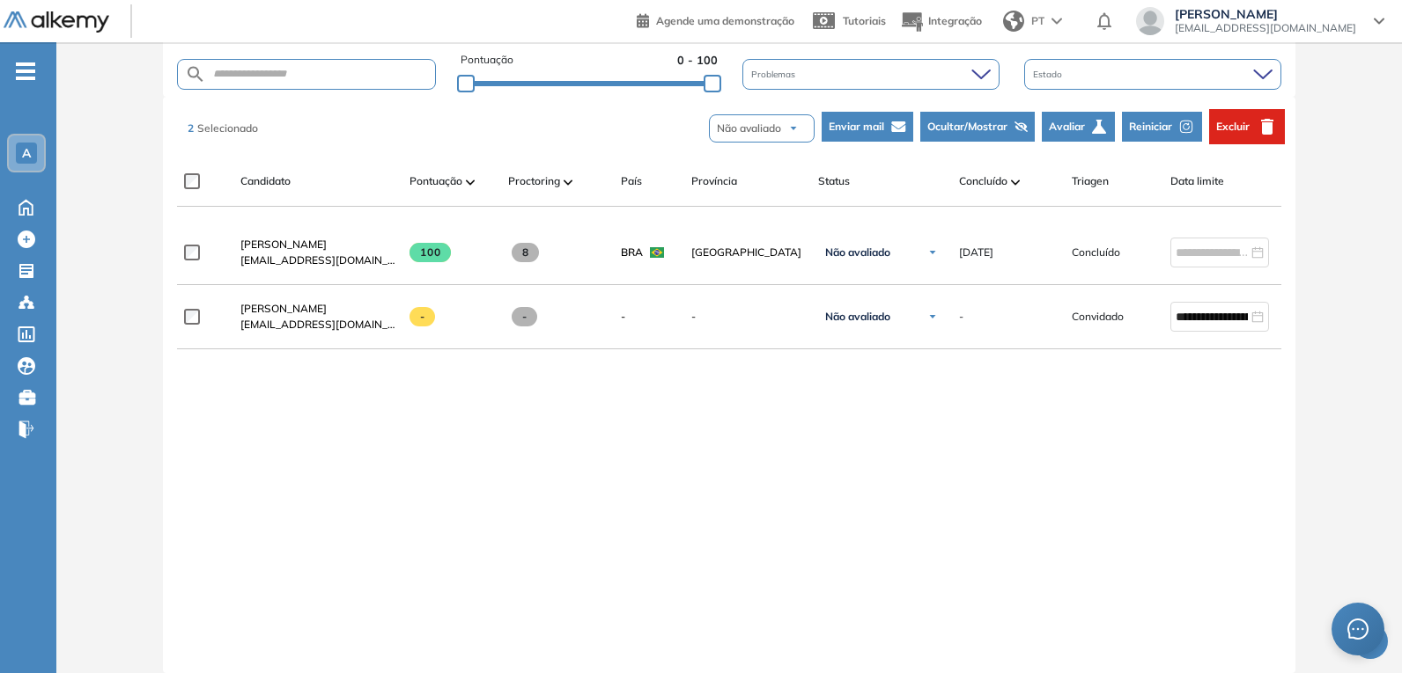
click at [1307, 345] on div "Avaliação : Prova Técnica C# - Academia de Talentos Aberta Visualizar triagem F…" at bounding box center [728, 165] width 1331 height 1057
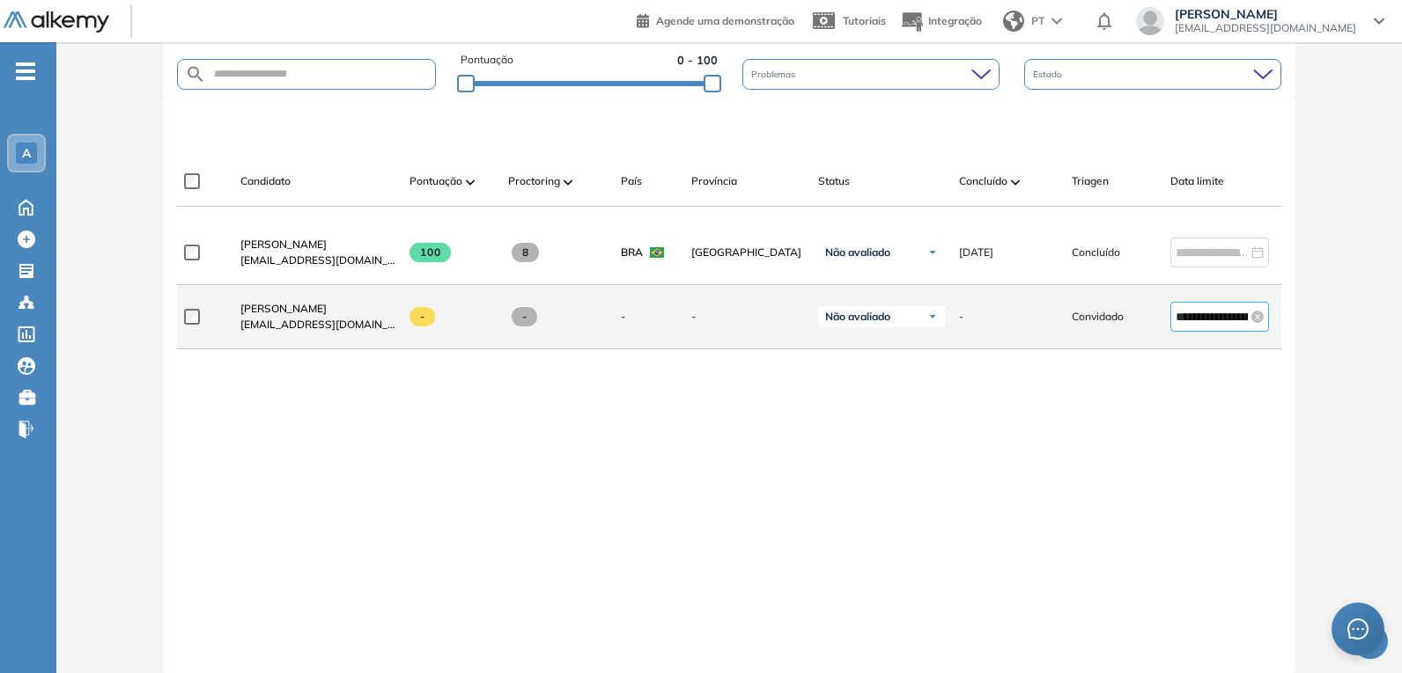
click at [1243, 327] on input "**********" at bounding box center [1211, 316] width 72 height 19
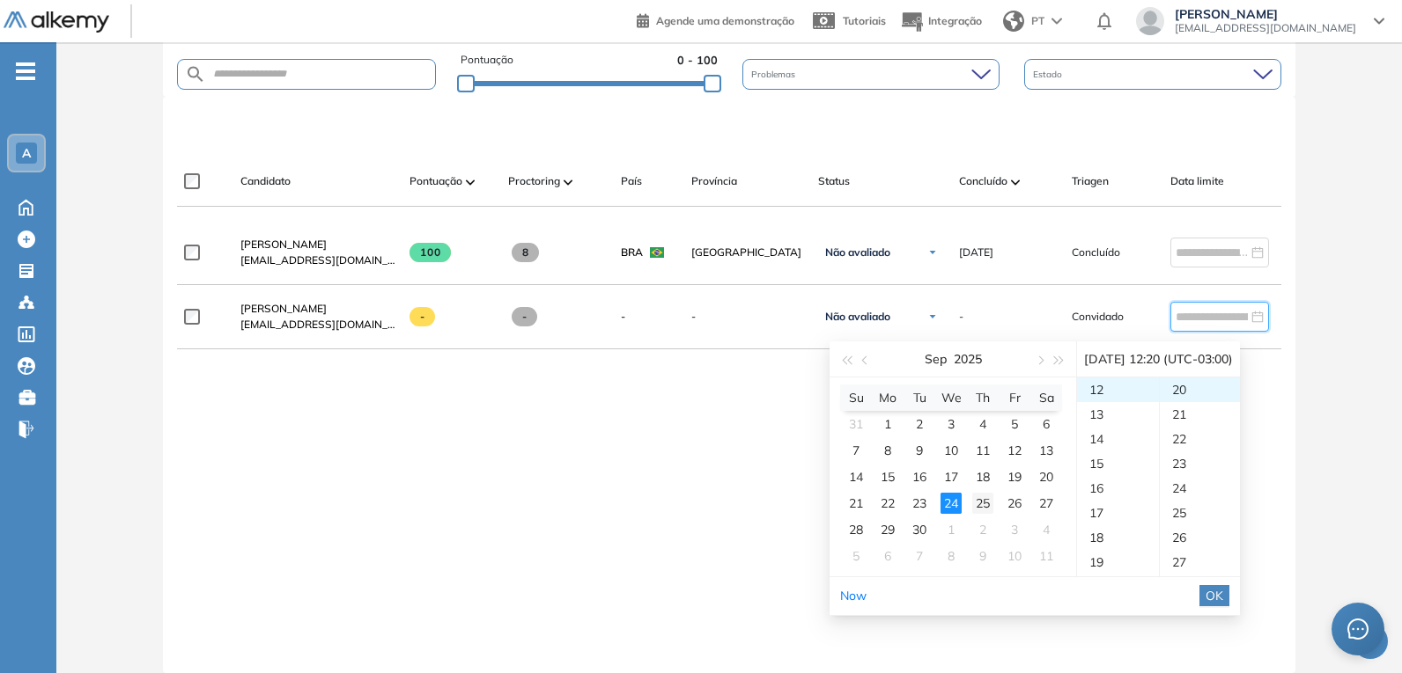
click at [982, 511] on div "25" at bounding box center [982, 503] width 21 height 21
click at [1124, 453] on div "18" at bounding box center [1118, 450] width 82 height 25
click at [1211, 565] on div "45" at bounding box center [1199, 566] width 81 height 25
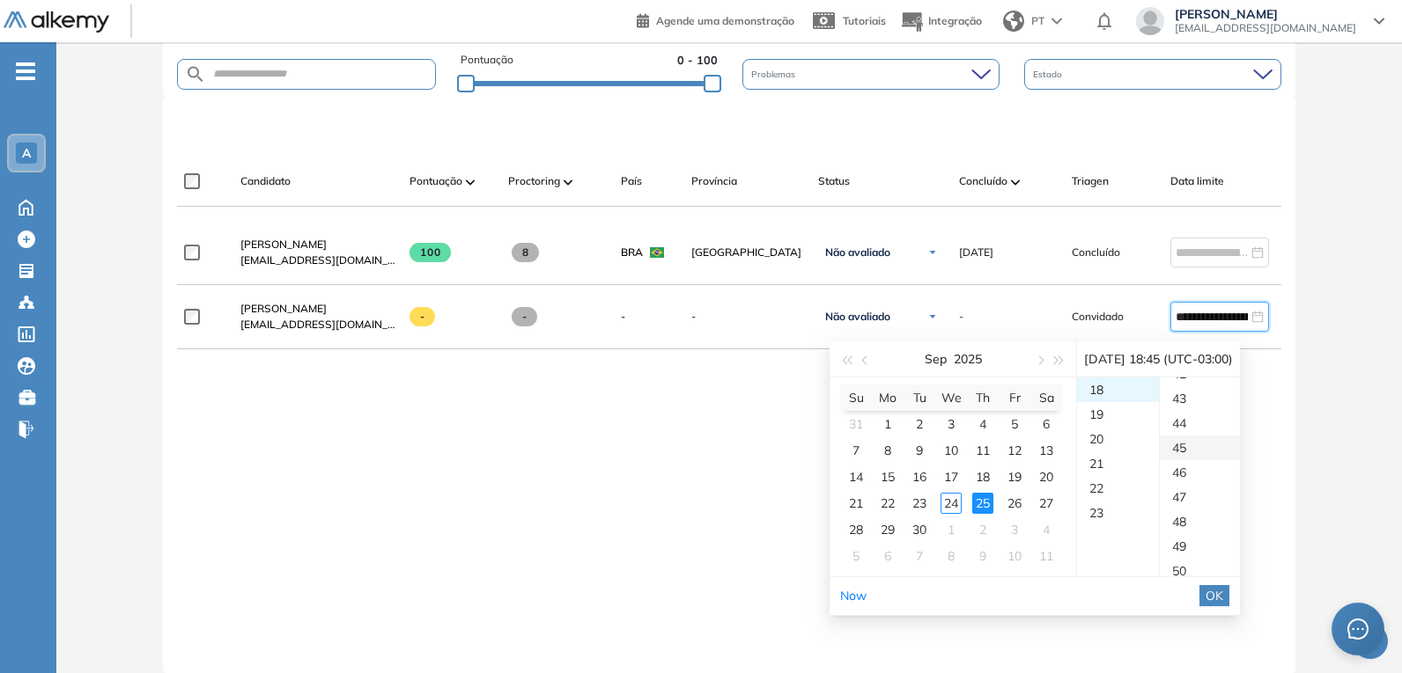
scroll to position [1109, 0]
type input "**********"
click at [570, 408] on div "**********" at bounding box center [728, 433] width 1103 height 424
